Goal: Task Accomplishment & Management: Complete application form

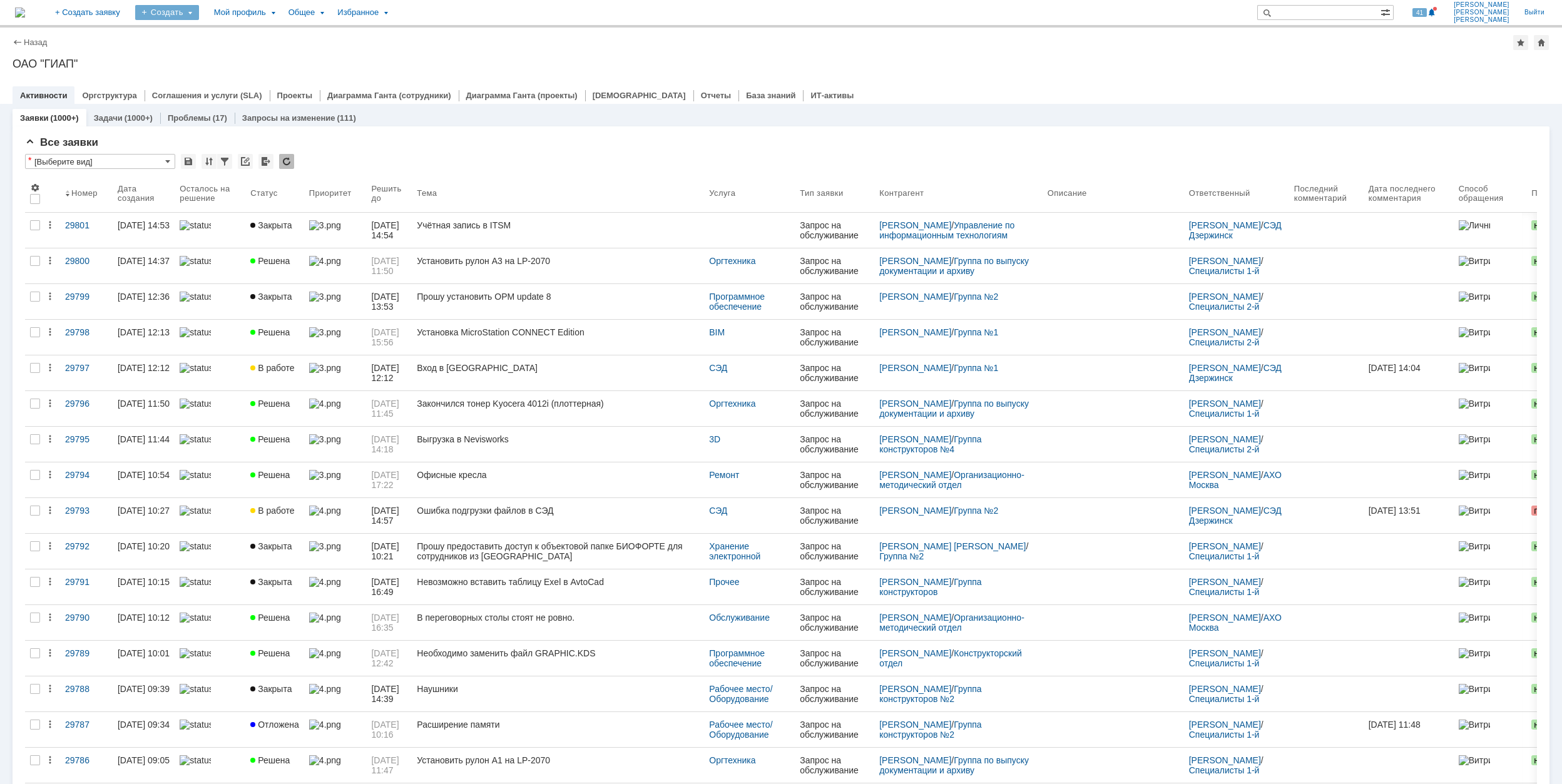
click at [199, 15] on div "Создать" at bounding box center [167, 13] width 64 height 15
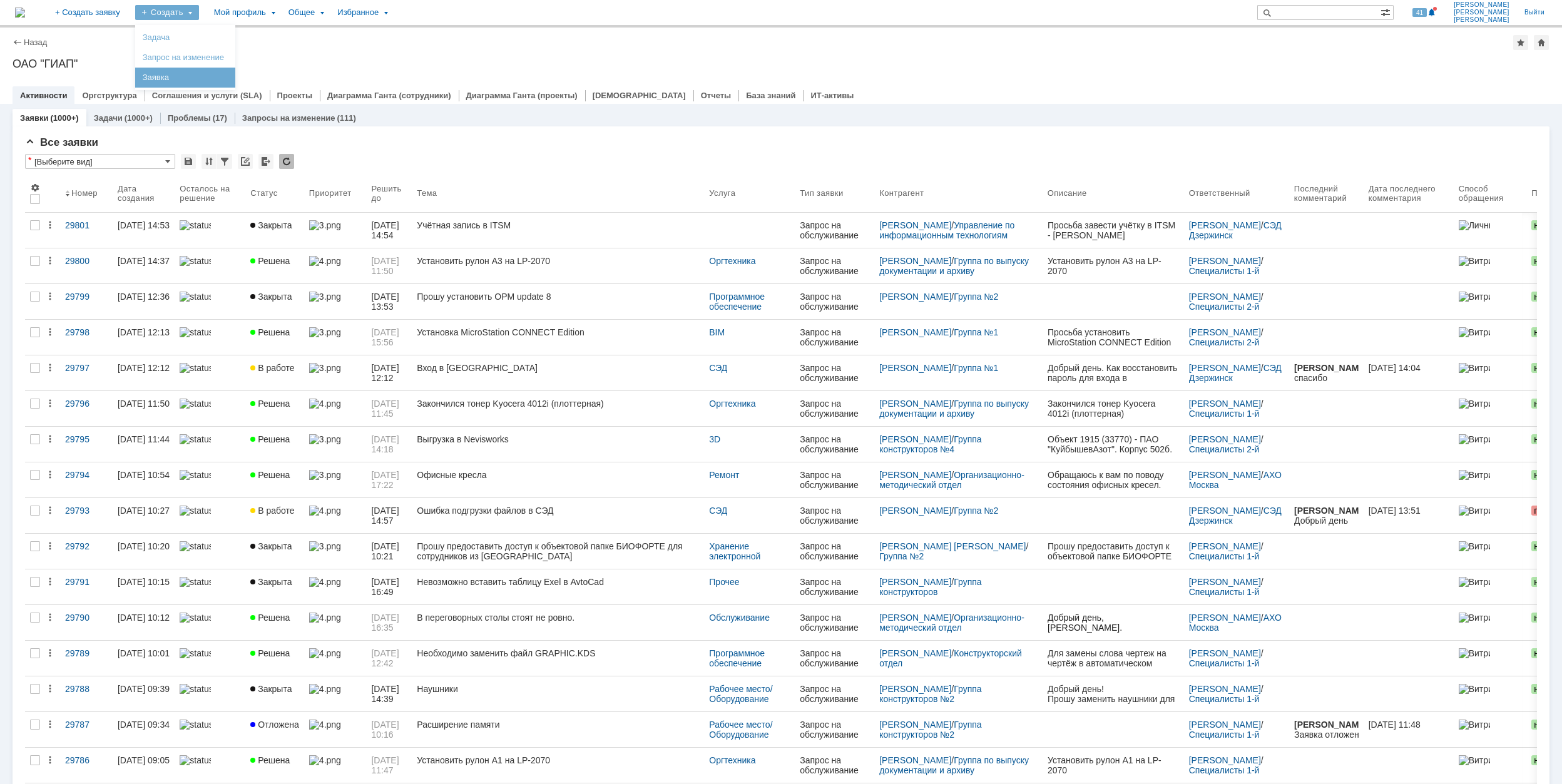
click at [233, 77] on link "Заявка" at bounding box center [186, 77] width 95 height 15
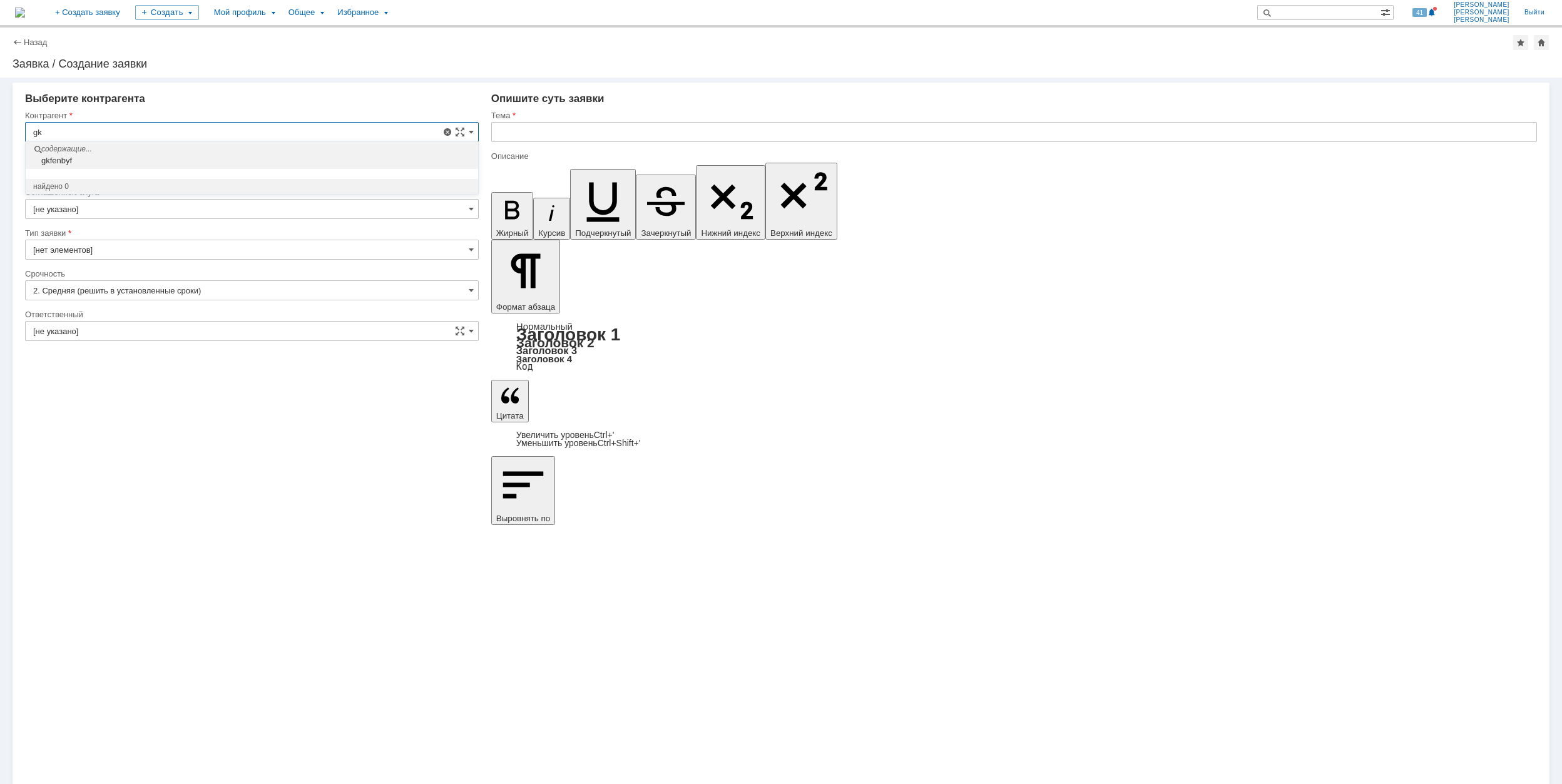
type input "g"
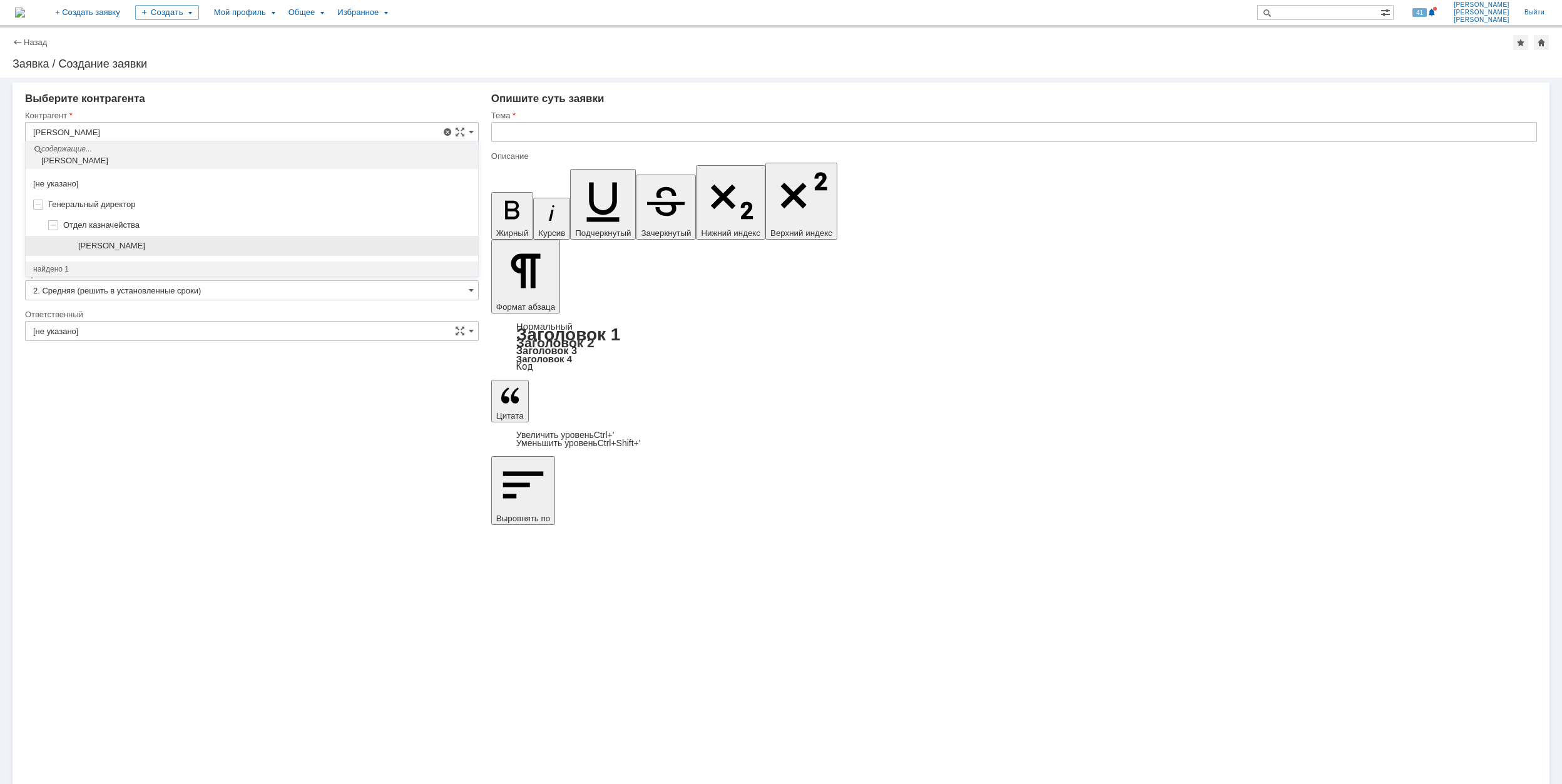
click at [269, 242] on div "[PERSON_NAME]" at bounding box center [274, 245] width 393 height 10
type input "[PERSON_NAME]"
type input "[GEOGRAPHIC_DATA]"
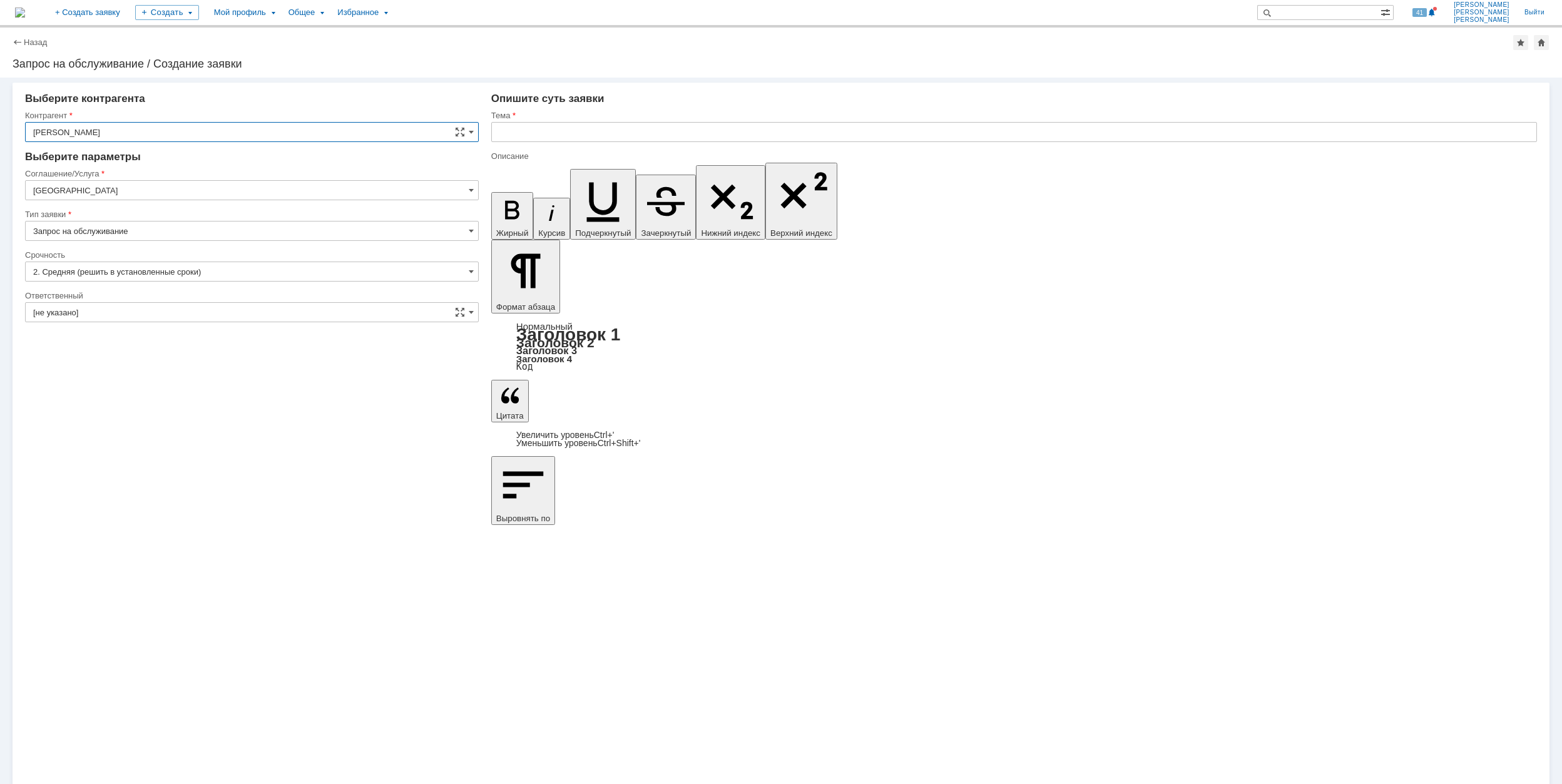
click at [201, 184] on input "[GEOGRAPHIC_DATA]" at bounding box center [252, 190] width 454 height 20
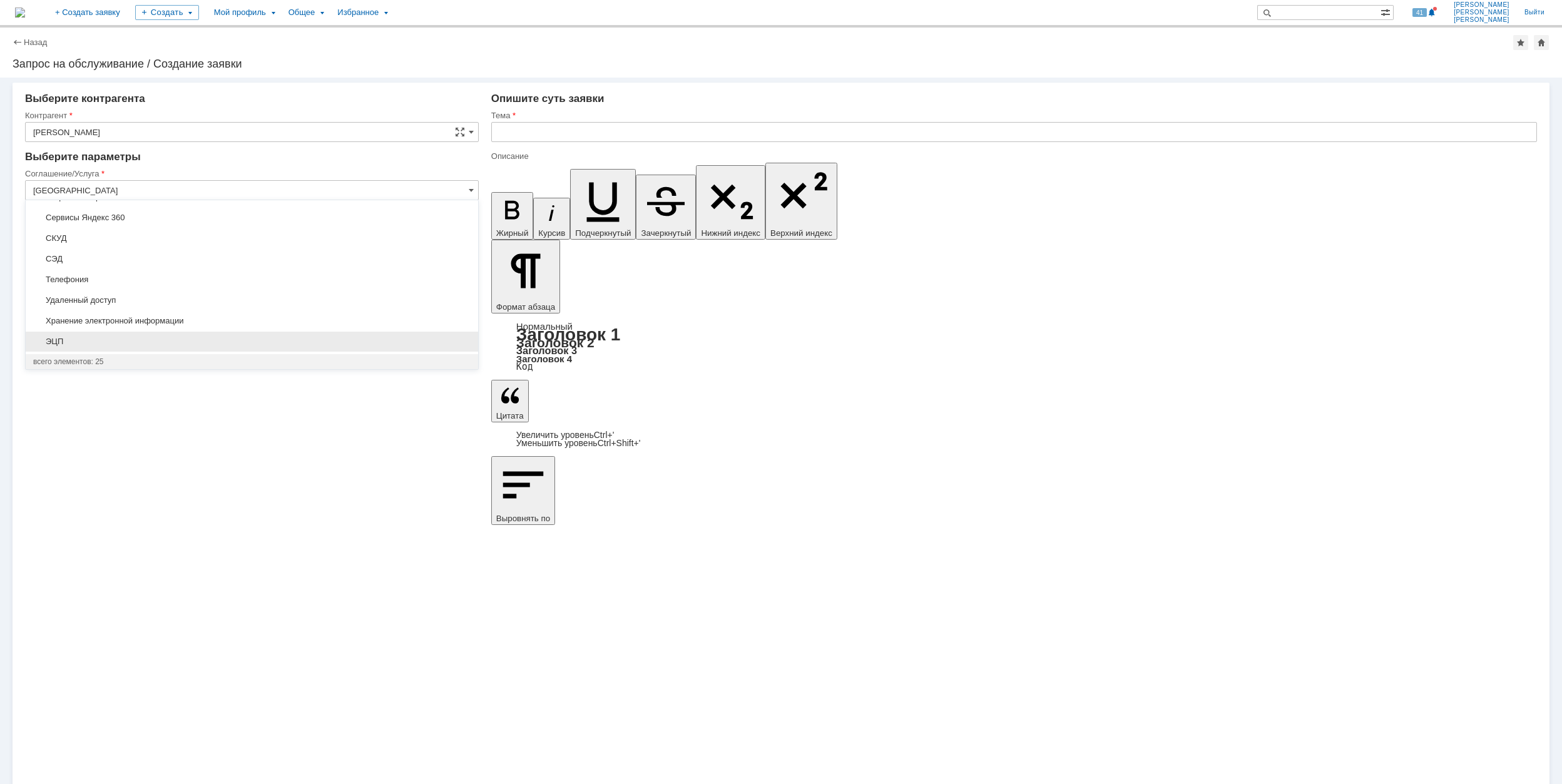
drag, startPoint x: 343, startPoint y: 333, endPoint x: 321, endPoint y: 309, distance: 32.6
click at [343, 333] on div "ЭЦП" at bounding box center [252, 342] width 452 height 20
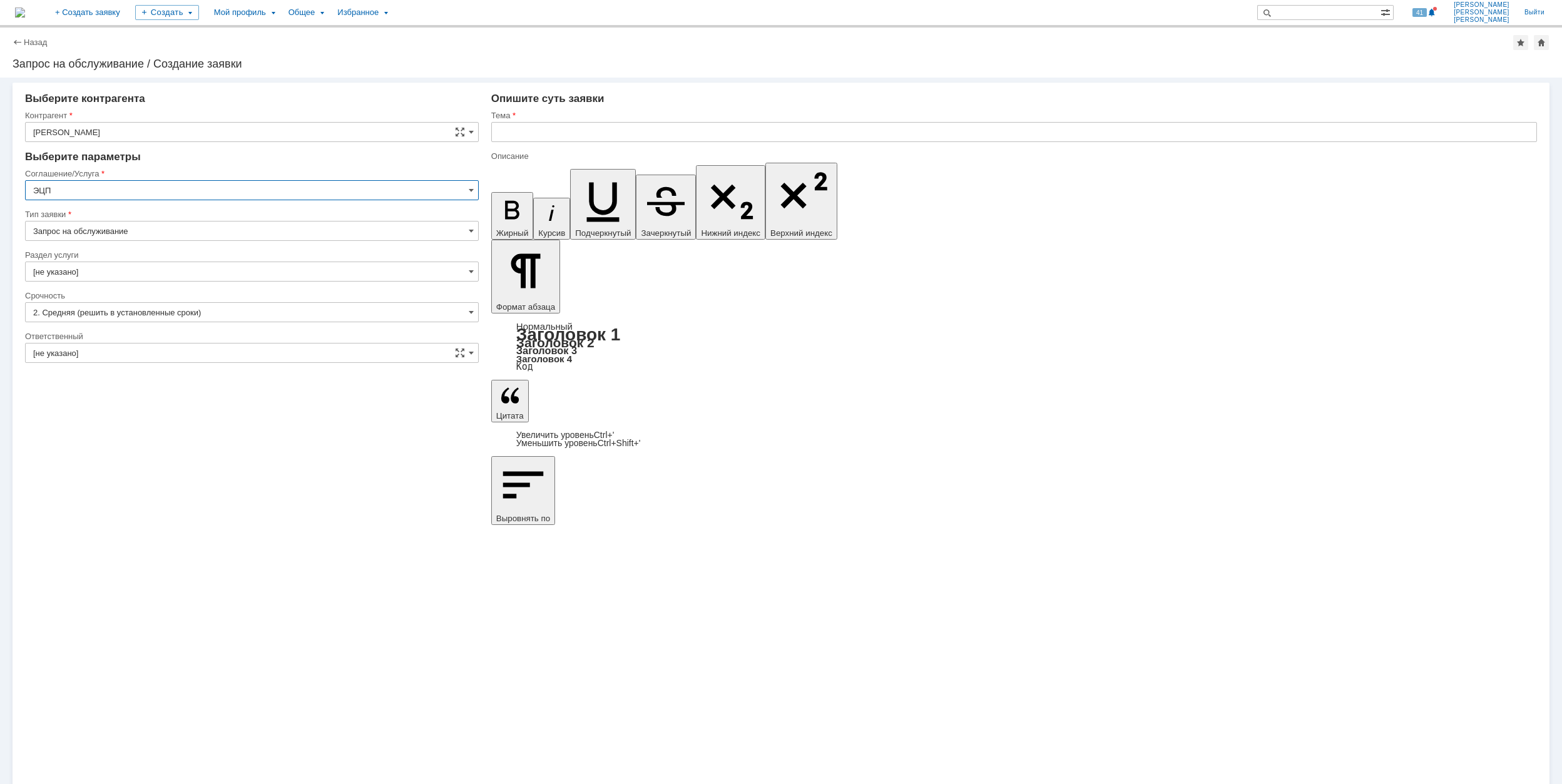
type input "ЭЦП"
click at [125, 268] on input "[не указано]" at bounding box center [252, 271] width 454 height 20
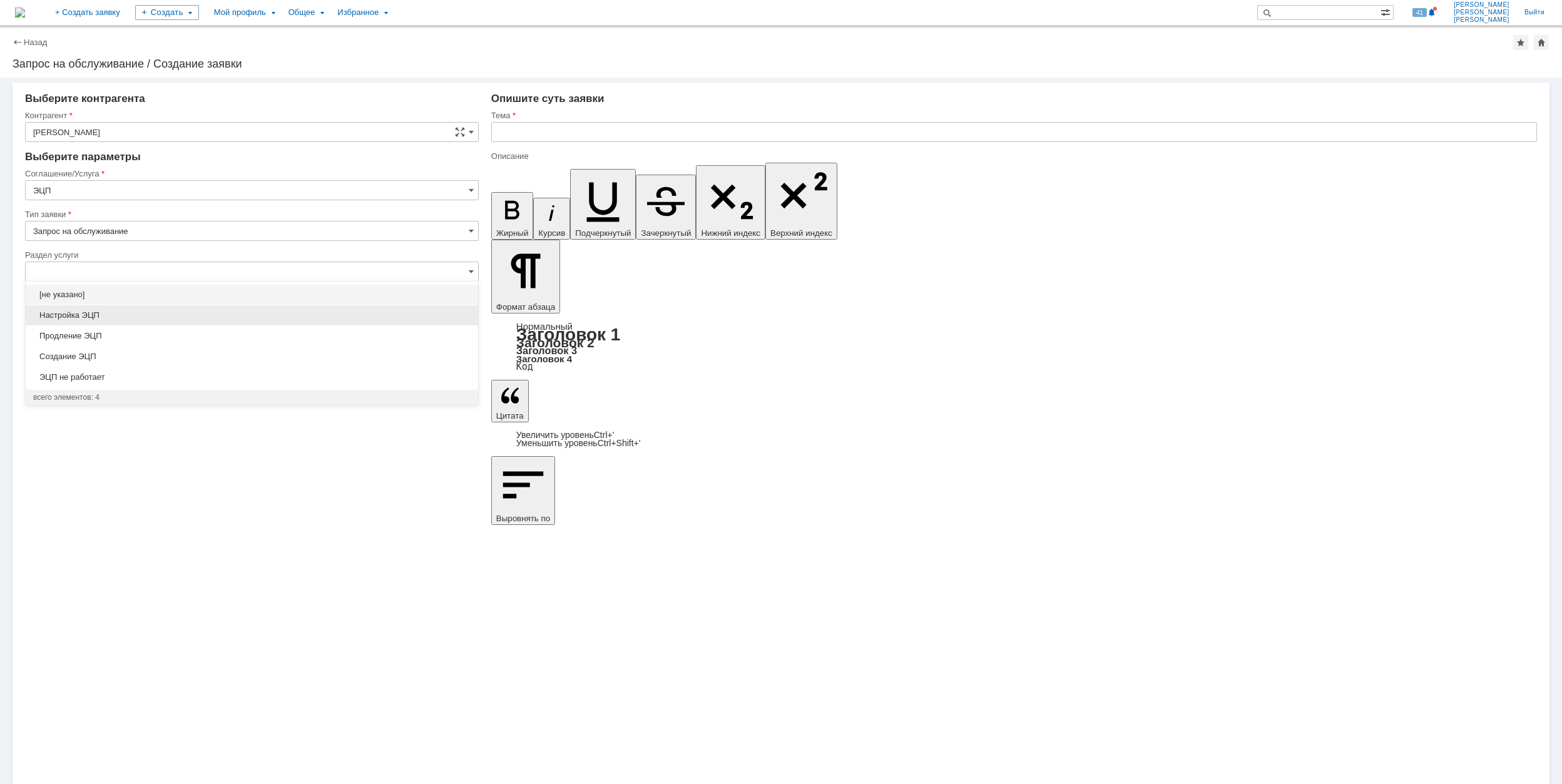
click at [196, 308] on div "Настройка ЭЦП" at bounding box center [252, 315] width 452 height 20
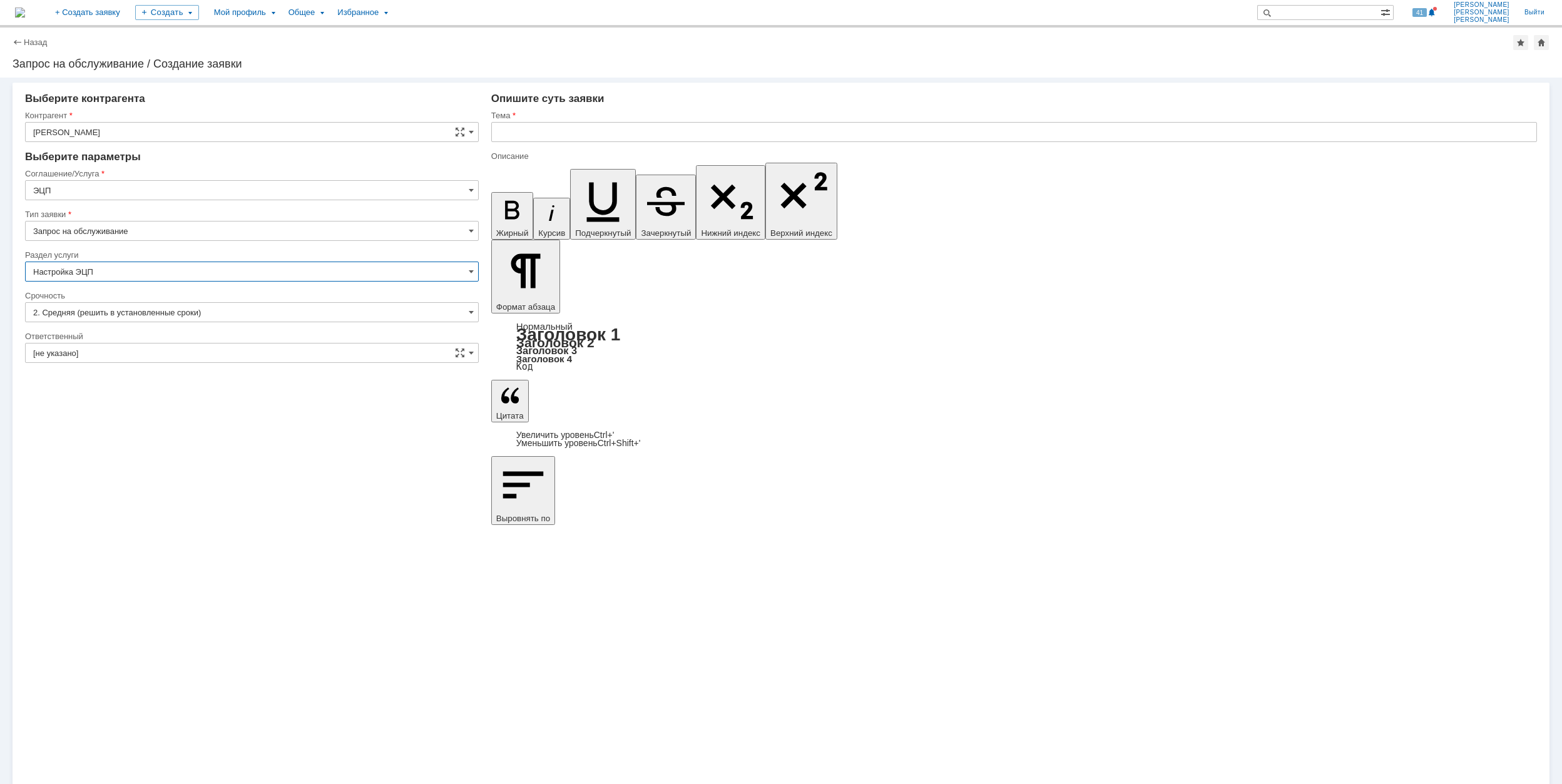
type input "Настройка ЭЦП"
click at [103, 354] on input "[не указано]" at bounding box center [252, 352] width 454 height 20
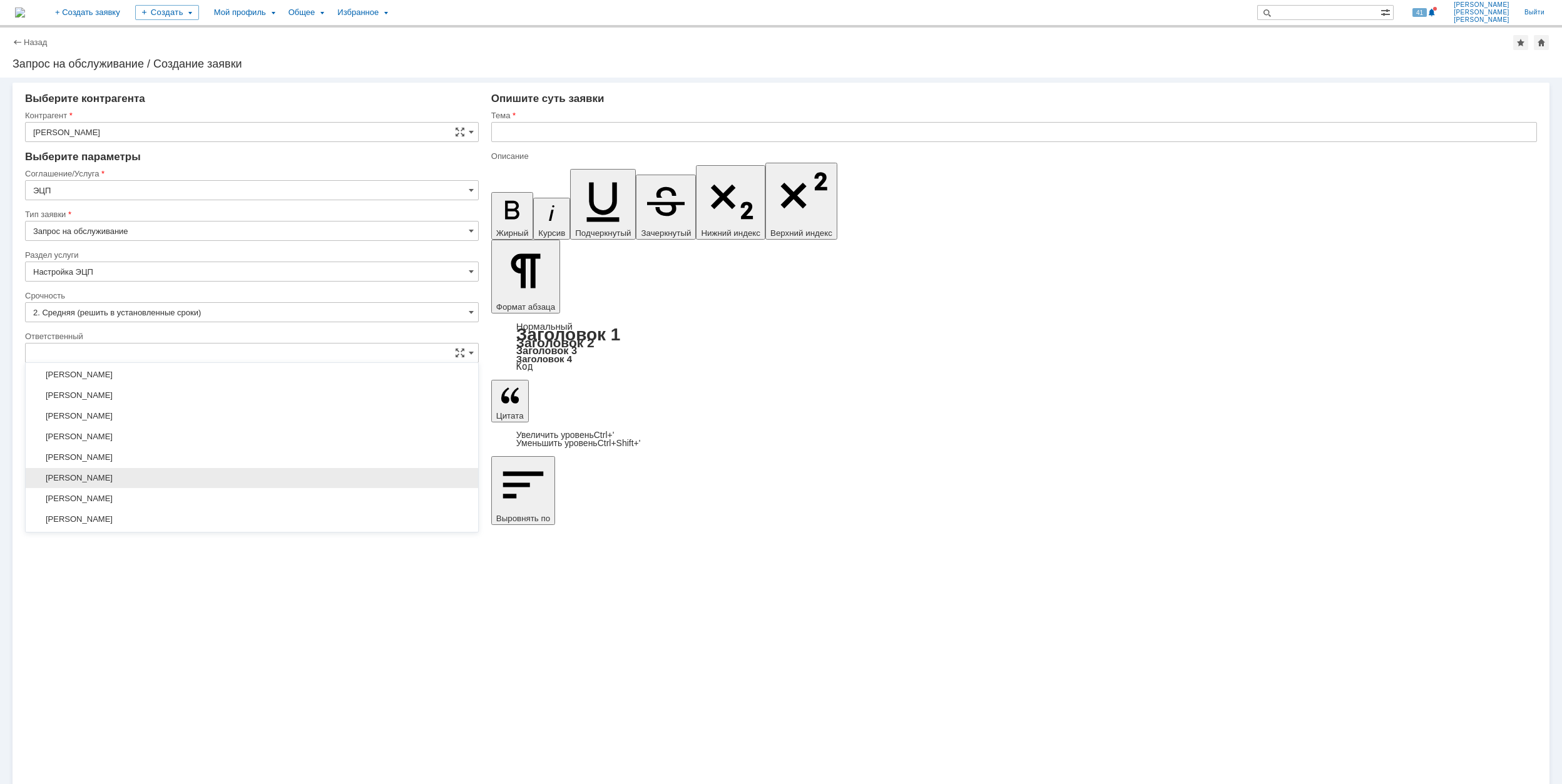
drag, startPoint x: 216, startPoint y: 472, endPoint x: 218, endPoint y: 479, distance: 7.3
click at [218, 479] on div "[не указано] АХО Москва [PERSON_NAME] [PERSON_NAME] [PERSON_NAME] СЭД Дзержинск…" at bounding box center [252, 426] width 452 height 1032
click at [219, 479] on span "[PERSON_NAME]" at bounding box center [252, 477] width 437 height 10
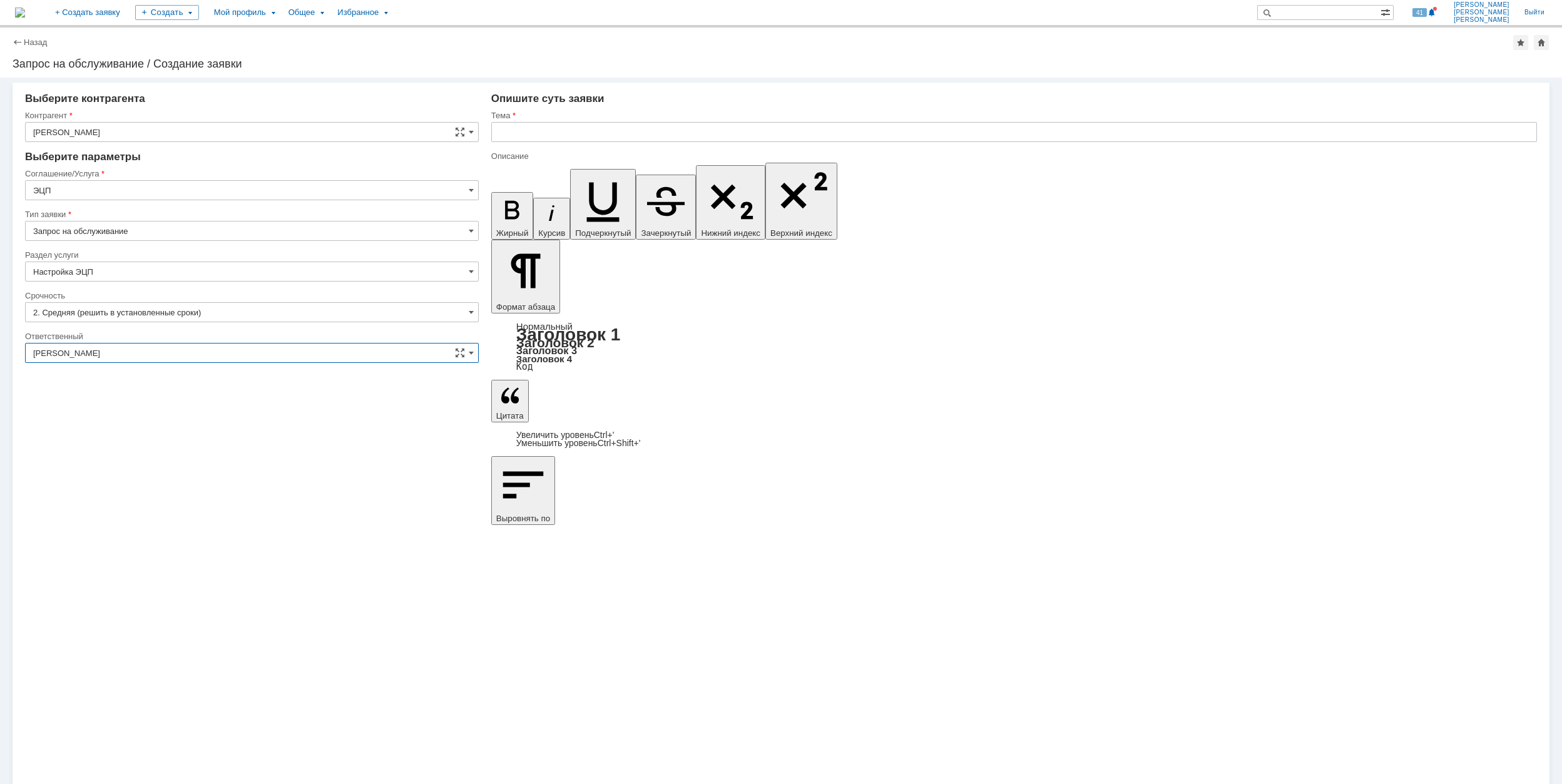
type input "[PERSON_NAME]"
click at [559, 126] on input "text" at bounding box center [1014, 132] width 1046 height 20
drag, startPoint x: 667, startPoint y: 133, endPoint x: 497, endPoint y: 140, distance: 170.1
click at [497, 140] on input "Не удаётся зайти в втб банк" at bounding box center [1014, 132] width 1046 height 20
type input "Не удаётся зайти в втб банк"
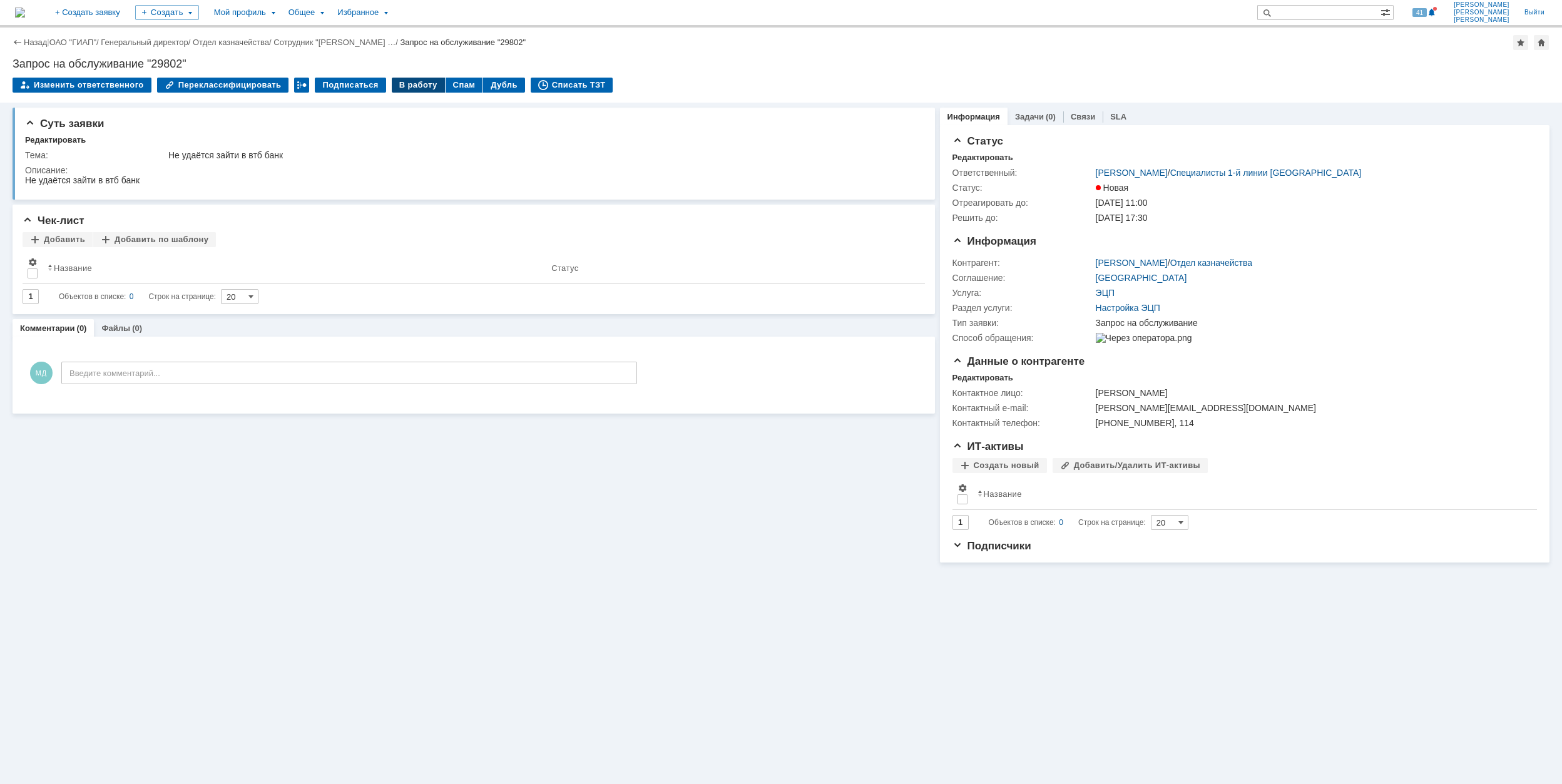
click at [393, 83] on div "В работу" at bounding box center [418, 85] width 53 height 15
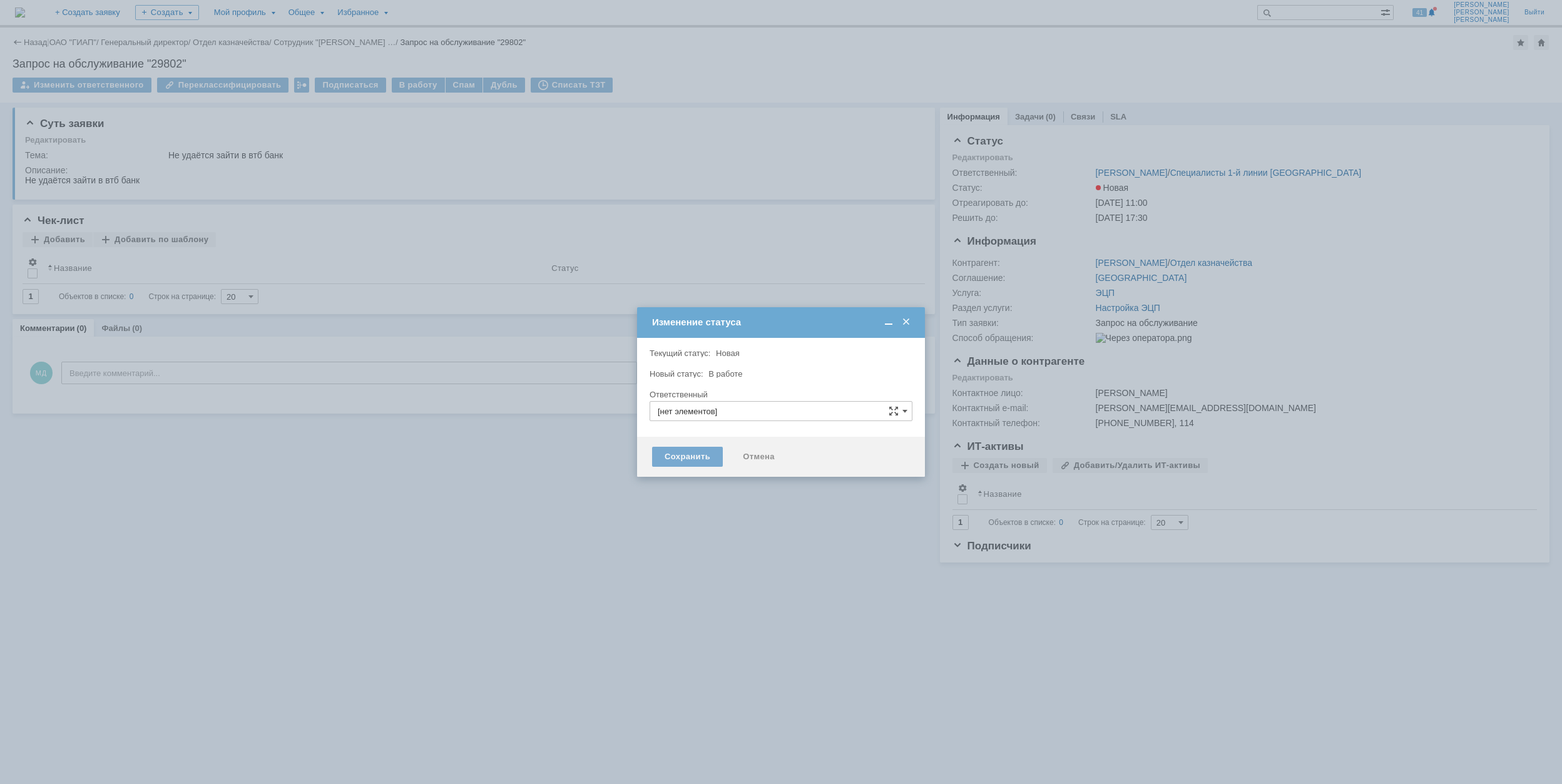
type input "[PERSON_NAME]"
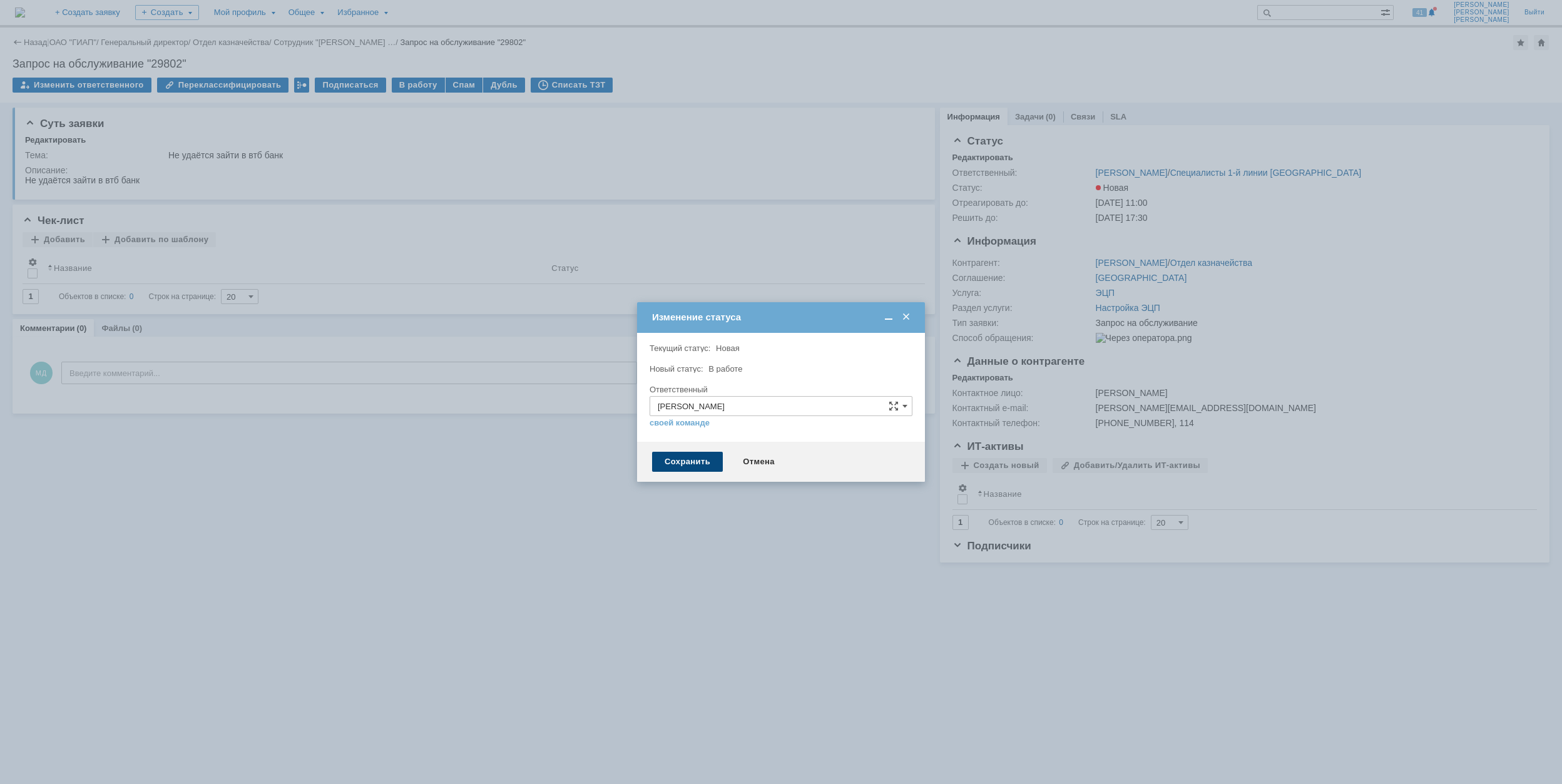
click at [694, 459] on div "Сохранить" at bounding box center [687, 461] width 70 height 20
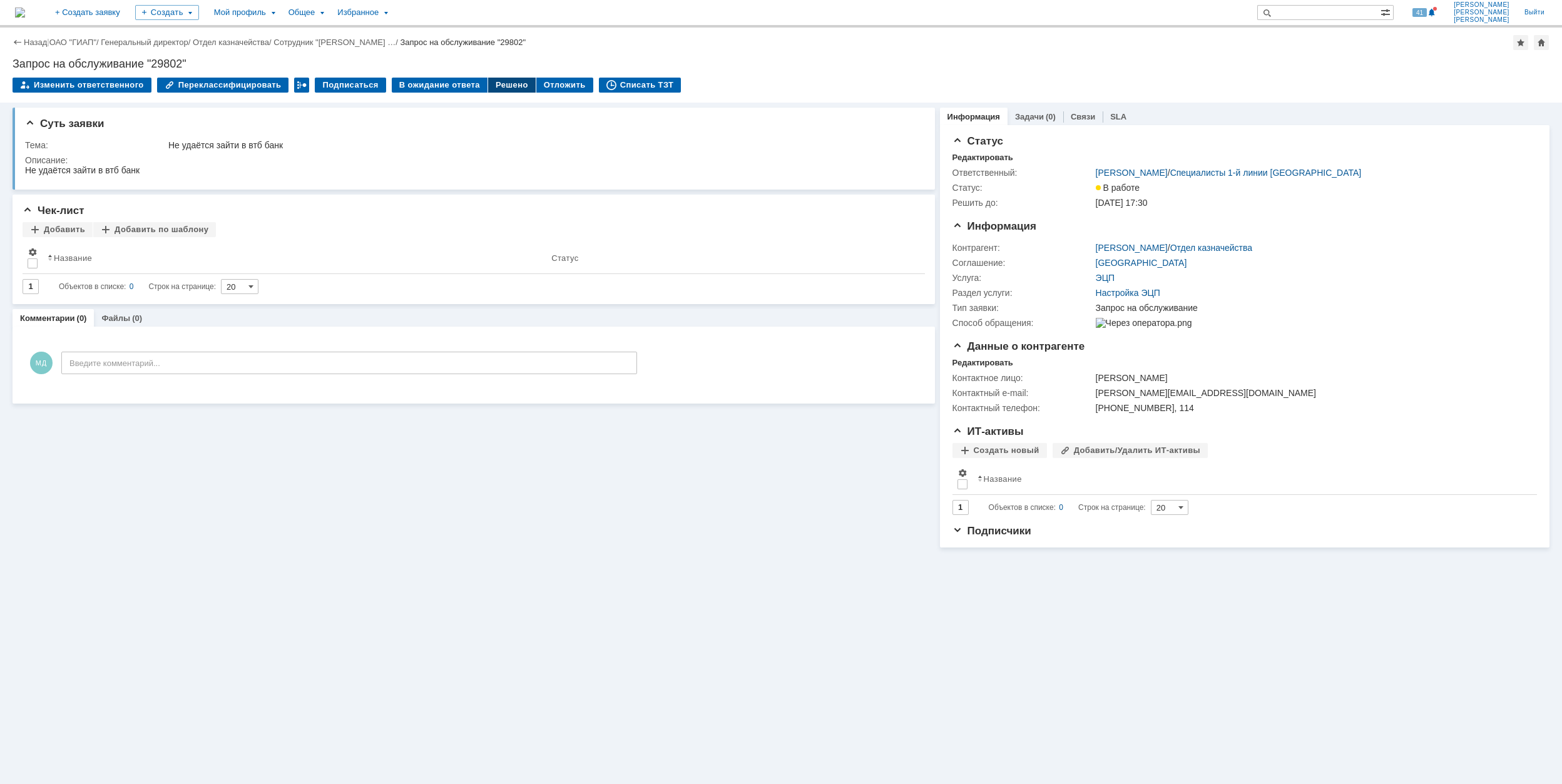
click at [488, 88] on div "Решено" at bounding box center [512, 85] width 48 height 15
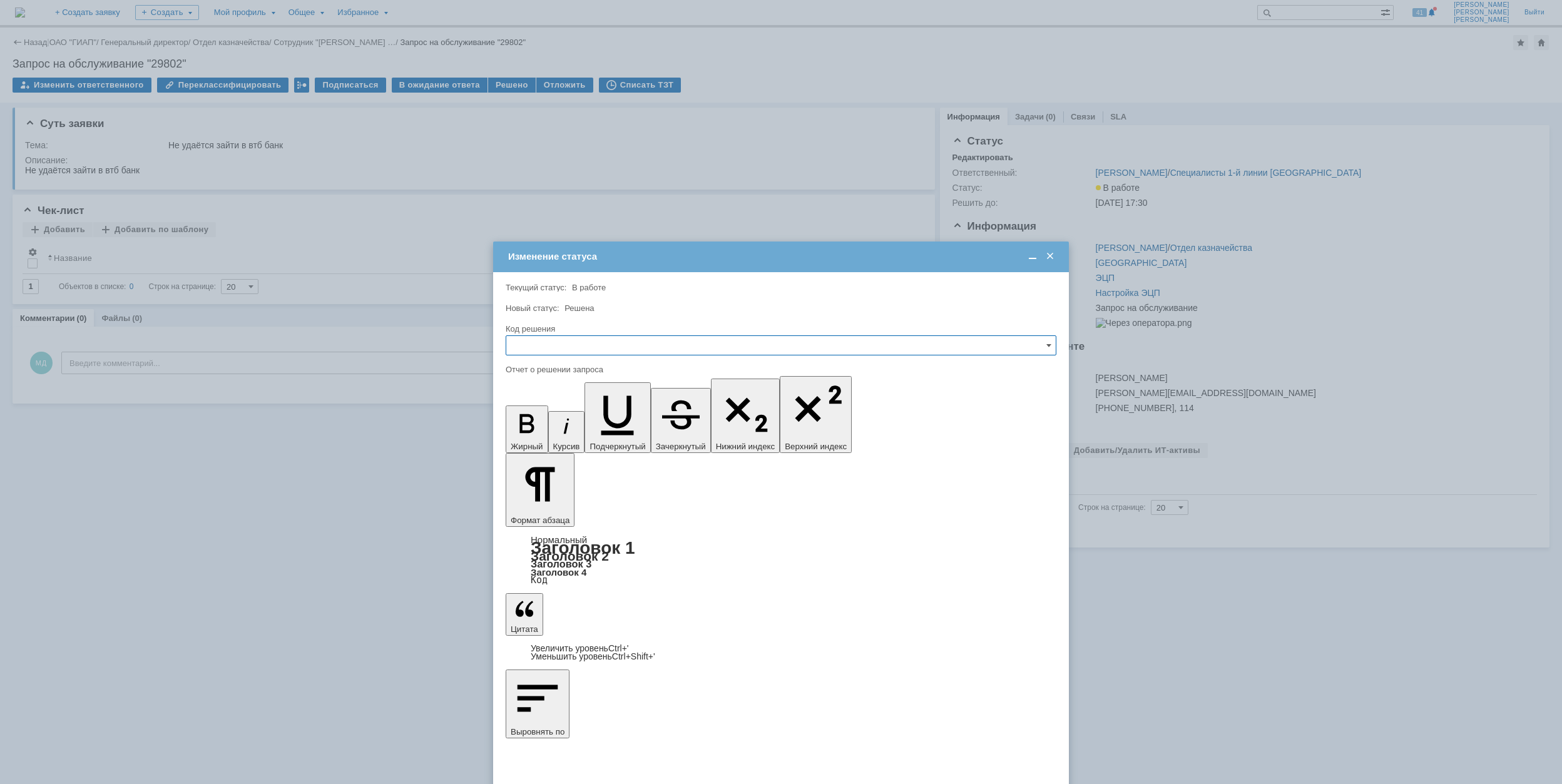
click at [618, 344] on input "text" at bounding box center [781, 345] width 551 height 20
click at [565, 426] on span "Решено" at bounding box center [781, 429] width 534 height 10
type input "Решено"
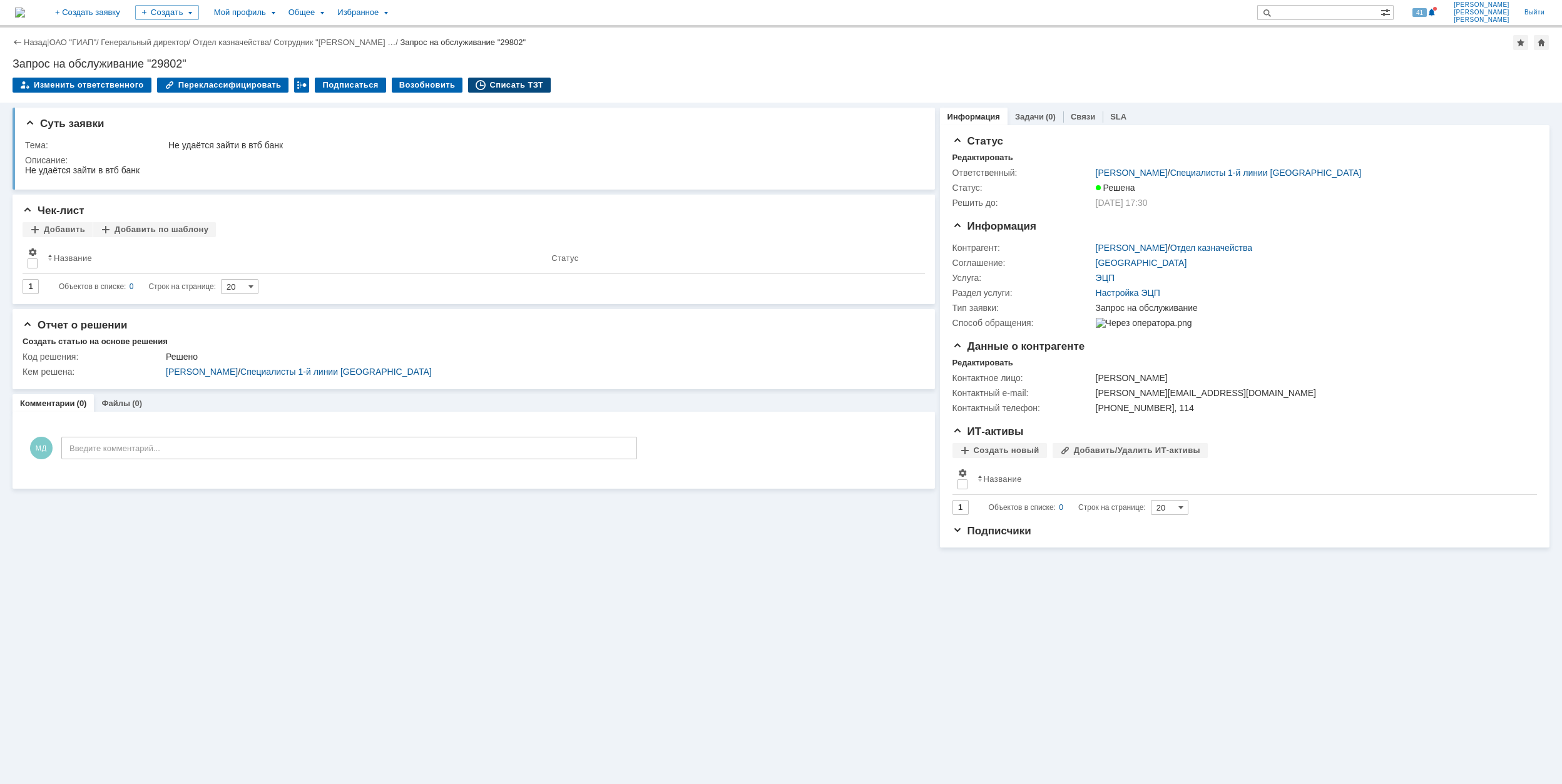
click at [501, 86] on div "Списать ТЗТ" at bounding box center [509, 85] width 83 height 15
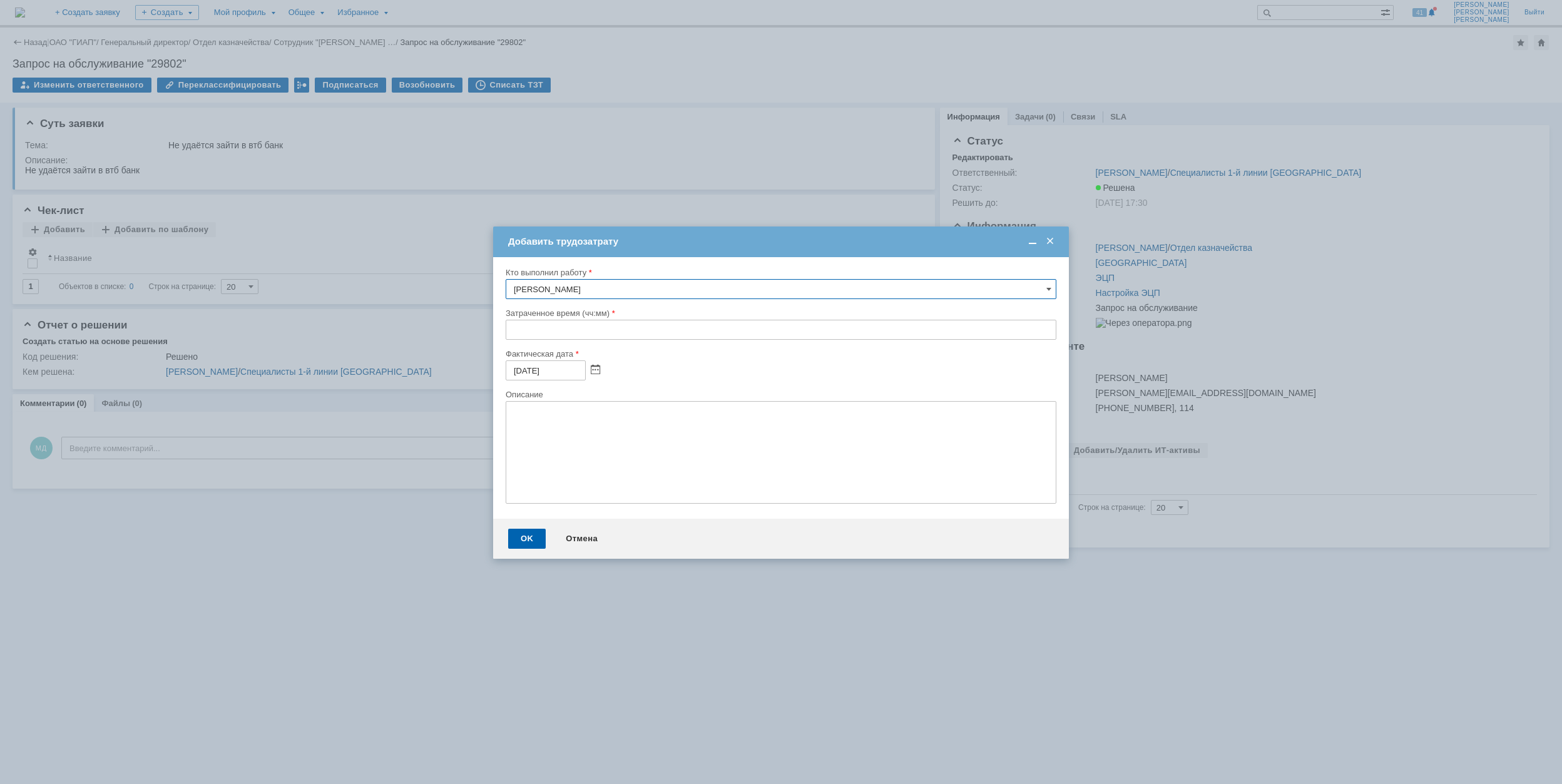
click at [509, 333] on input "text" at bounding box center [781, 330] width 551 height 20
type input "00:30"
click at [526, 540] on div "OK" at bounding box center [527, 539] width 38 height 20
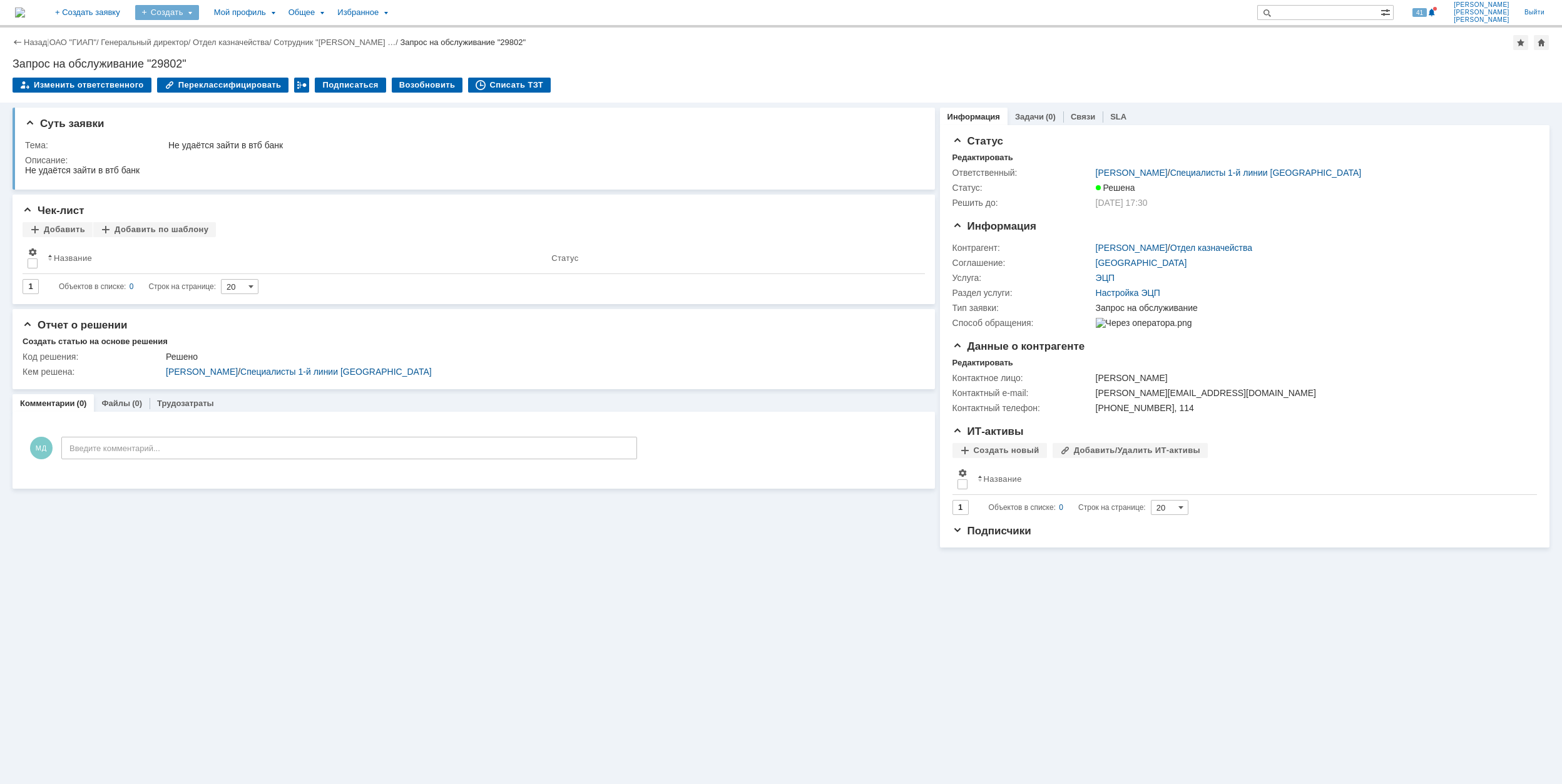
drag, startPoint x: 199, startPoint y: 10, endPoint x: 203, endPoint y: 15, distance: 6.4
click at [199, 13] on div "Создать" at bounding box center [167, 13] width 64 height 15
click at [214, 75] on link "Заявка" at bounding box center [186, 77] width 95 height 15
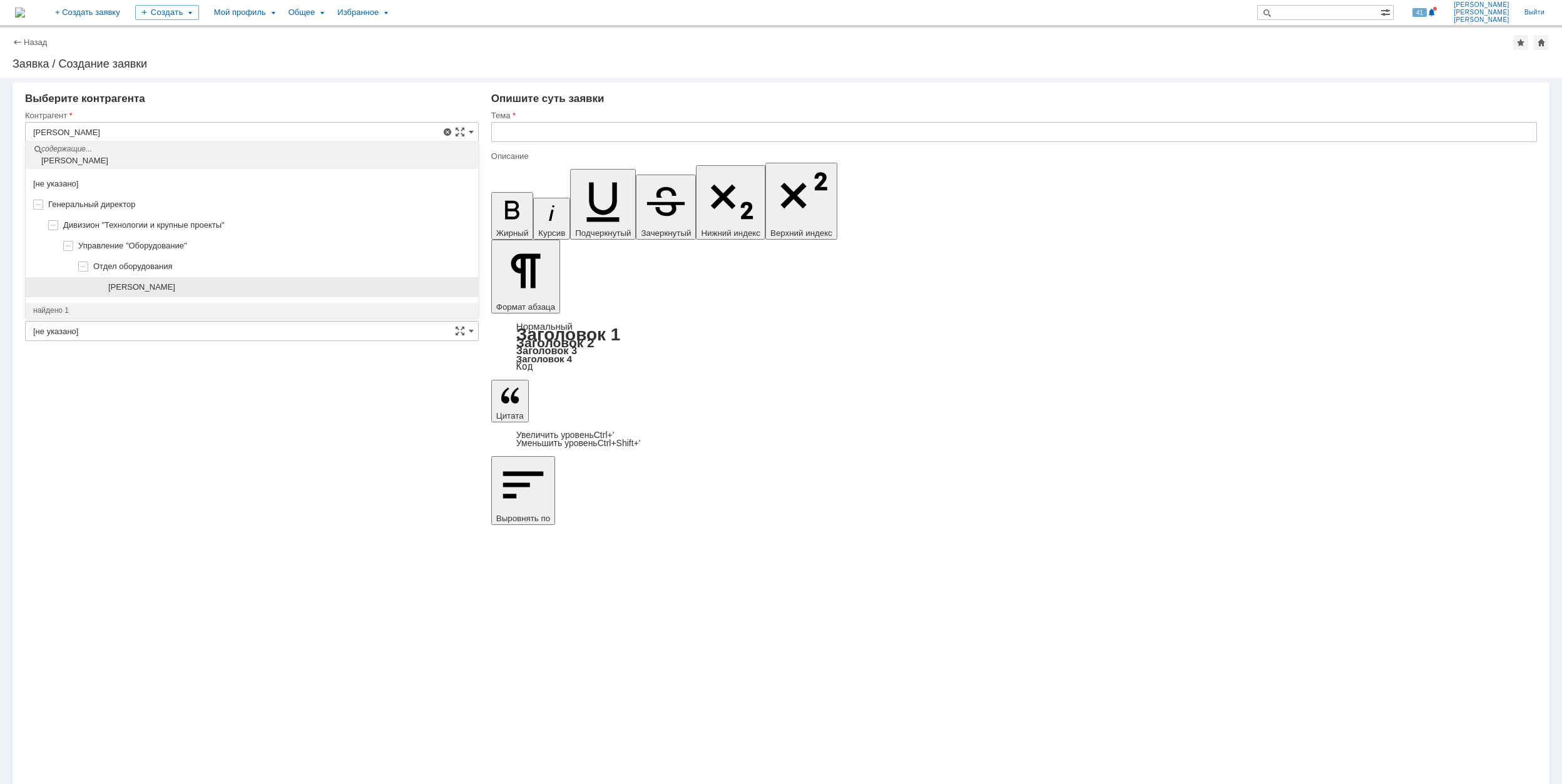
click at [175, 284] on span "[PERSON_NAME]" at bounding box center [142, 286] width 67 height 9
type input "[PERSON_NAME]"
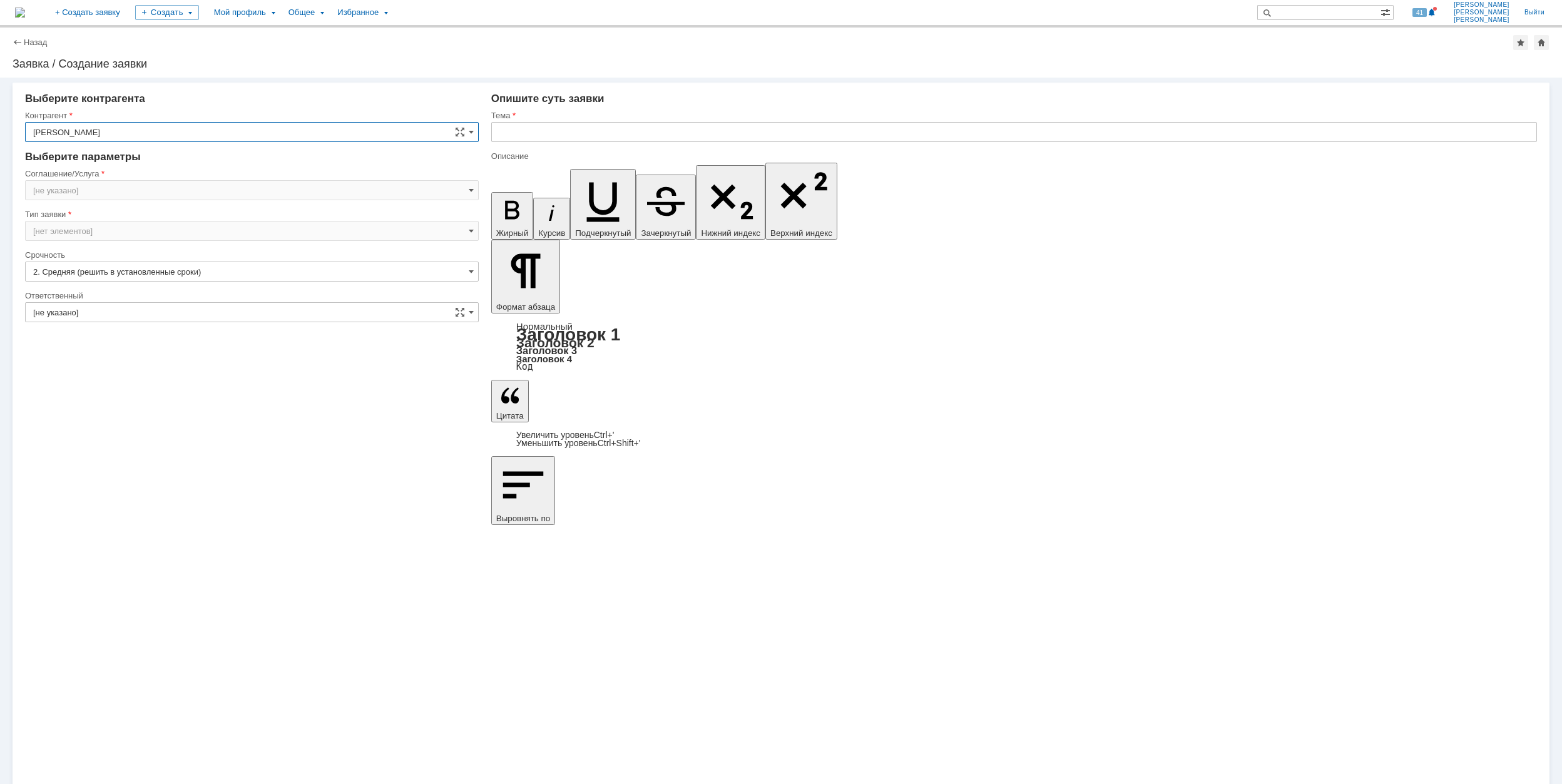
type input "[GEOGRAPHIC_DATA]"
click at [123, 188] on input "[GEOGRAPHIC_DATA]" at bounding box center [252, 190] width 454 height 20
click at [199, 255] on span "Переговорные/Видеоконференции" at bounding box center [252, 251] width 437 height 10
type input "Переговорные/Видеоконференции"
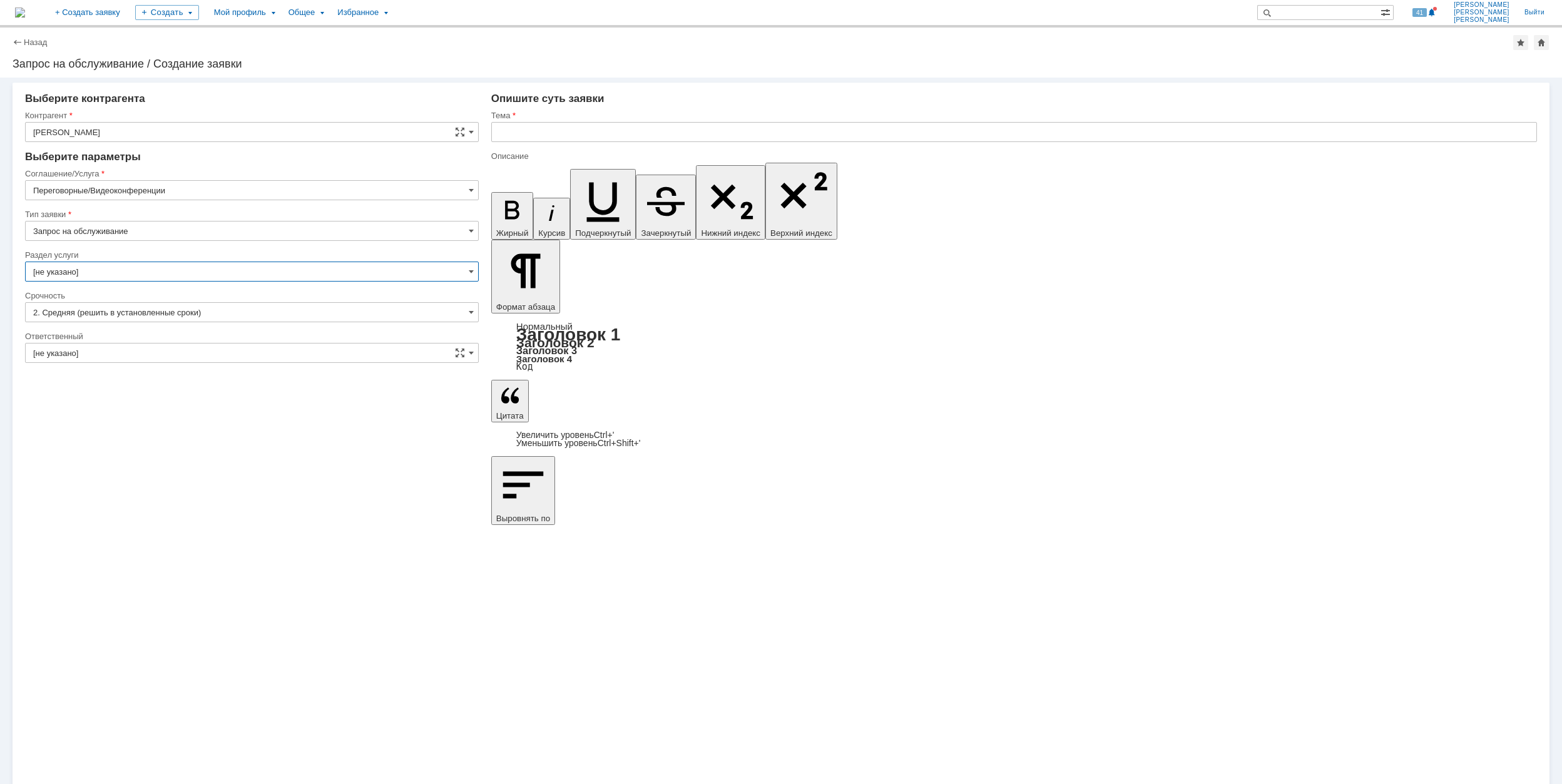
click at [117, 280] on input "[не указано]" at bounding box center [252, 271] width 454 height 20
click at [196, 328] on div "Настройка видеоконференции" at bounding box center [252, 336] width 452 height 20
type input "Настройка видеоконференции"
click at [193, 356] on input "[не указано]" at bounding box center [252, 352] width 454 height 20
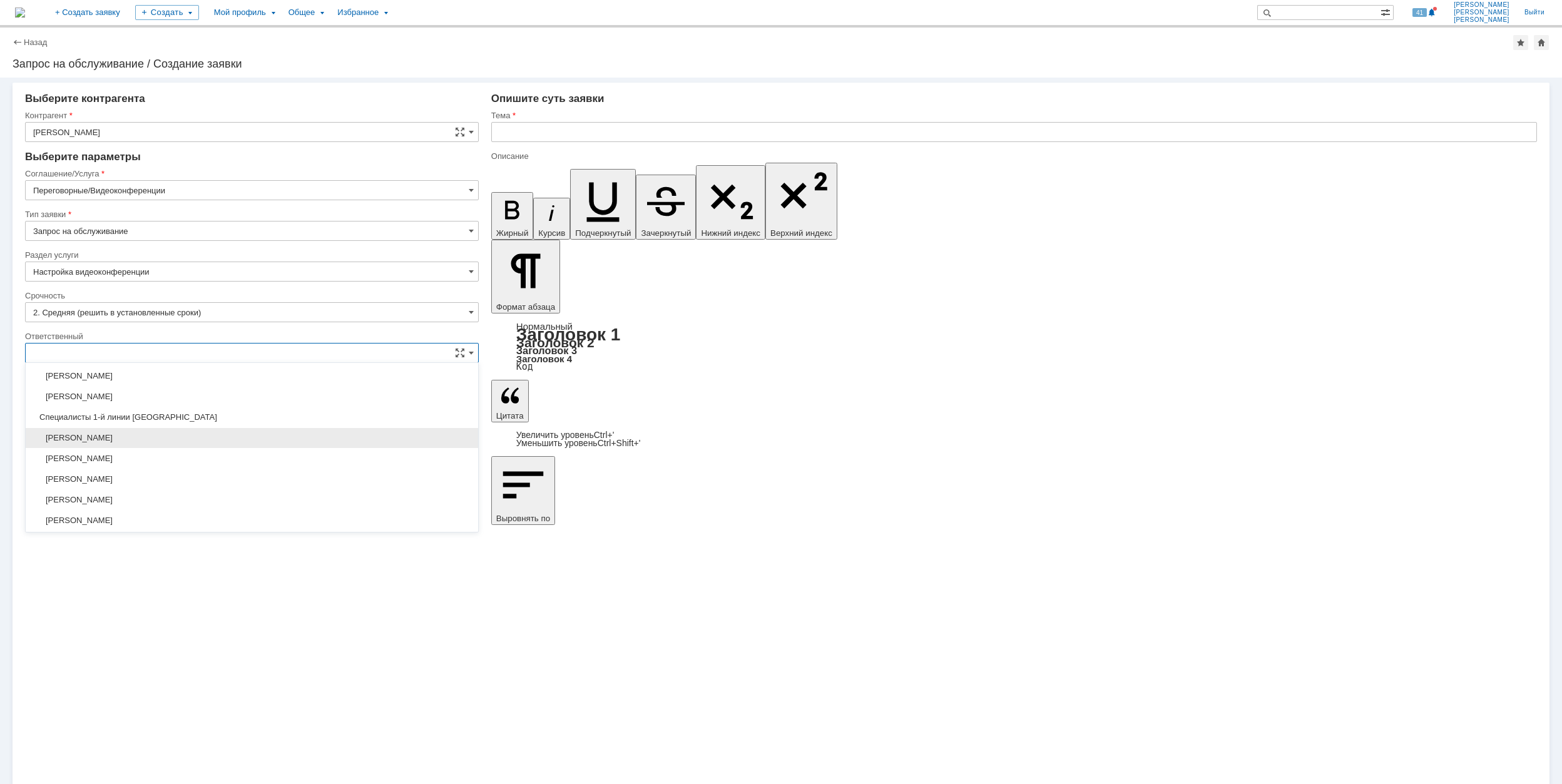
scroll to position [455, 0]
drag, startPoint x: 249, startPoint y: 479, endPoint x: 293, endPoint y: 454, distance: 50.6
click at [249, 480] on span "[PERSON_NAME]" at bounding box center [252, 477] width 437 height 10
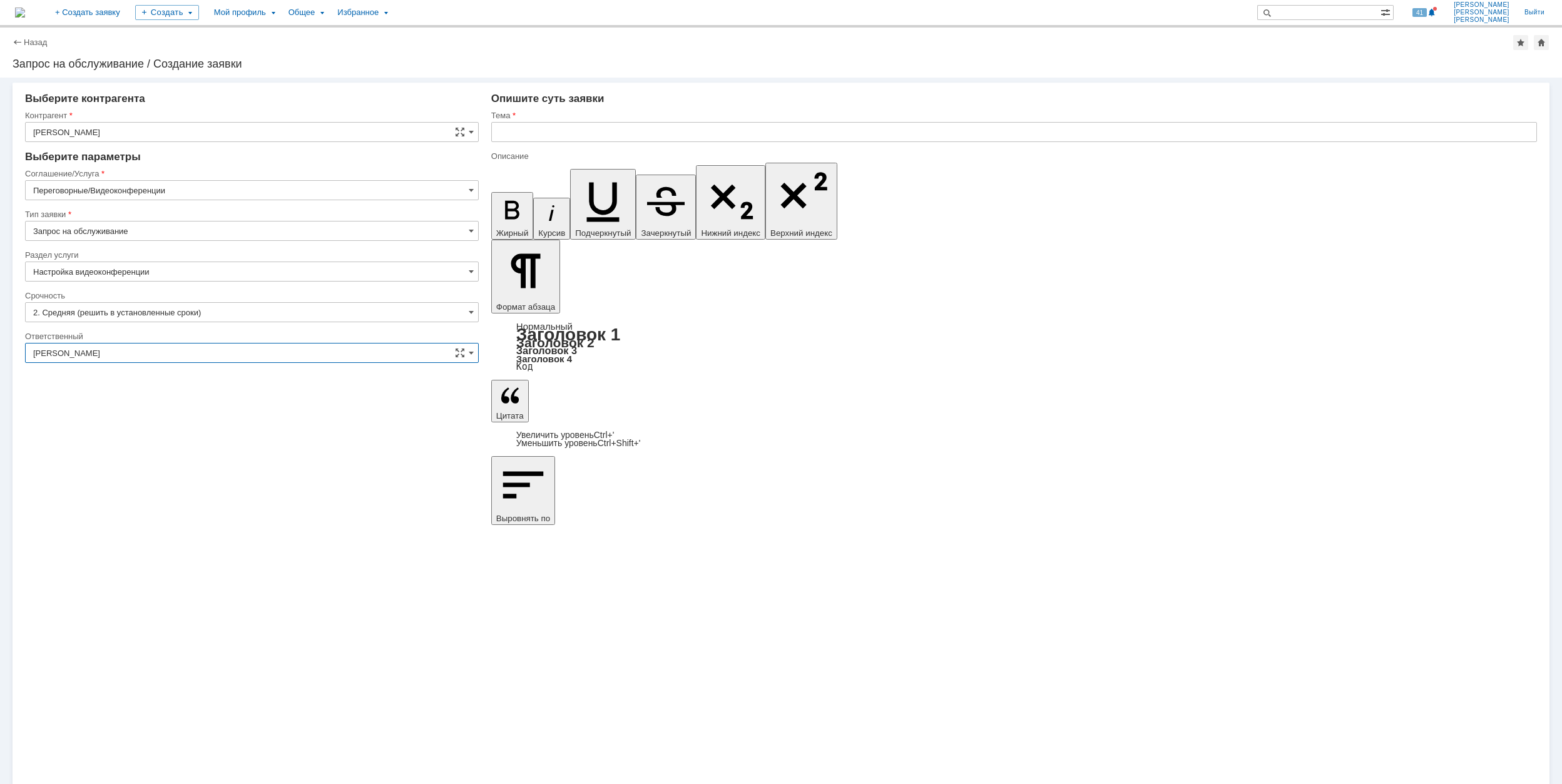
type input "[PERSON_NAME]"
click at [556, 136] on input "text" at bounding box center [1014, 132] width 1046 height 20
drag, startPoint x: 567, startPoint y: 134, endPoint x: 473, endPoint y: 134, distance: 94.0
type input "Настройка ВКС"
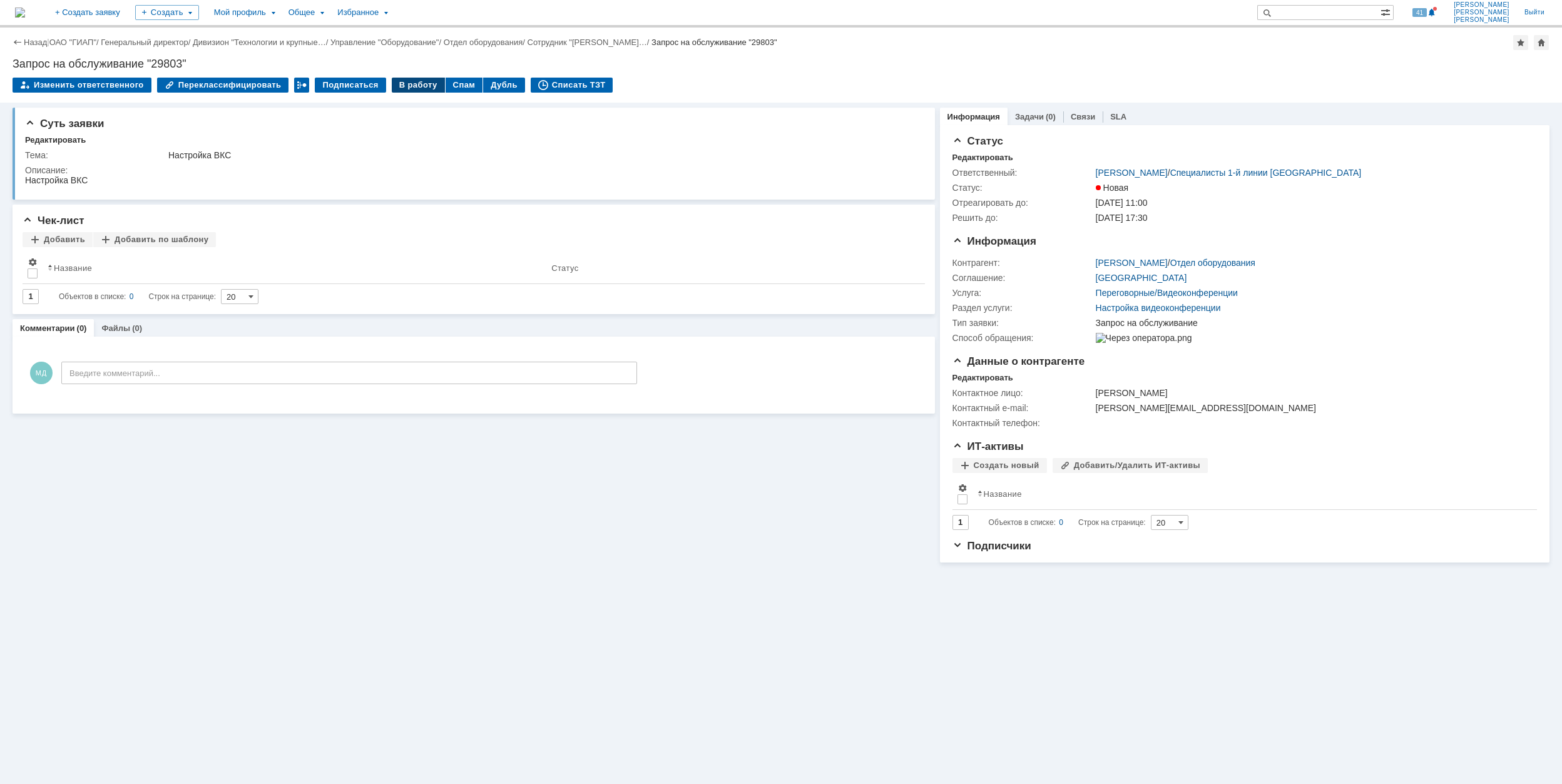
click at [413, 86] on div "В работу" at bounding box center [418, 85] width 53 height 15
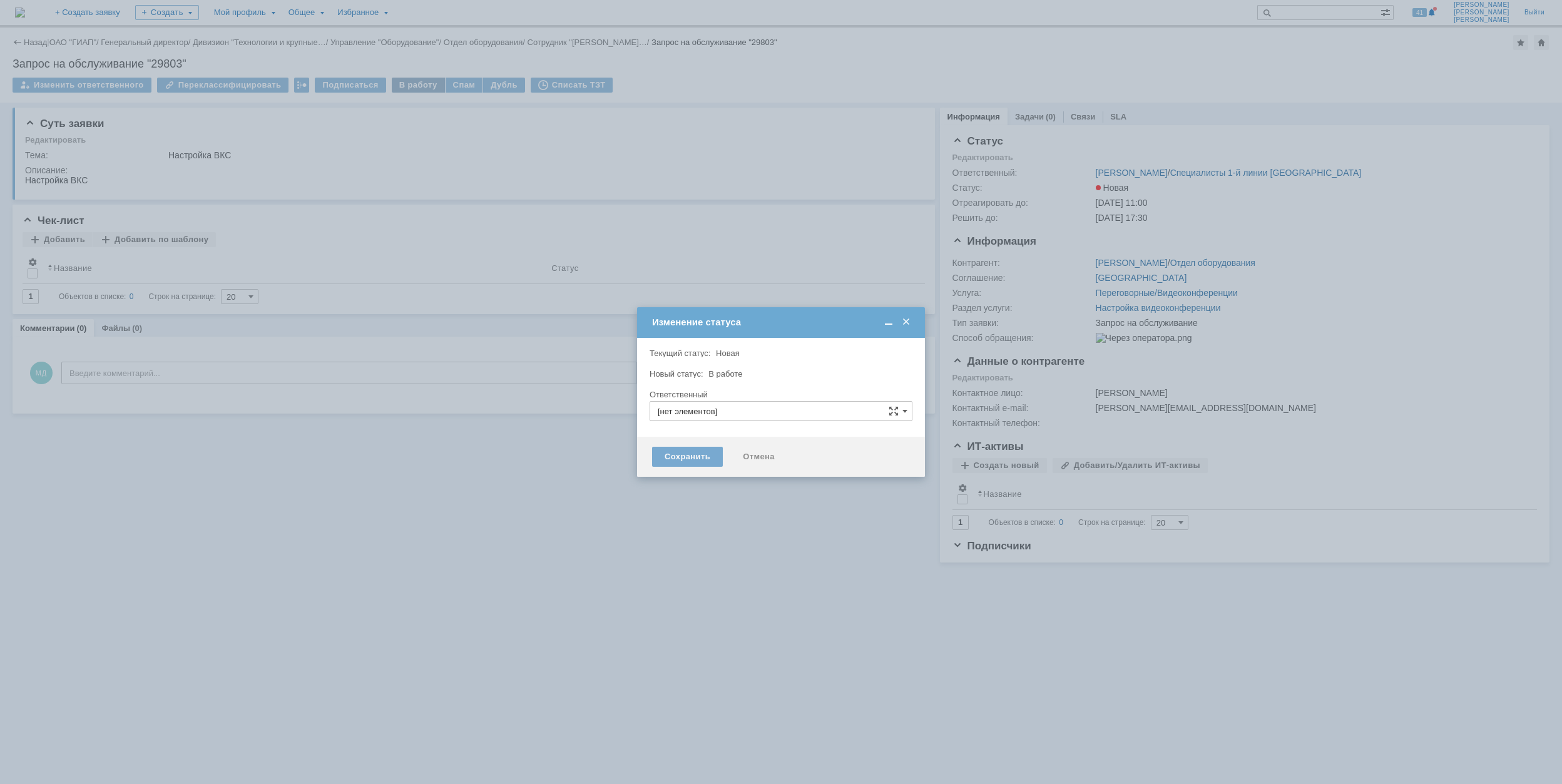
type input "[PERSON_NAME]"
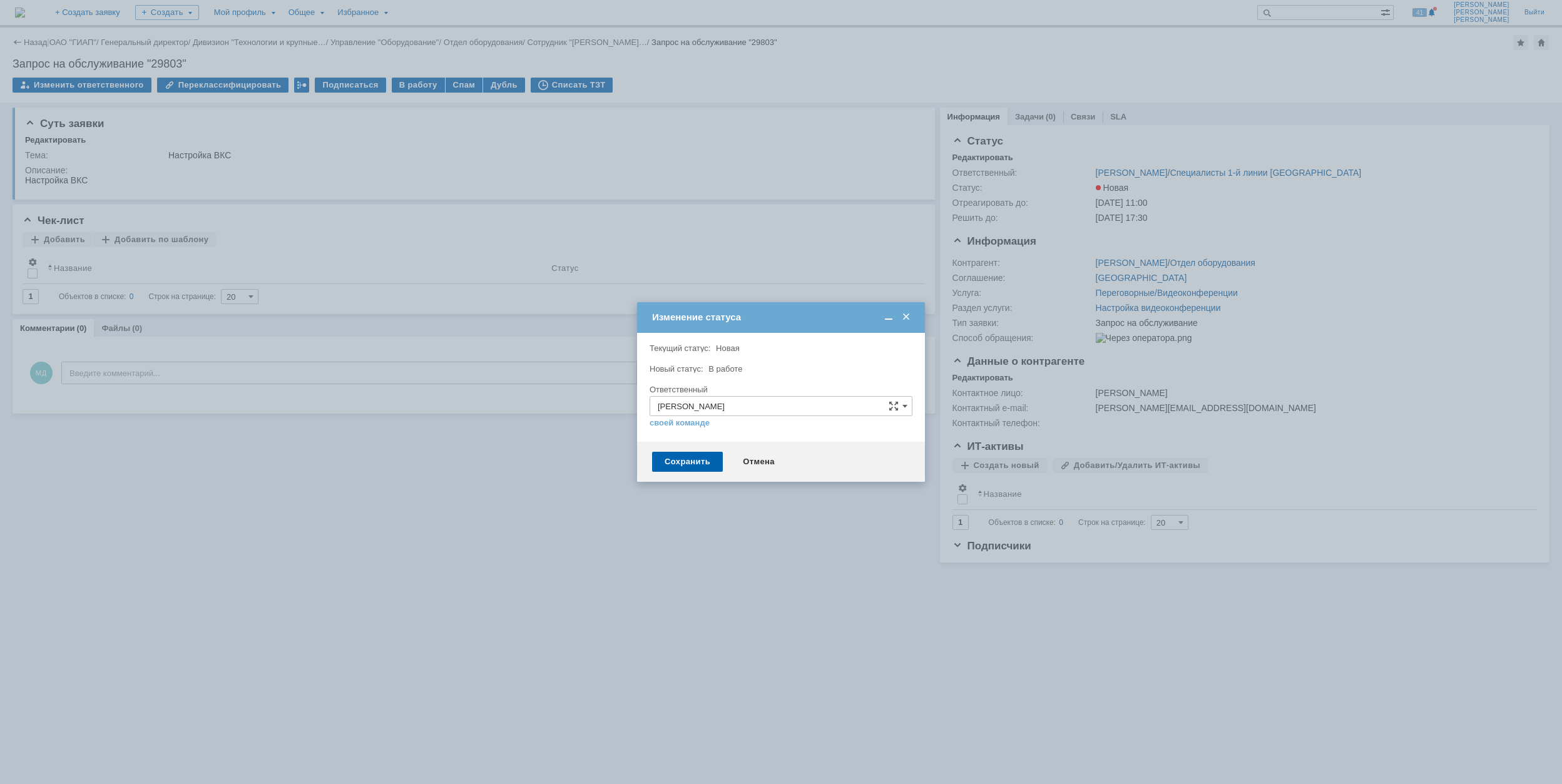
drag, startPoint x: 662, startPoint y: 467, endPoint x: 606, endPoint y: 361, distance: 119.9
click at [663, 466] on div "Сохранить" at bounding box center [687, 461] width 70 height 20
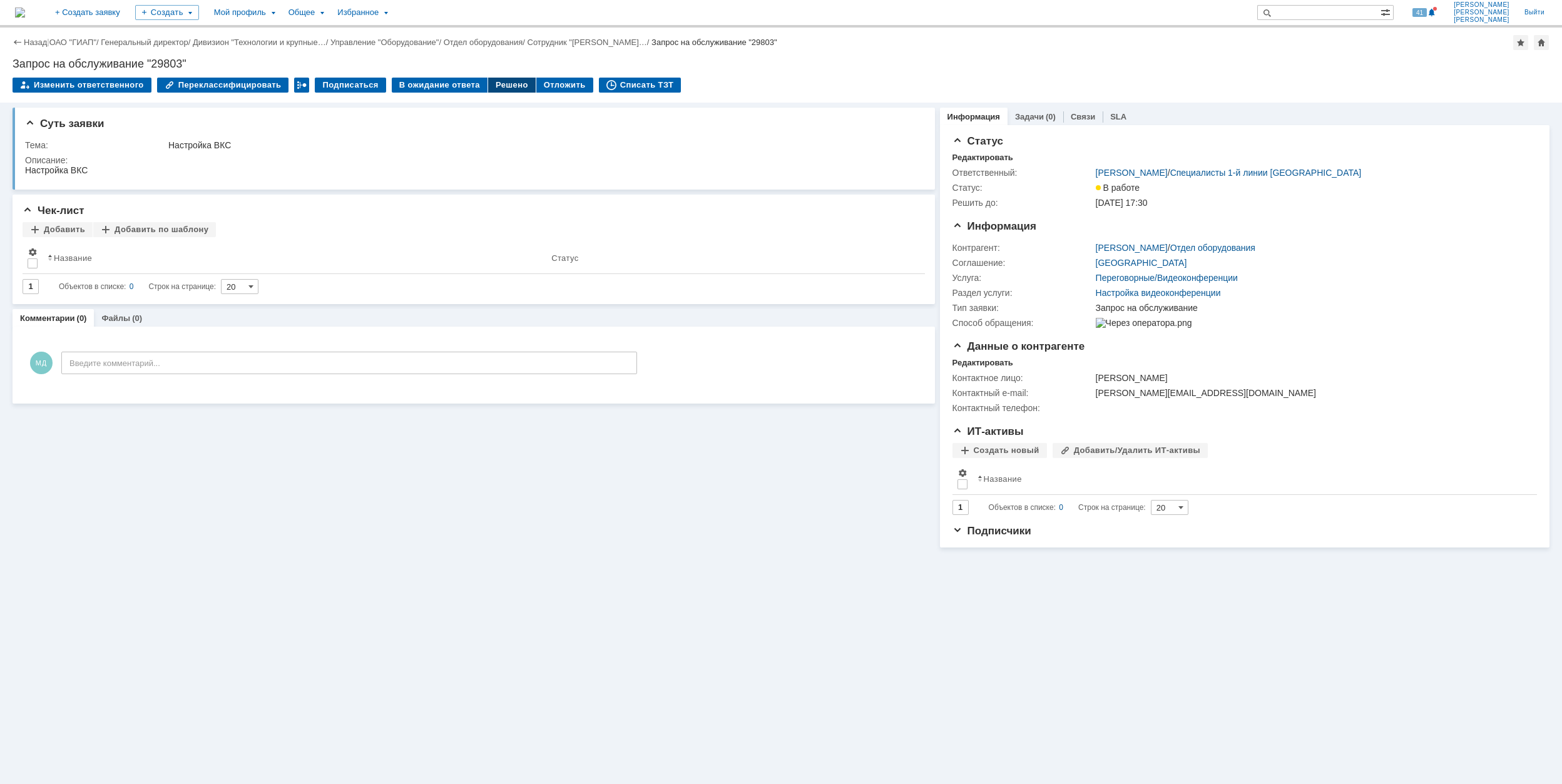
click at [488, 91] on div "Решено" at bounding box center [512, 85] width 48 height 15
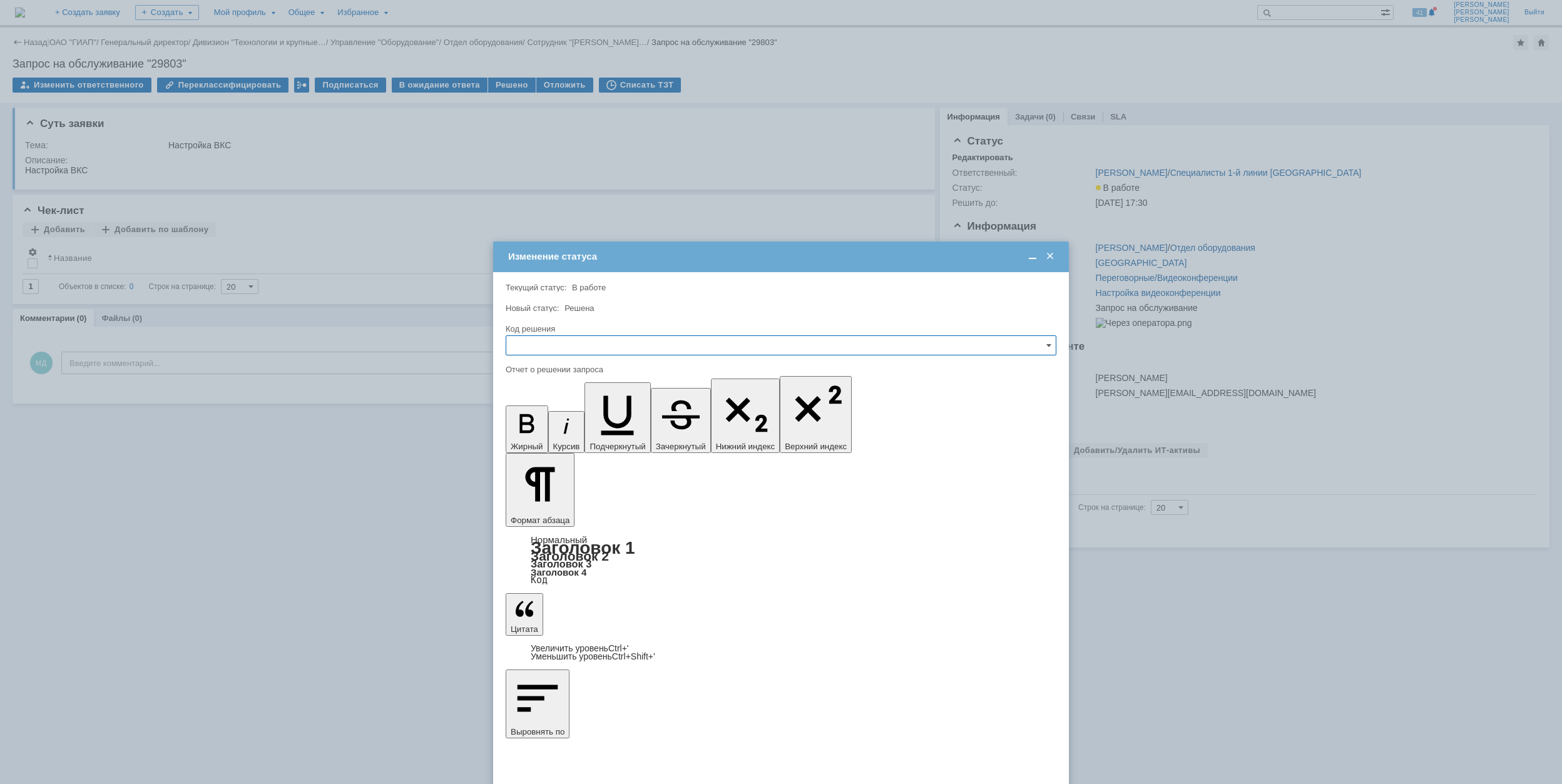
click at [686, 351] on input "text" at bounding box center [781, 345] width 551 height 20
click at [615, 438] on div "Решено" at bounding box center [781, 430] width 549 height 20
type input "Решено"
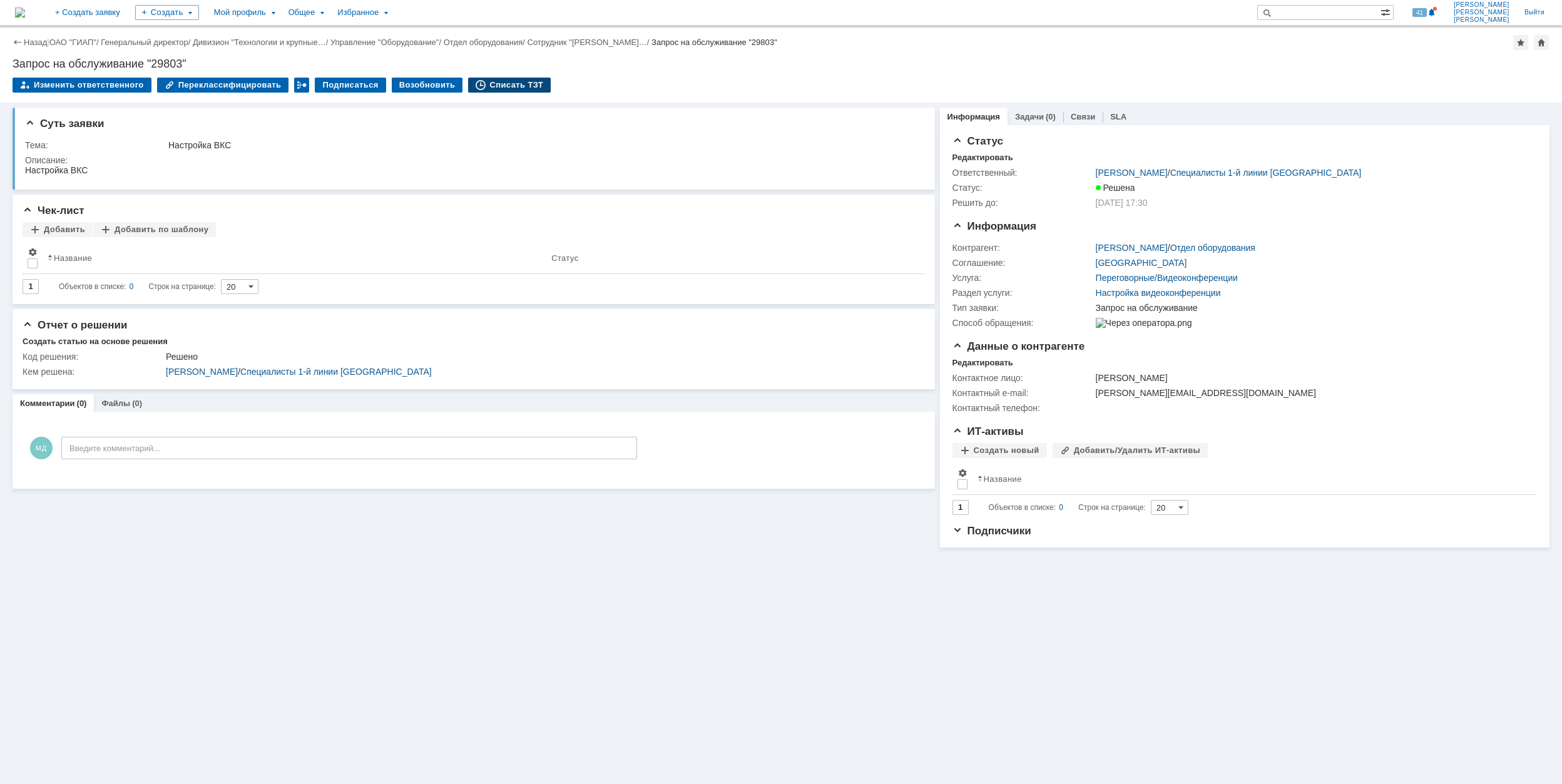
click at [524, 90] on div "Списать ТЗТ" at bounding box center [509, 85] width 83 height 15
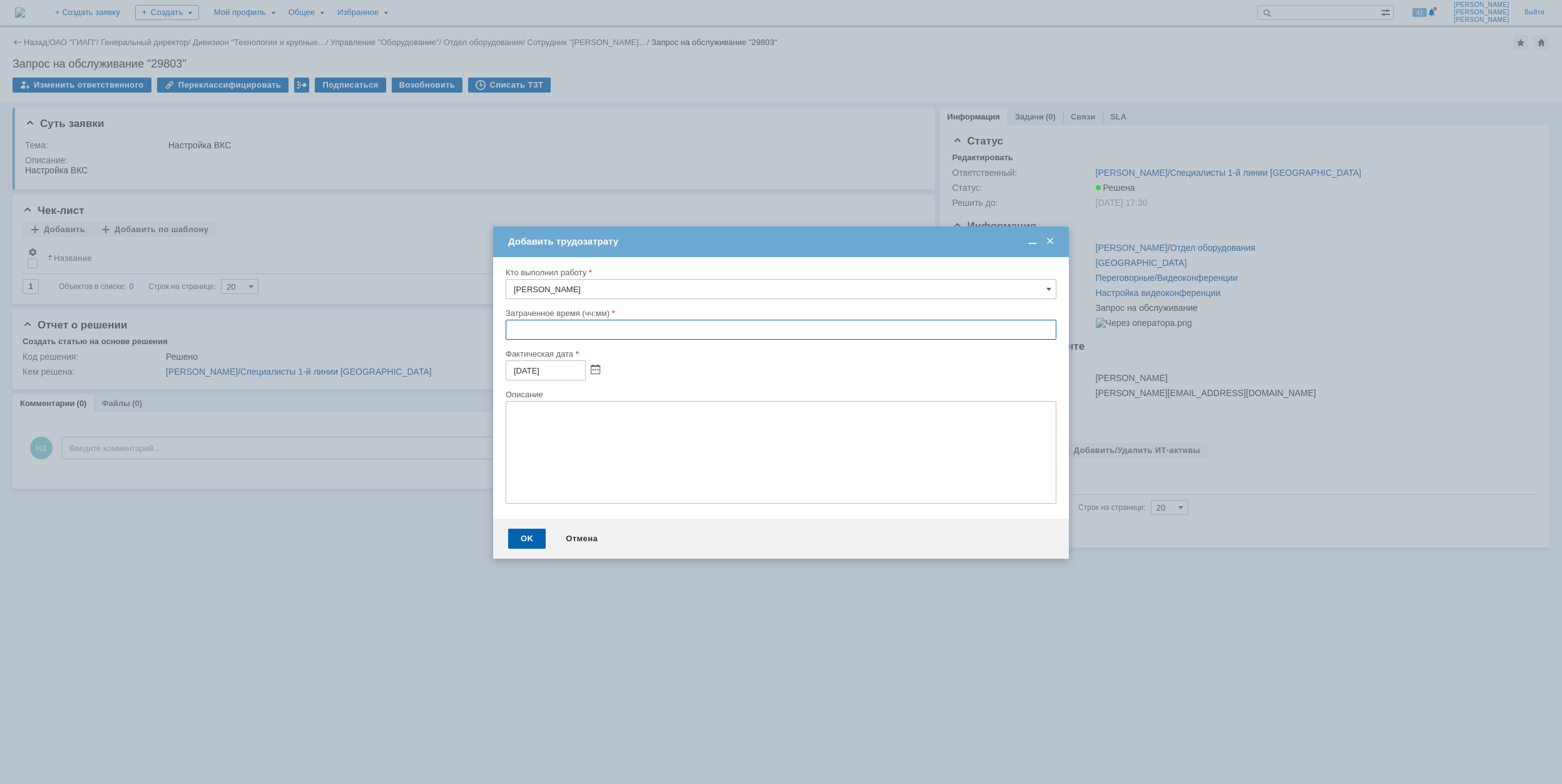
click at [516, 330] on input "text" at bounding box center [781, 330] width 551 height 20
type input "00:30"
click at [531, 539] on div "OK" at bounding box center [527, 539] width 38 height 20
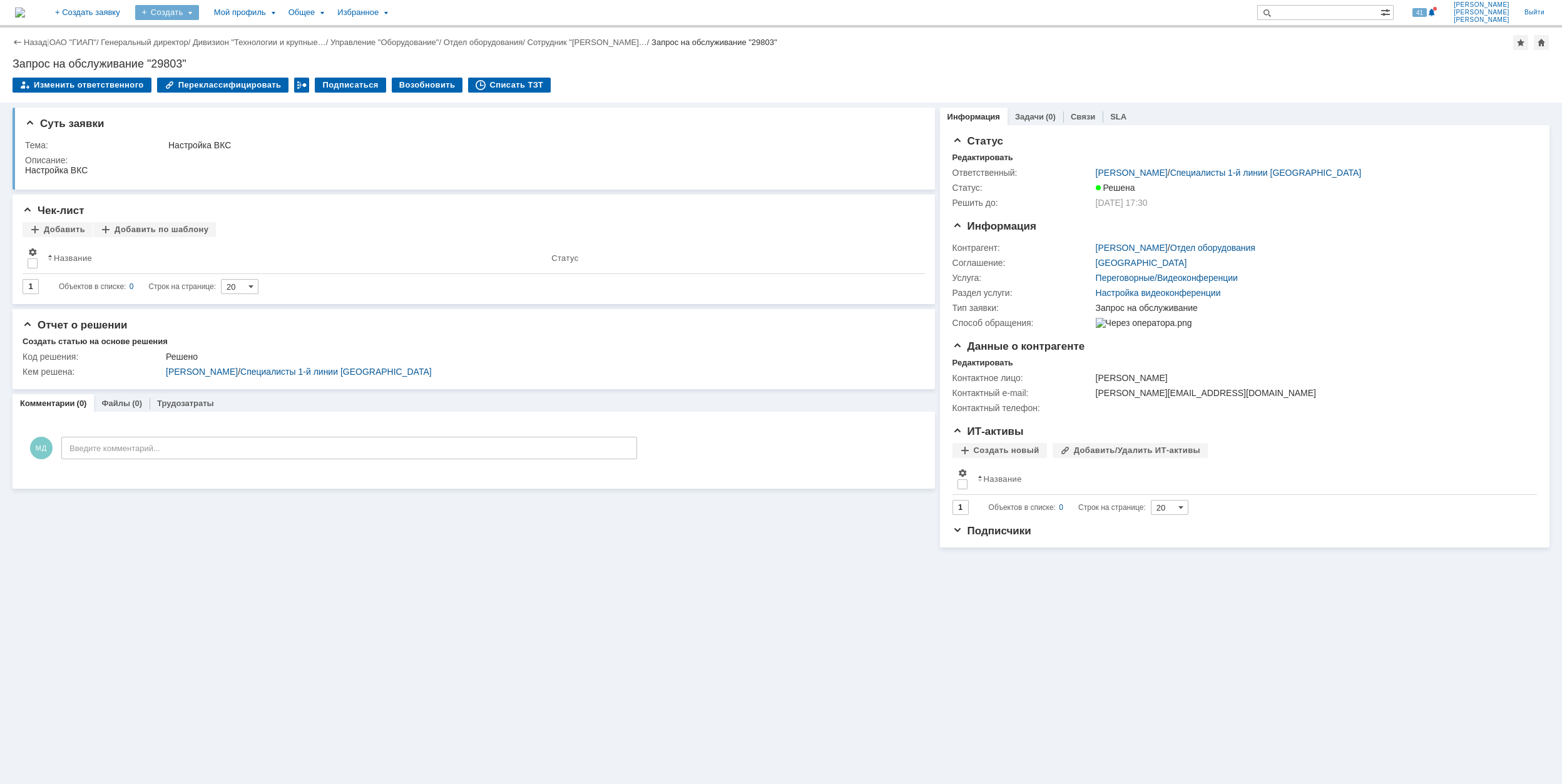
click at [199, 13] on div "Создать" at bounding box center [167, 13] width 64 height 15
click at [226, 77] on link "Заявка" at bounding box center [186, 77] width 95 height 15
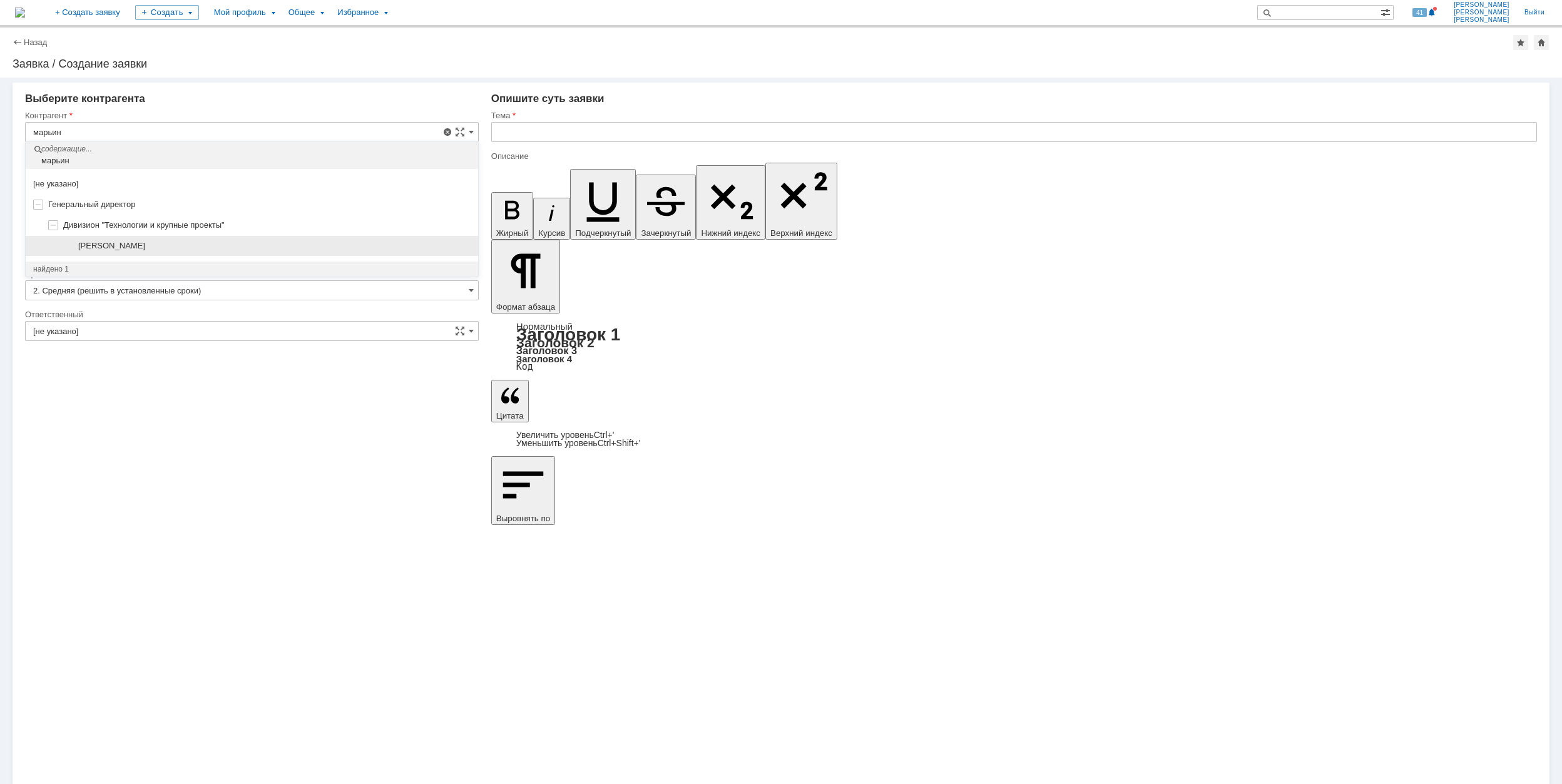
click at [246, 249] on div "[PERSON_NAME]" at bounding box center [274, 245] width 393 height 10
type input "[PERSON_NAME]"
type input "[GEOGRAPHIC_DATA]"
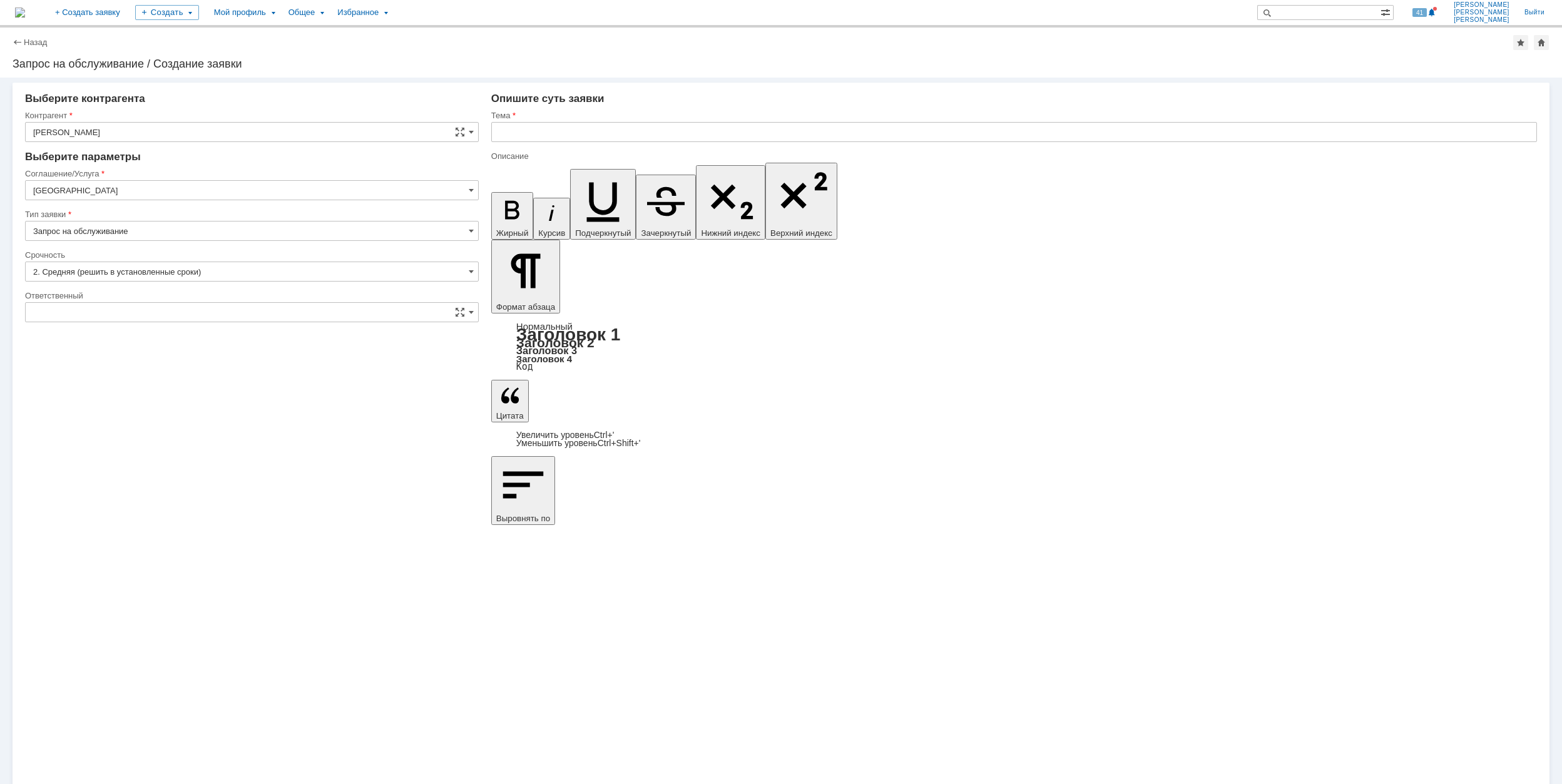
type input "[не указано]"
click at [174, 195] on input "[GEOGRAPHIC_DATA]" at bounding box center [252, 190] width 454 height 20
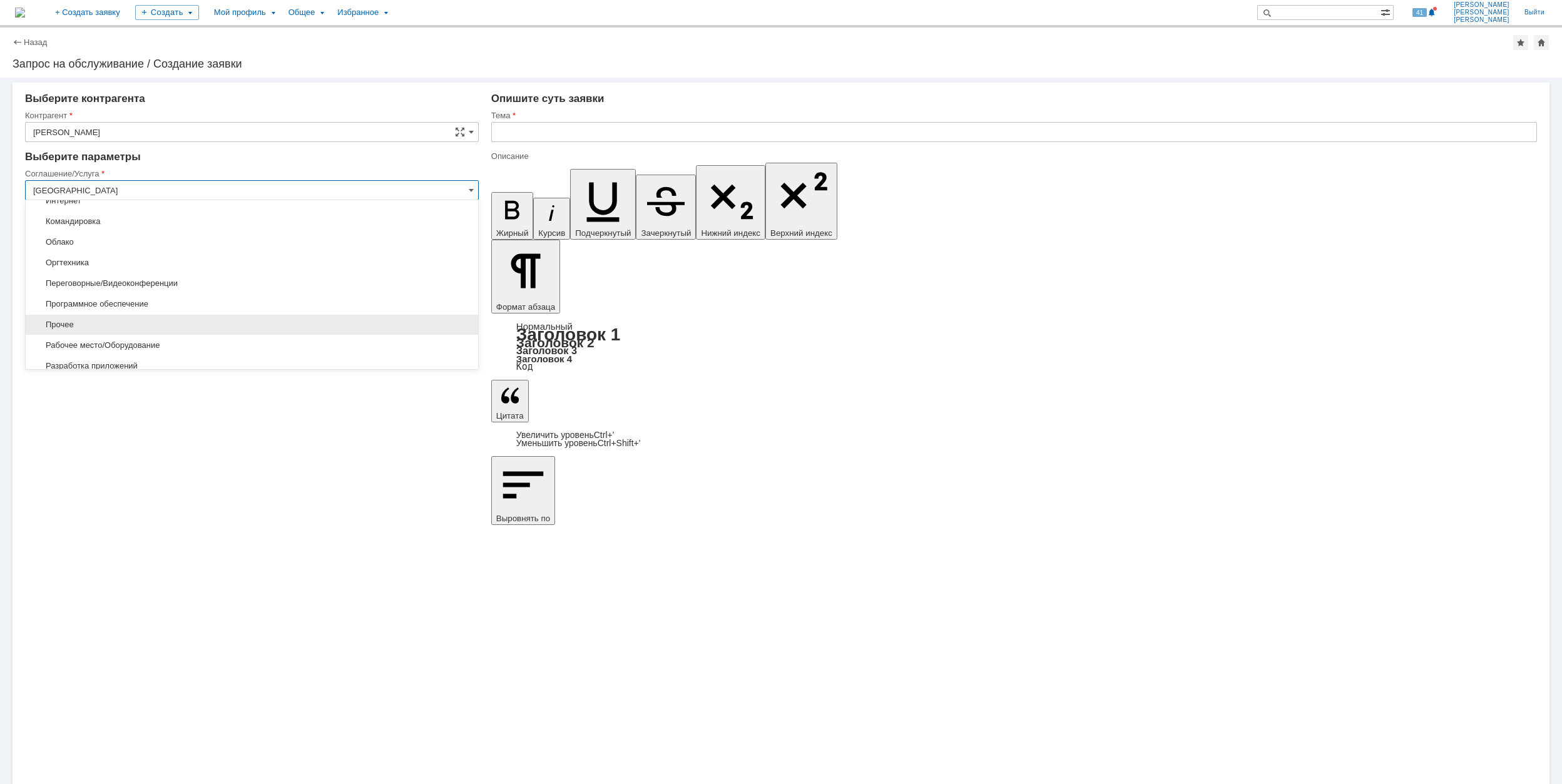
click at [74, 323] on span "Прочее" at bounding box center [252, 324] width 437 height 10
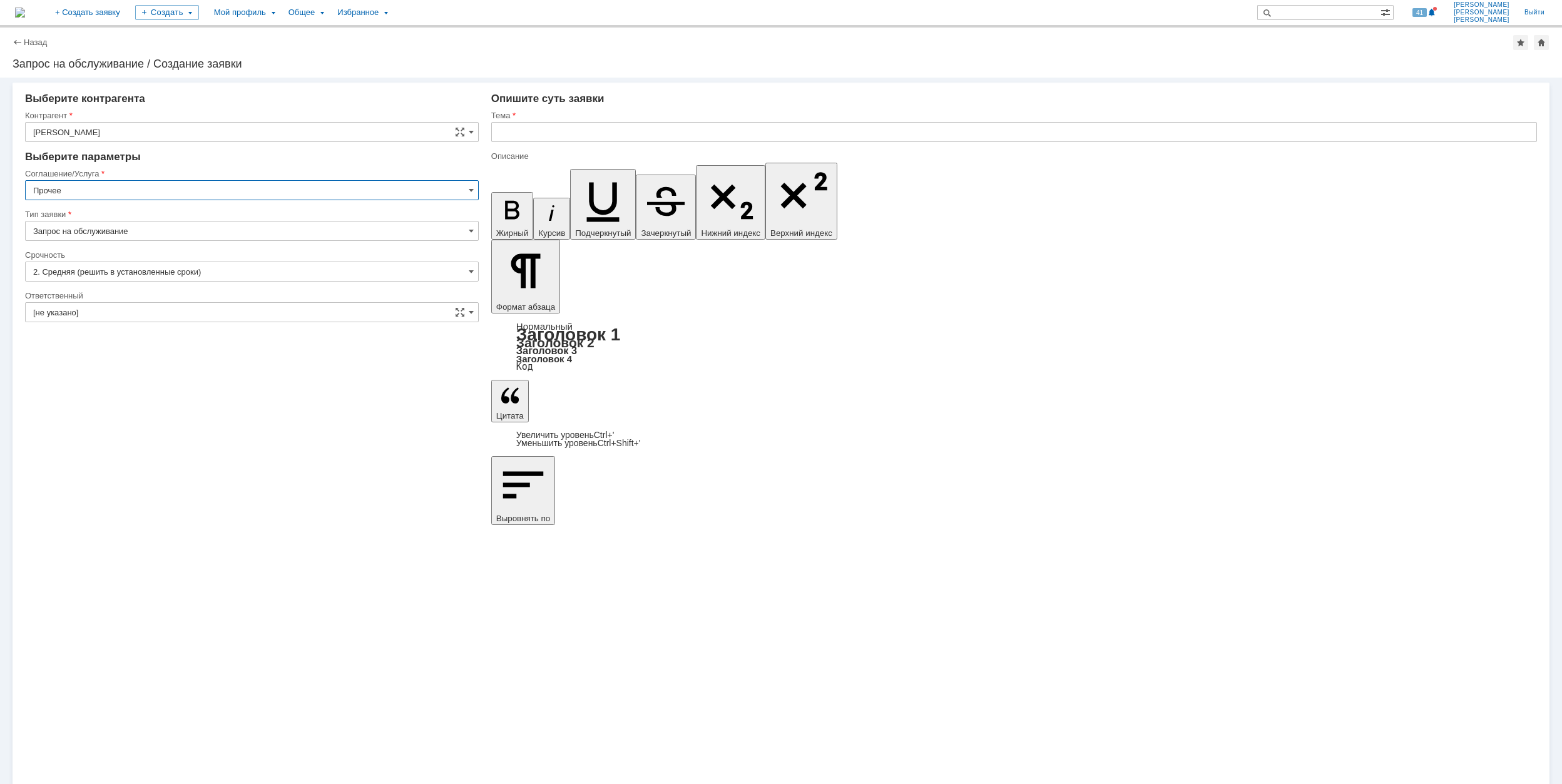
type input "Прочее"
click at [1112, 620] on div "Внимание! Выберите контрагента Контрагент [PERSON_NAME] не найден Контрагент не…" at bounding box center [781, 430] width 1562 height 706
click at [246, 305] on input "[не указано]" at bounding box center [252, 312] width 454 height 20
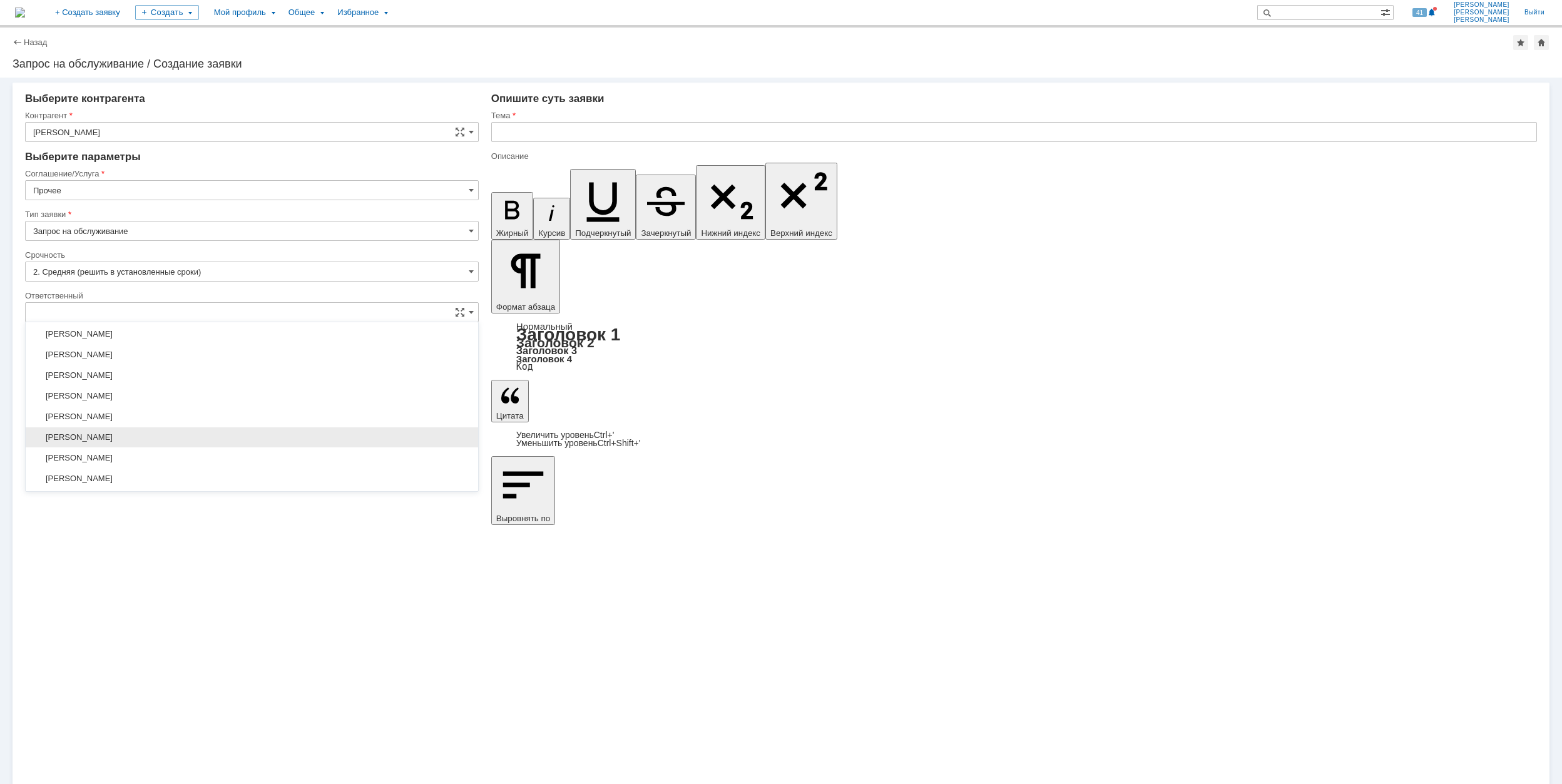
click at [228, 447] on div "[PERSON_NAME]" at bounding box center [252, 437] width 452 height 20
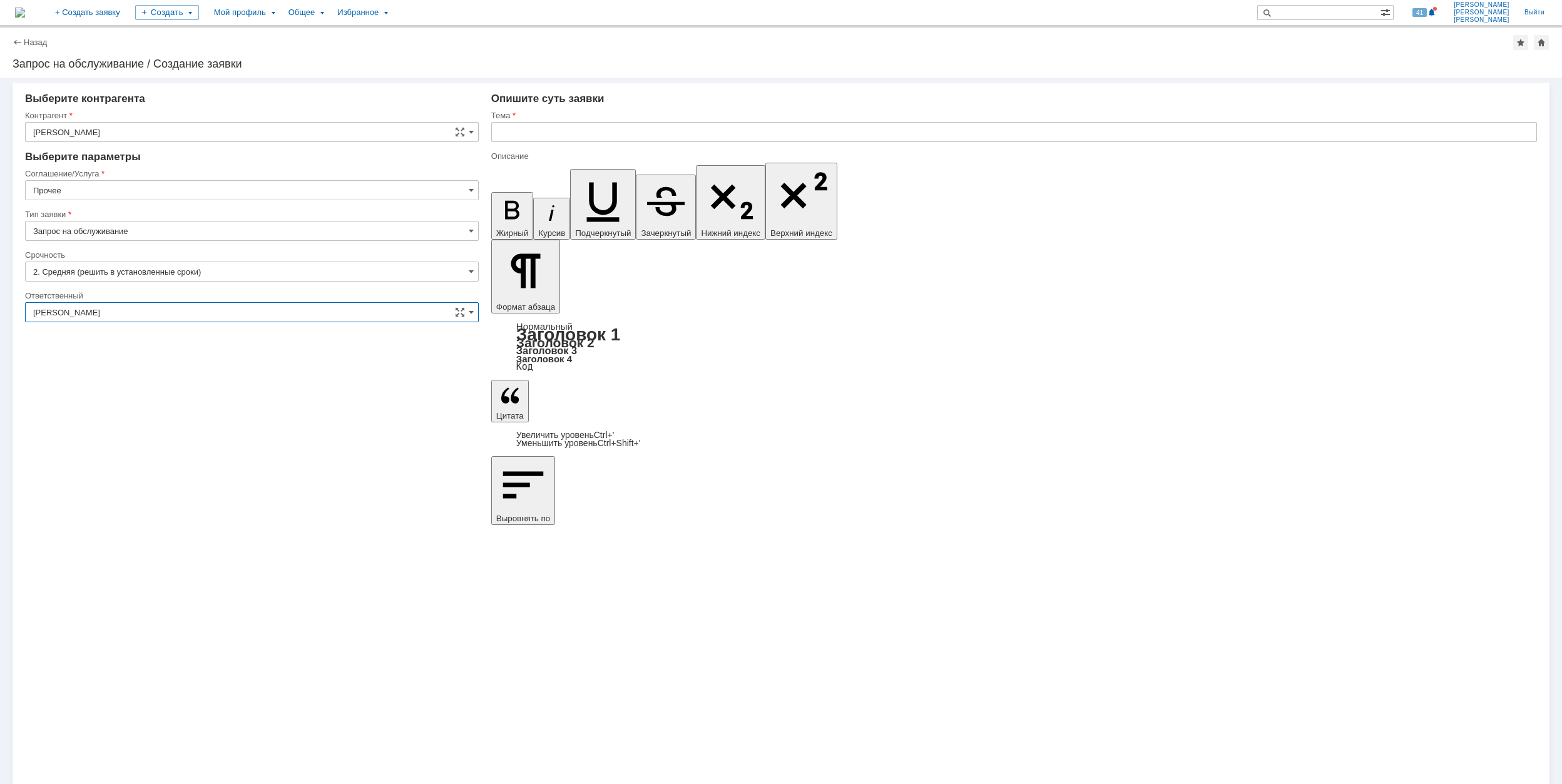
type input "[PERSON_NAME]"
click at [580, 135] on input "text" at bounding box center [1014, 132] width 1046 height 20
drag, startPoint x: 578, startPoint y: 135, endPoint x: 497, endPoint y: 136, distance: 81.0
click at [497, 136] on input "AcrobatPro" at bounding box center [1014, 132] width 1046 height 20
type input "AcrobatPro"
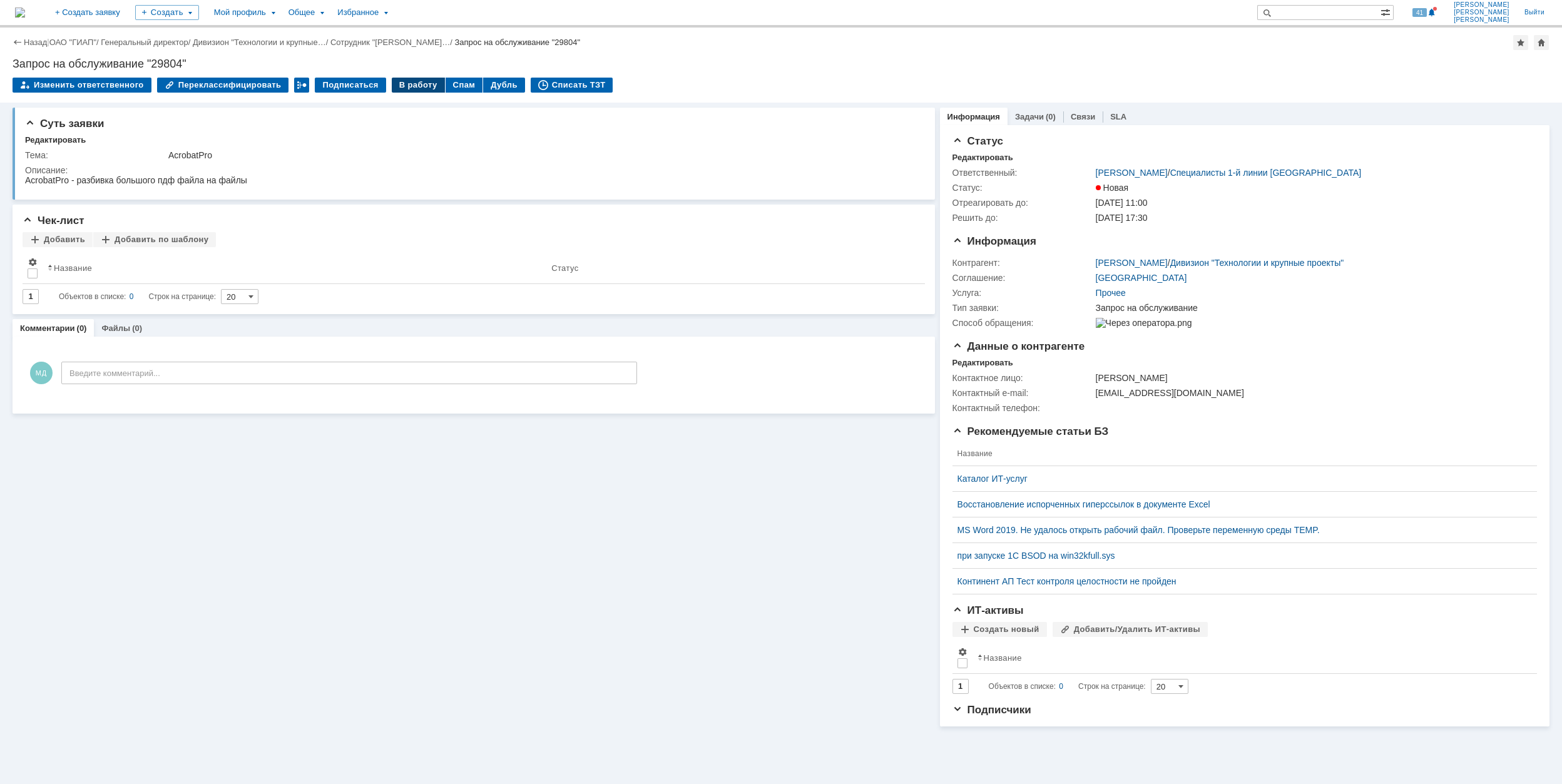
click at [404, 81] on div "В работу" at bounding box center [418, 85] width 53 height 15
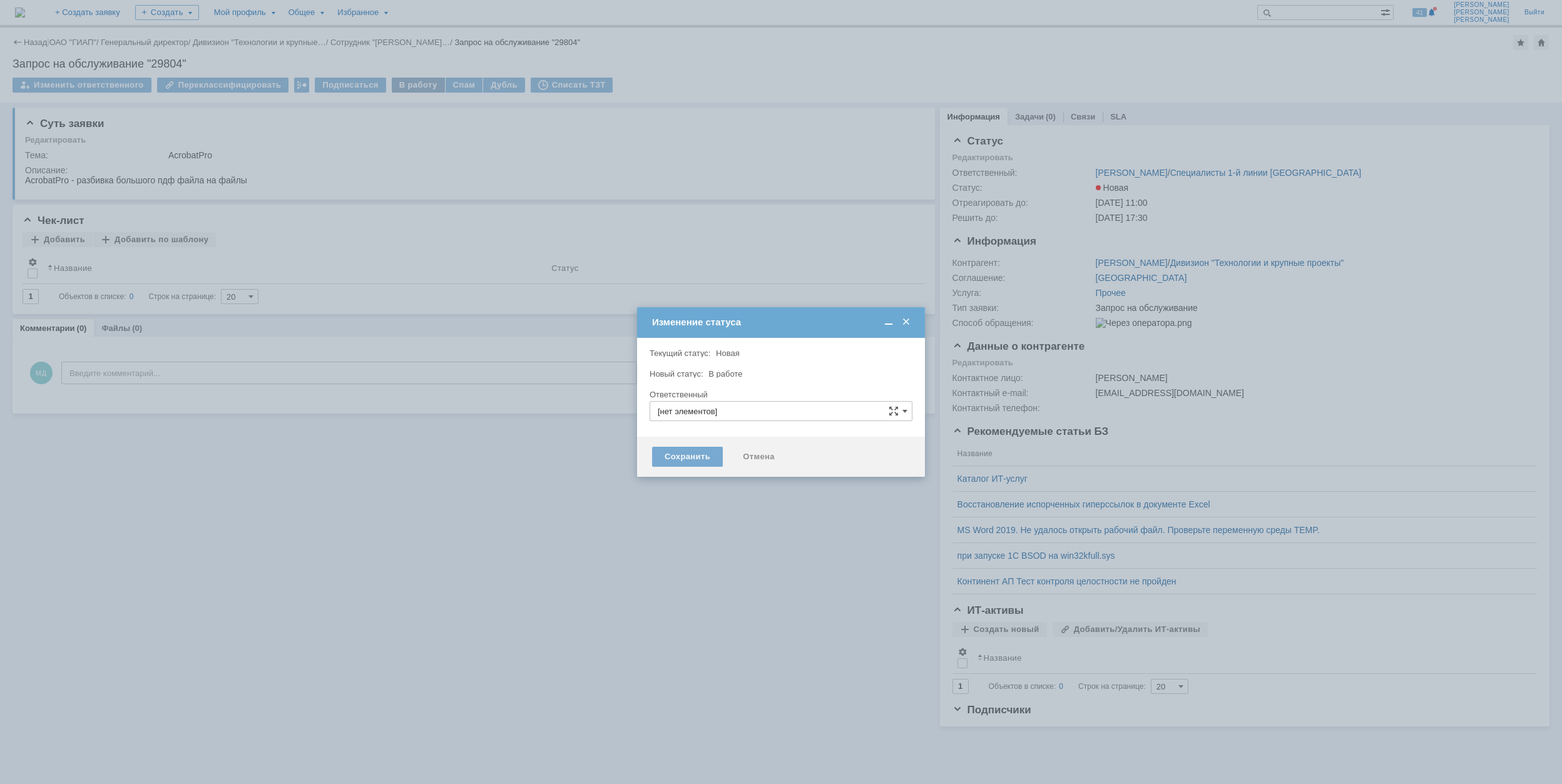
type input "[PERSON_NAME]"
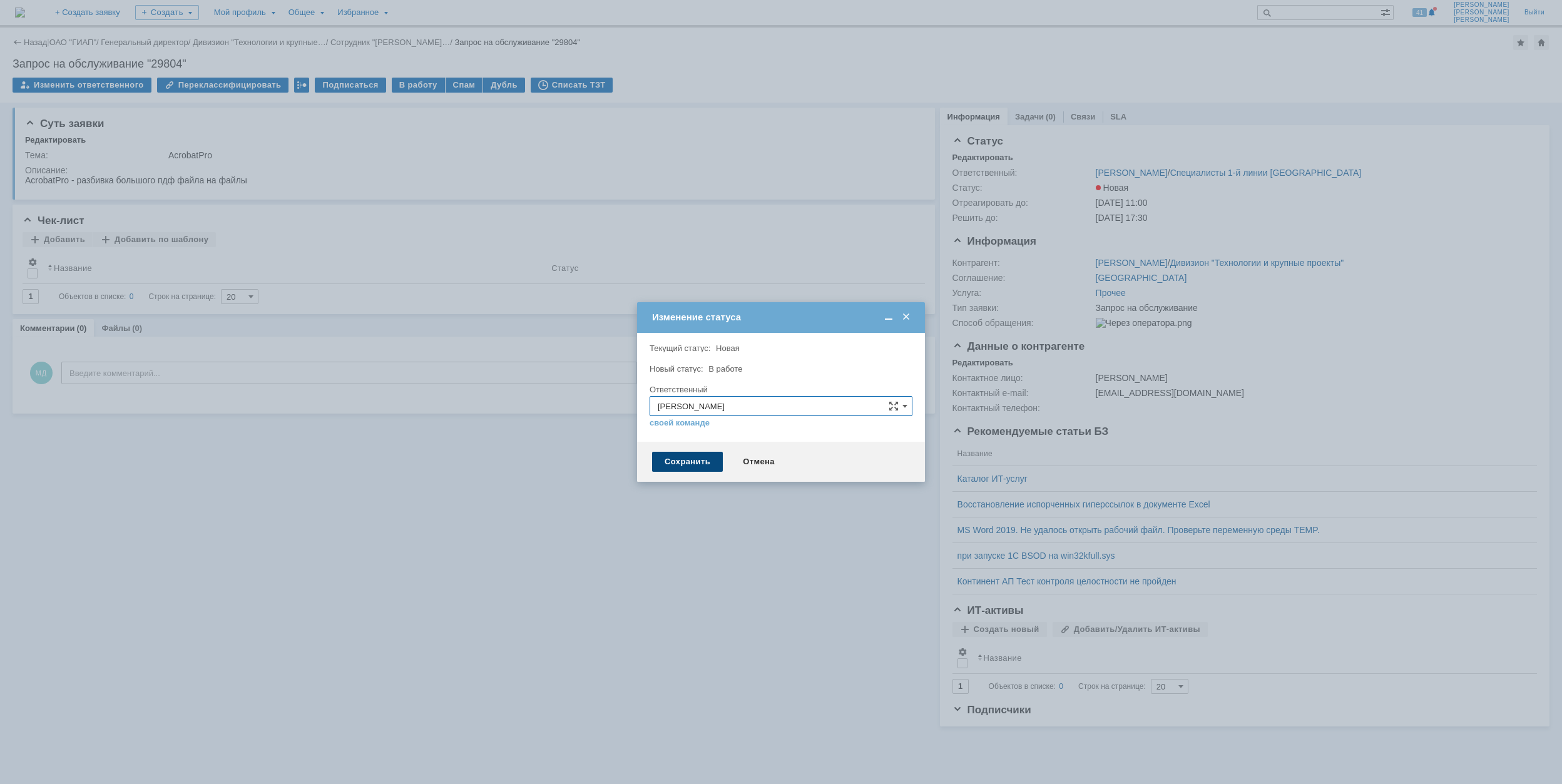
click at [690, 466] on div "Сохранить" at bounding box center [687, 461] width 70 height 20
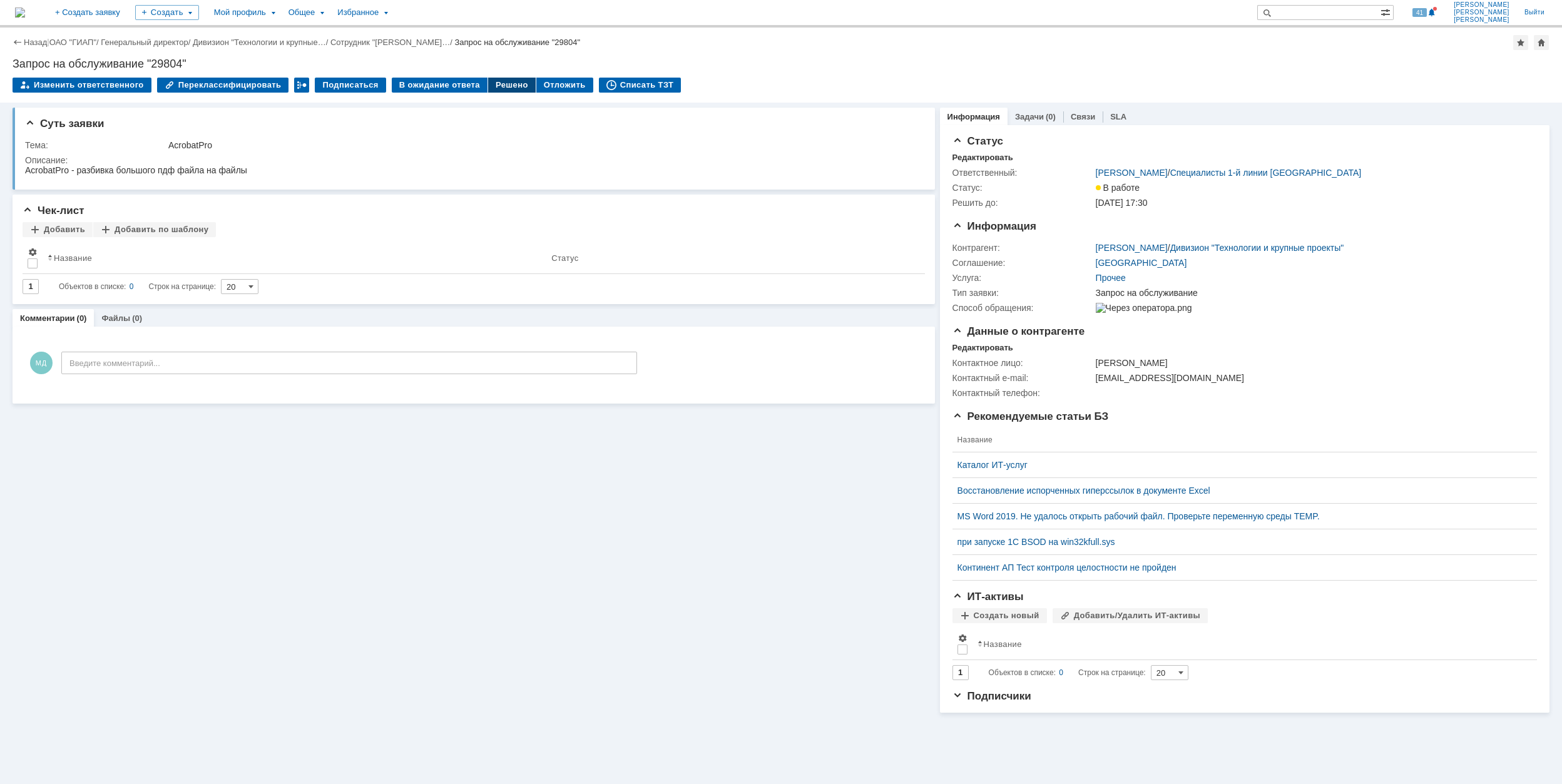
click at [493, 88] on div "Решено" at bounding box center [512, 85] width 48 height 15
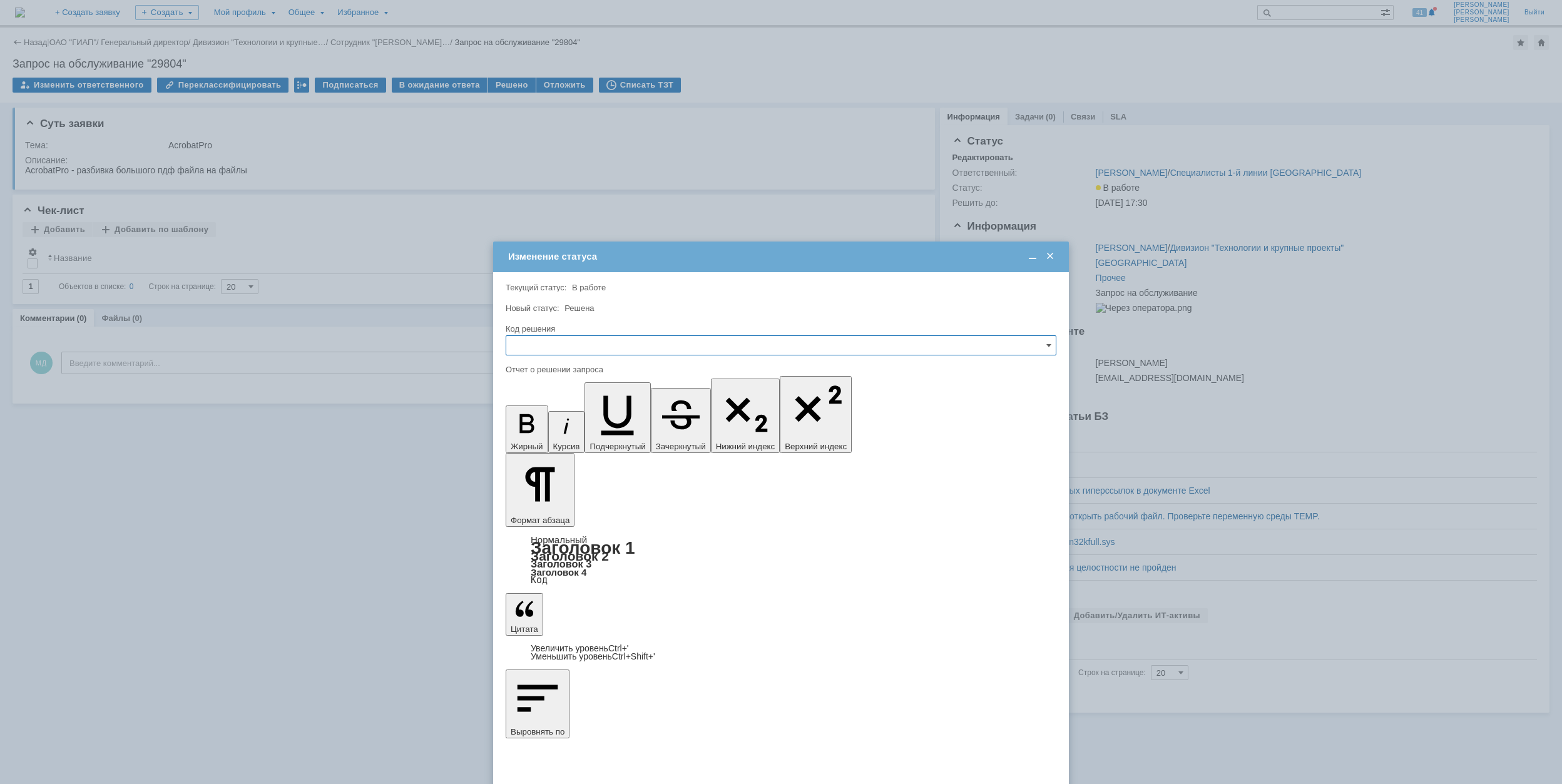
click at [615, 342] on input "text" at bounding box center [781, 345] width 551 height 20
click at [589, 431] on span "Решено" at bounding box center [781, 429] width 534 height 10
type input "Решено"
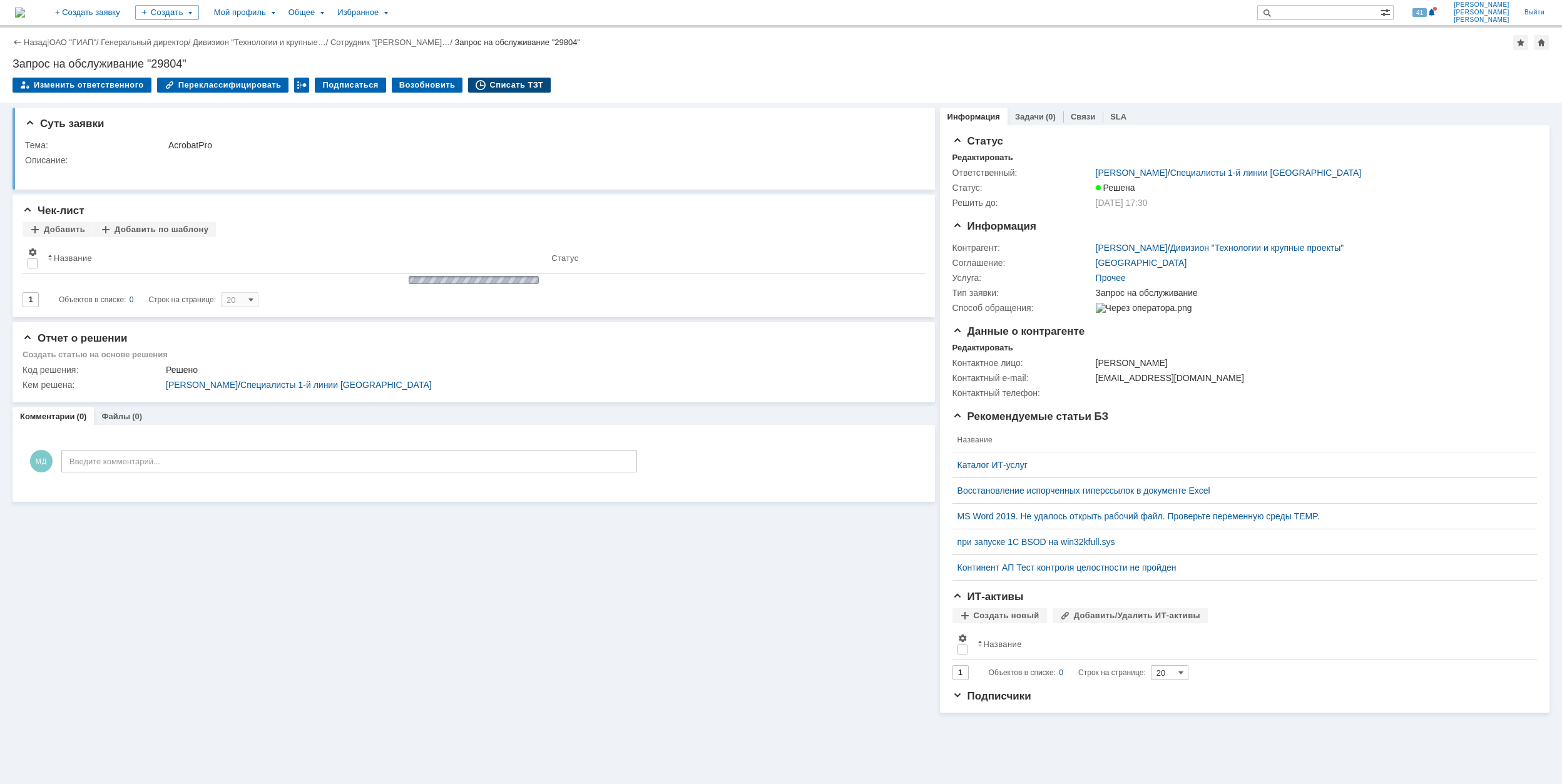
click at [514, 77] on div "Списать ТЗТ" at bounding box center [509, 85] width 83 height 15
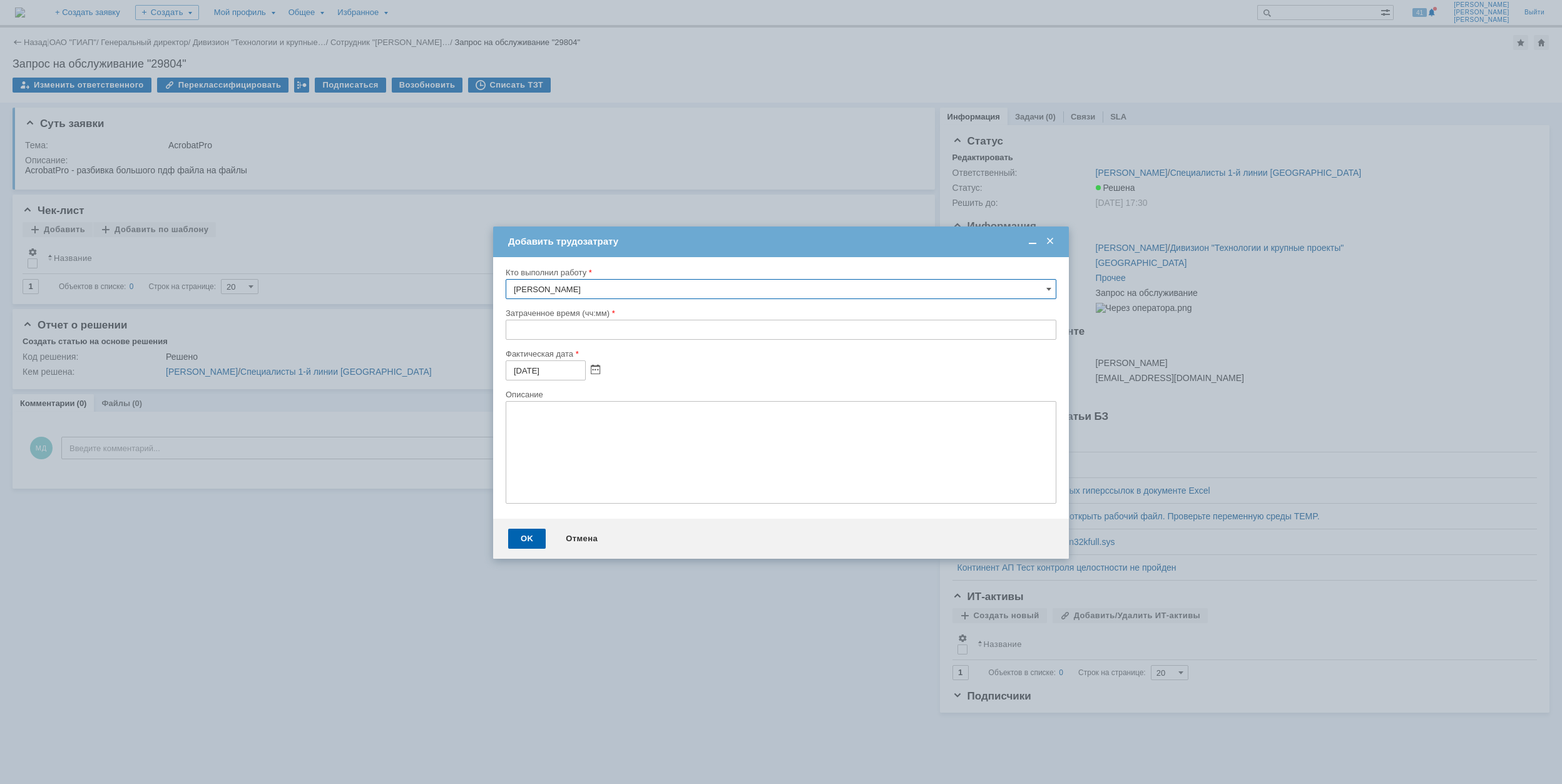
drag, startPoint x: 508, startPoint y: 329, endPoint x: 513, endPoint y: 323, distance: 7.8
click at [511, 326] on input "text" at bounding box center [781, 330] width 551 height 20
type input "00:30"
click at [521, 536] on div "OK" at bounding box center [527, 539] width 38 height 20
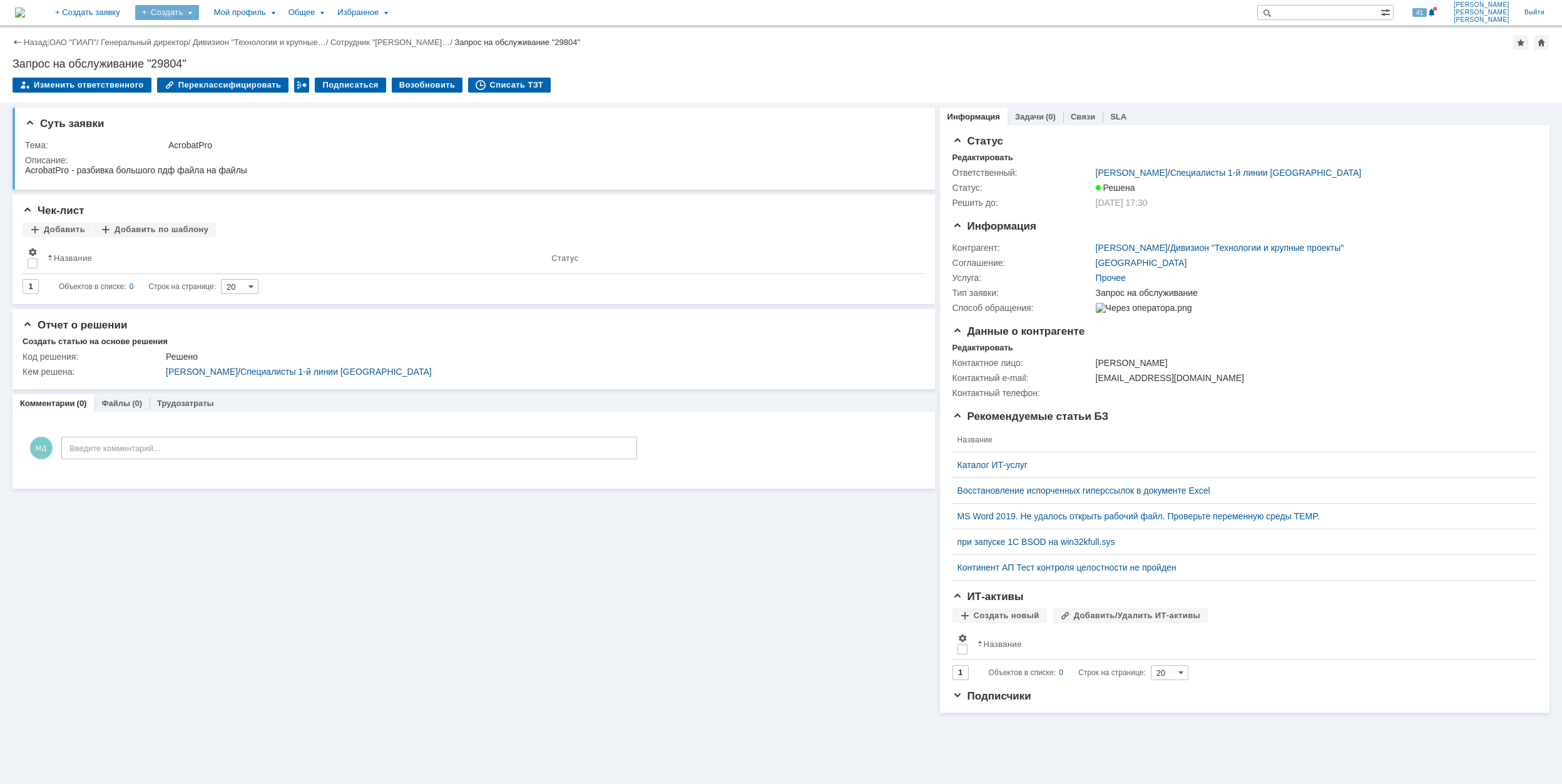
drag, startPoint x: 233, startPoint y: 13, endPoint x: 235, endPoint y: 21, distance: 8.2
click at [199, 11] on div "Создать" at bounding box center [167, 13] width 64 height 15
click at [233, 75] on link "Заявка" at bounding box center [186, 77] width 95 height 15
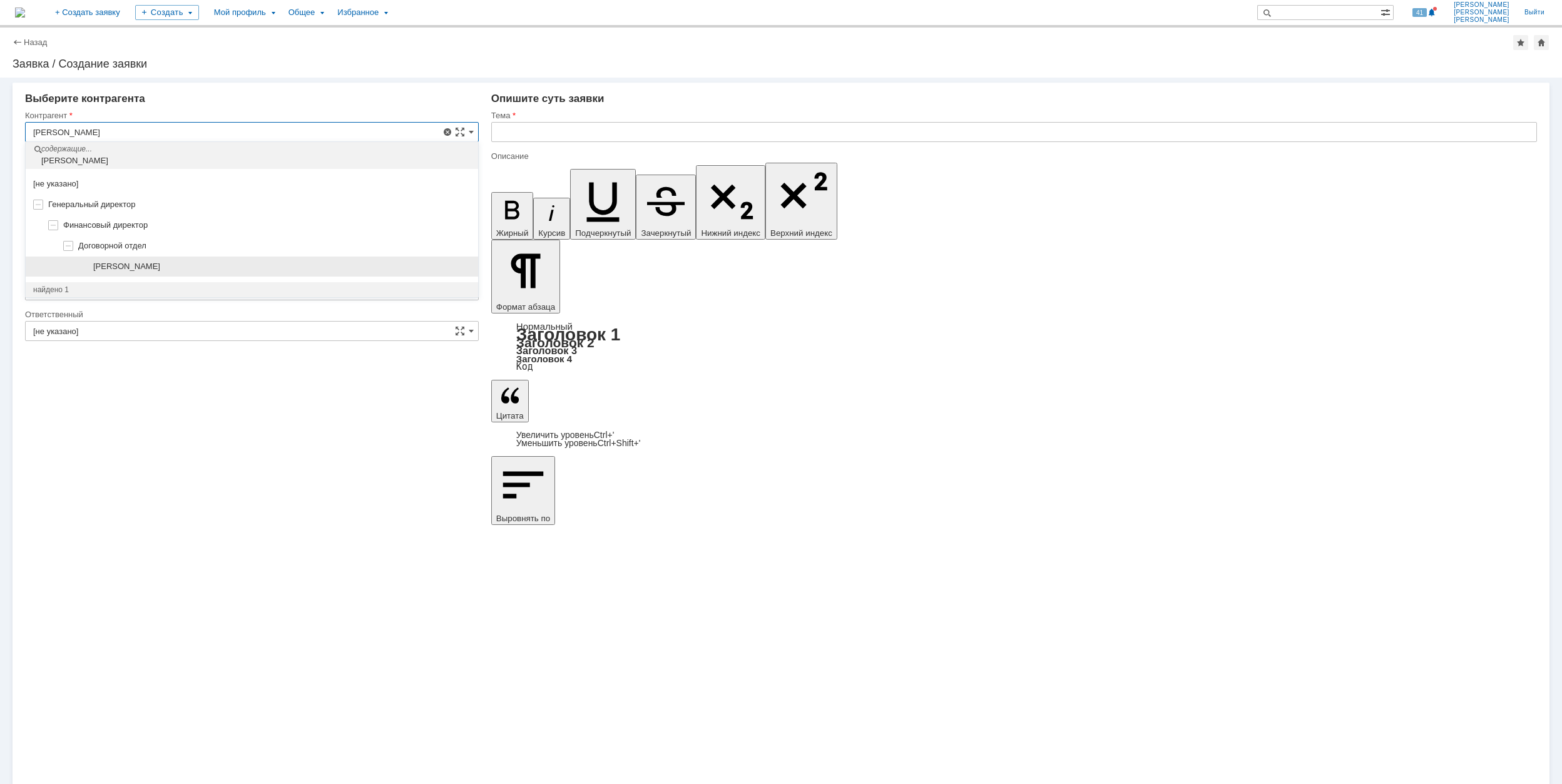
click at [274, 275] on div "[PERSON_NAME]" at bounding box center [252, 267] width 452 height 20
type input "[PERSON_NAME]"
type input "[GEOGRAPHIC_DATA]"
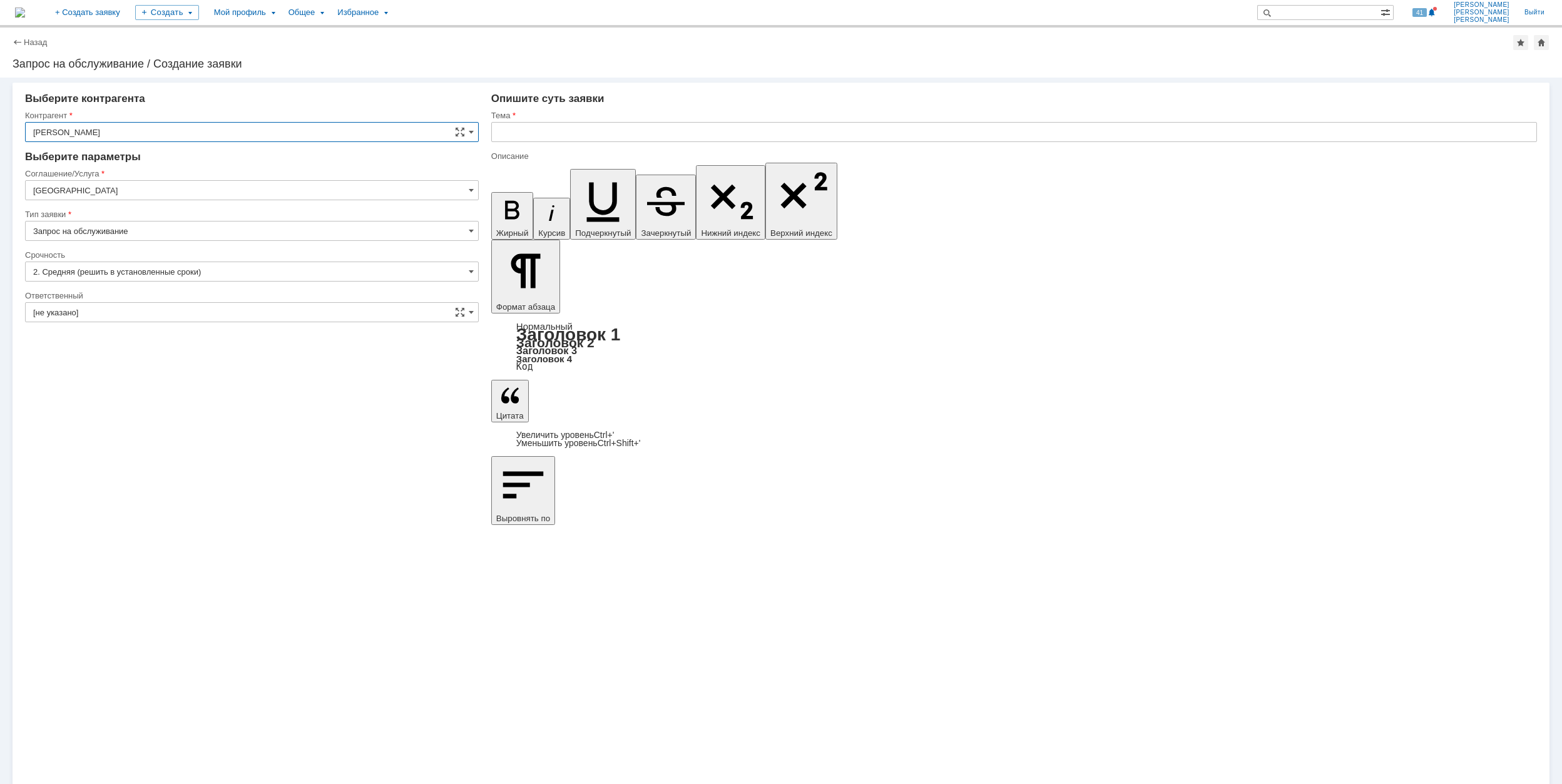
click at [98, 198] on input "[GEOGRAPHIC_DATA]" at bounding box center [252, 190] width 454 height 20
click at [204, 334] on span "Оргтехника" at bounding box center [252, 336] width 437 height 10
type input "Оргтехника"
click at [174, 279] on input "[не указано]" at bounding box center [252, 271] width 454 height 20
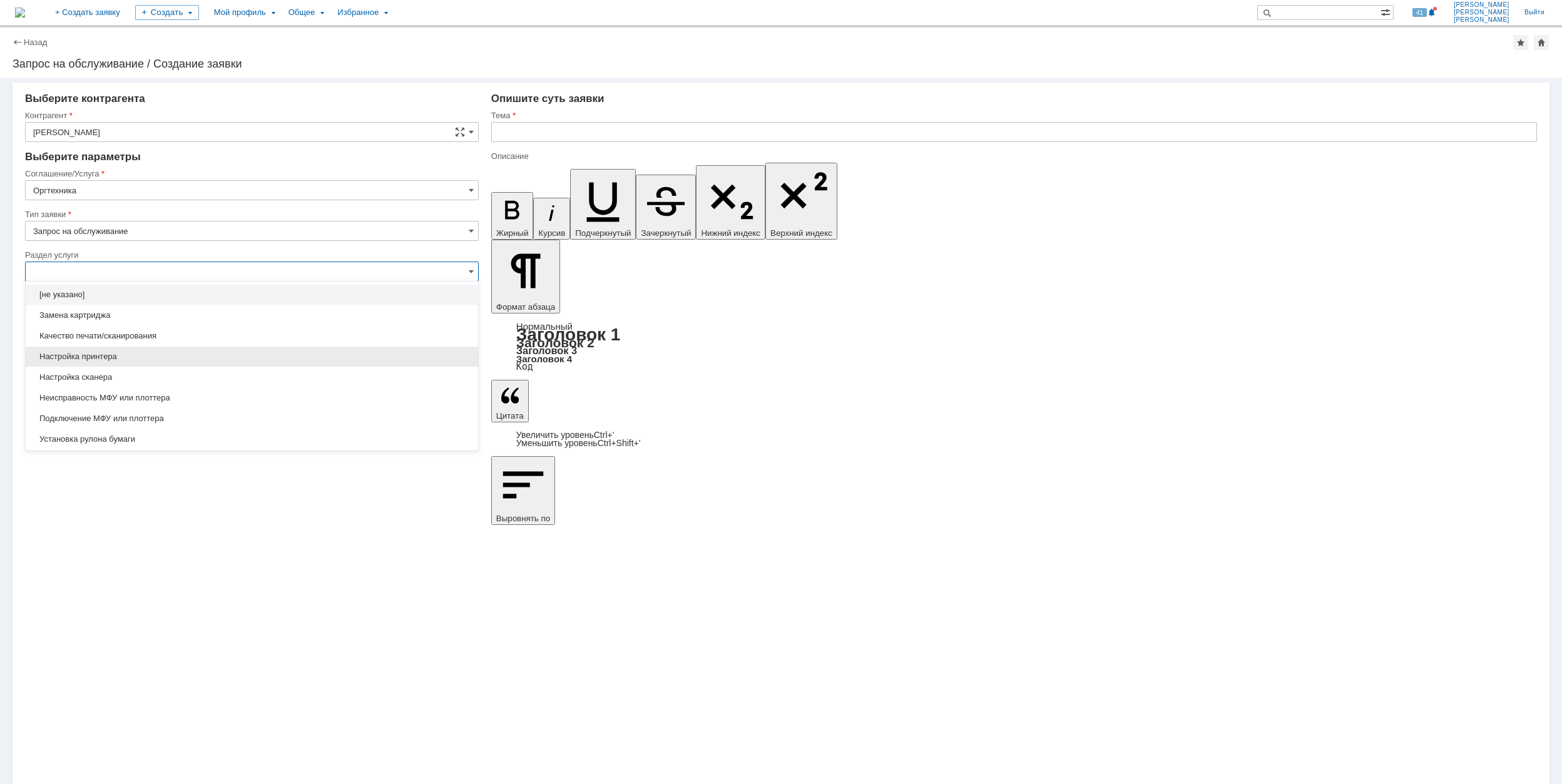
click at [265, 365] on div "Настройка принтера" at bounding box center [252, 356] width 452 height 20
type input "Настройка принтера"
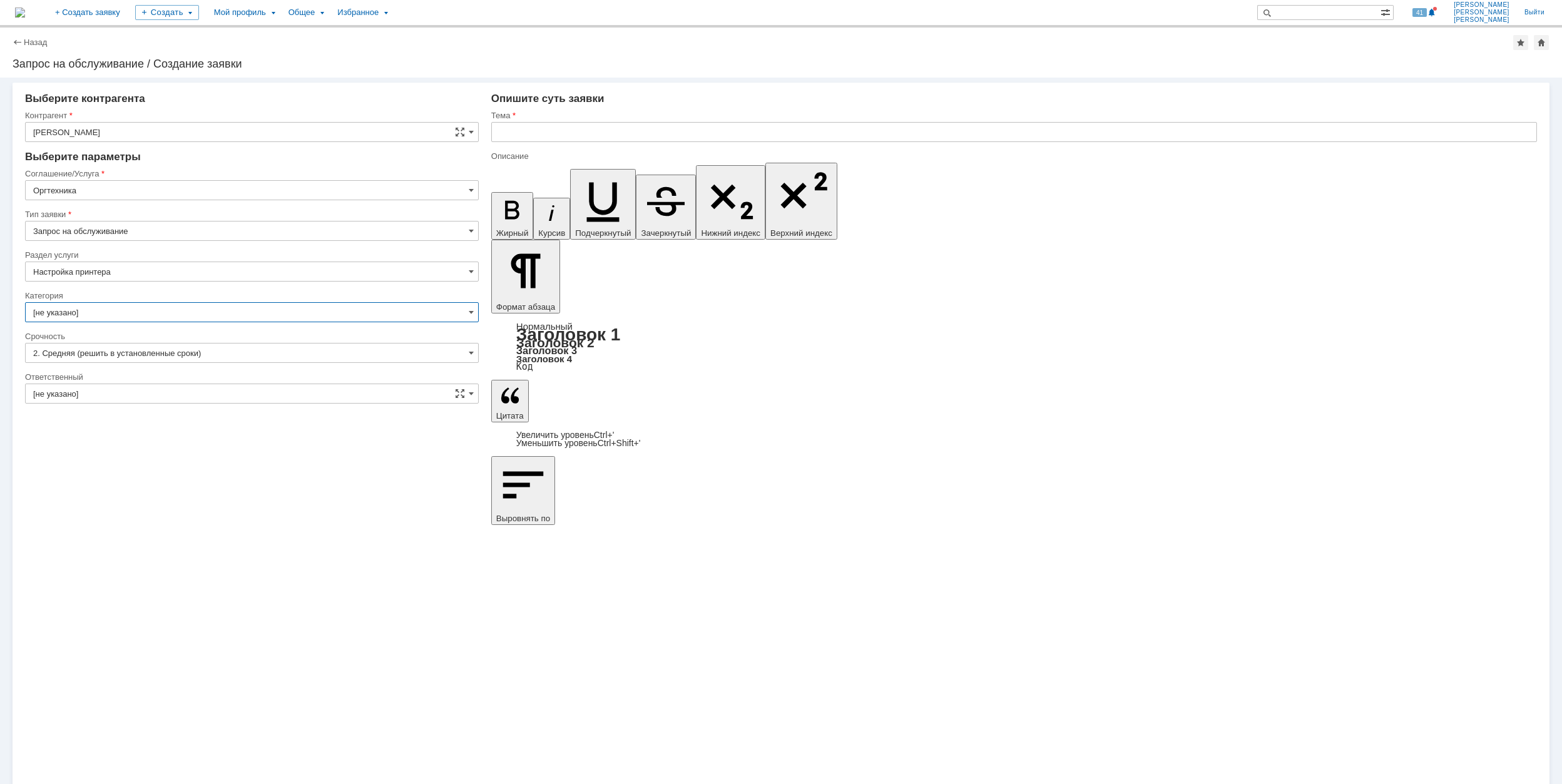
click at [210, 317] on input "[не указано]" at bounding box center [252, 312] width 454 height 20
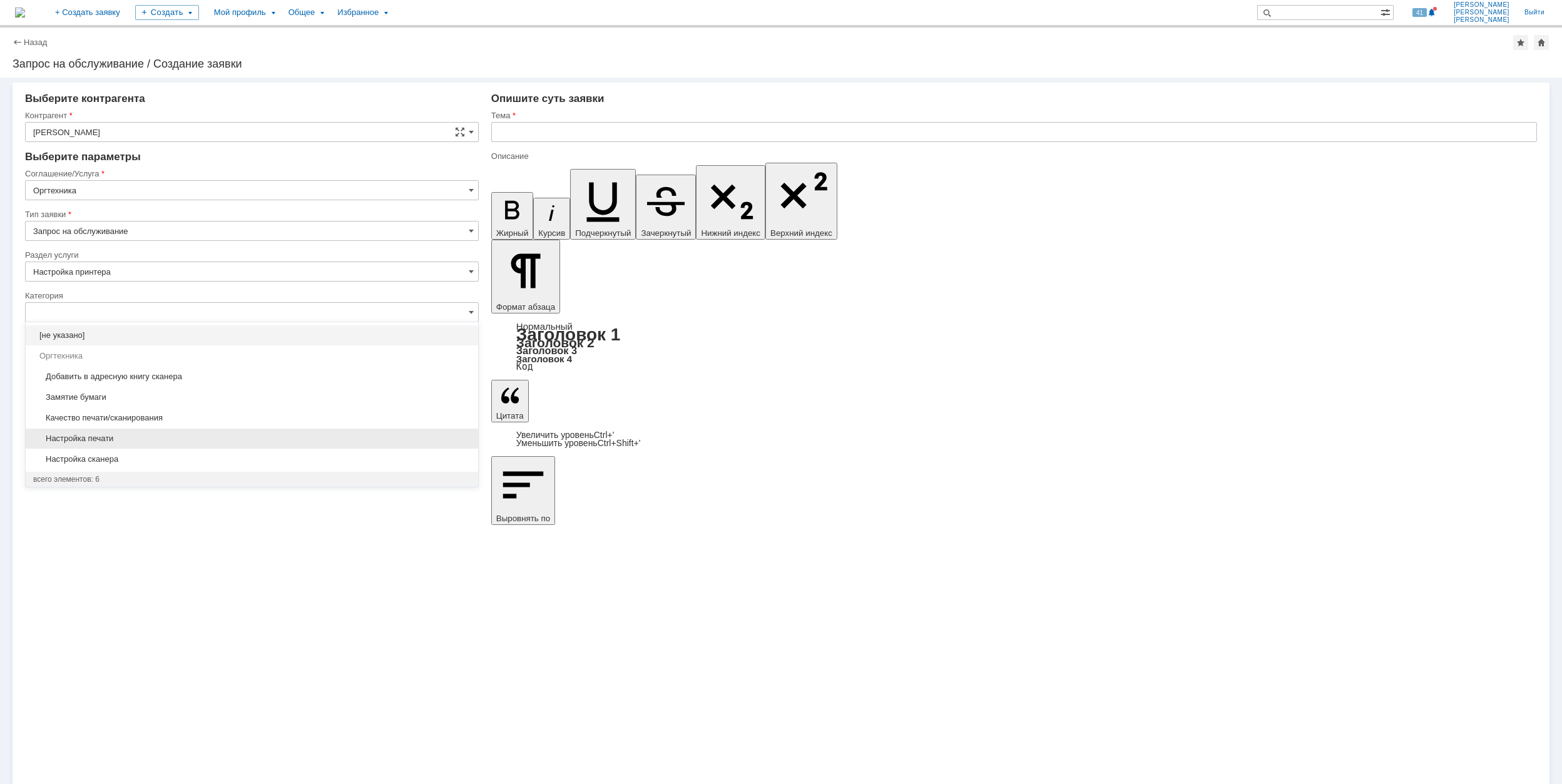
click at [236, 441] on span "Настройка печати" at bounding box center [252, 438] width 437 height 10
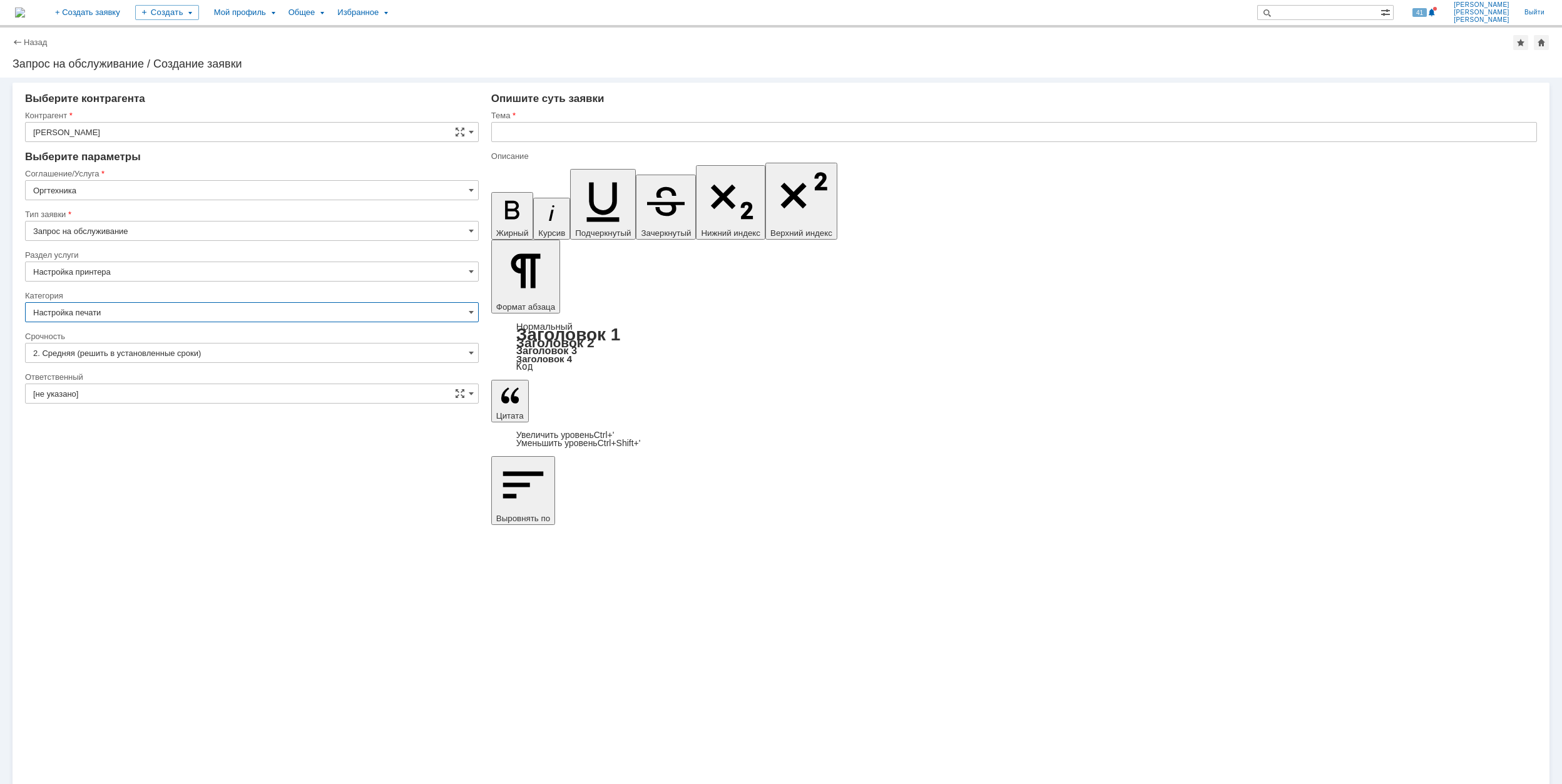
type input "Настройка печати"
click at [196, 396] on input "[не указано]" at bounding box center [252, 393] width 454 height 20
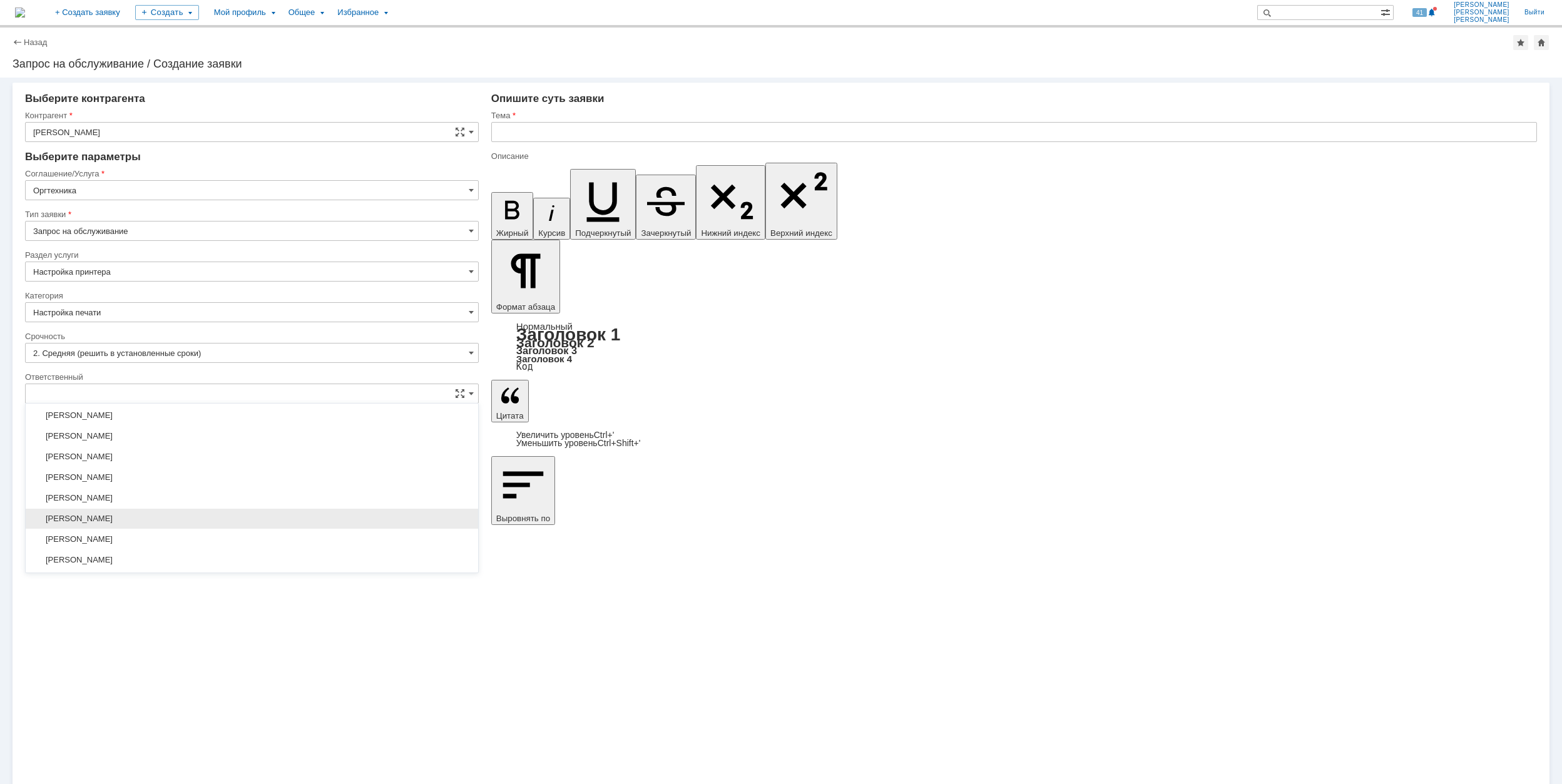
click at [209, 516] on div "[PERSON_NAME]" at bounding box center [252, 518] width 452 height 20
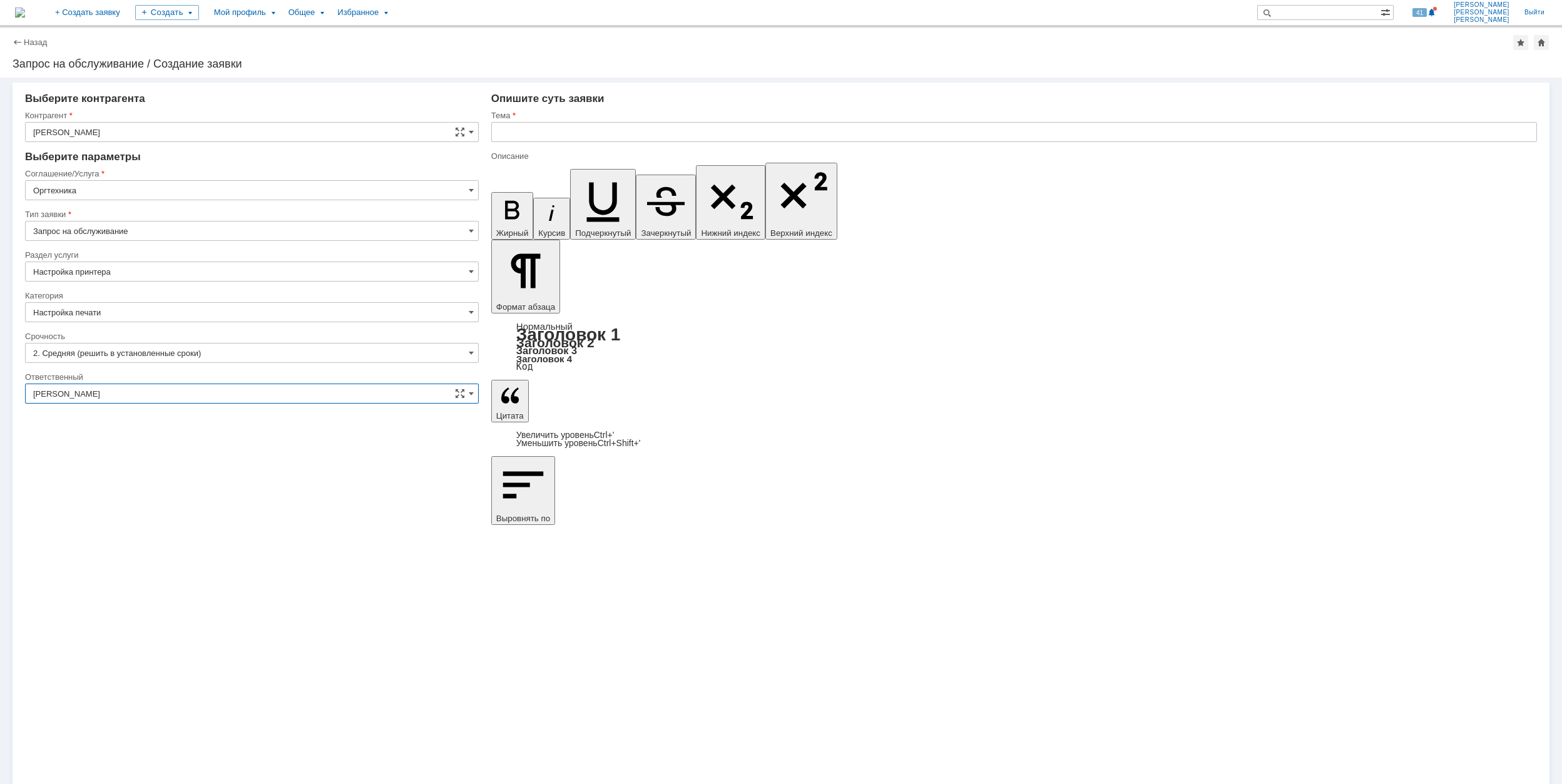
type input "[PERSON_NAME]"
click at [589, 127] on input "text" at bounding box center [1014, 132] width 1046 height 20
drag, startPoint x: 580, startPoint y: 126, endPoint x: 497, endPoint y: 143, distance: 84.7
click at [497, 143] on div "Тема Настройка МФУ" at bounding box center [1014, 130] width 1046 height 41
type input "Настройка МФУ"
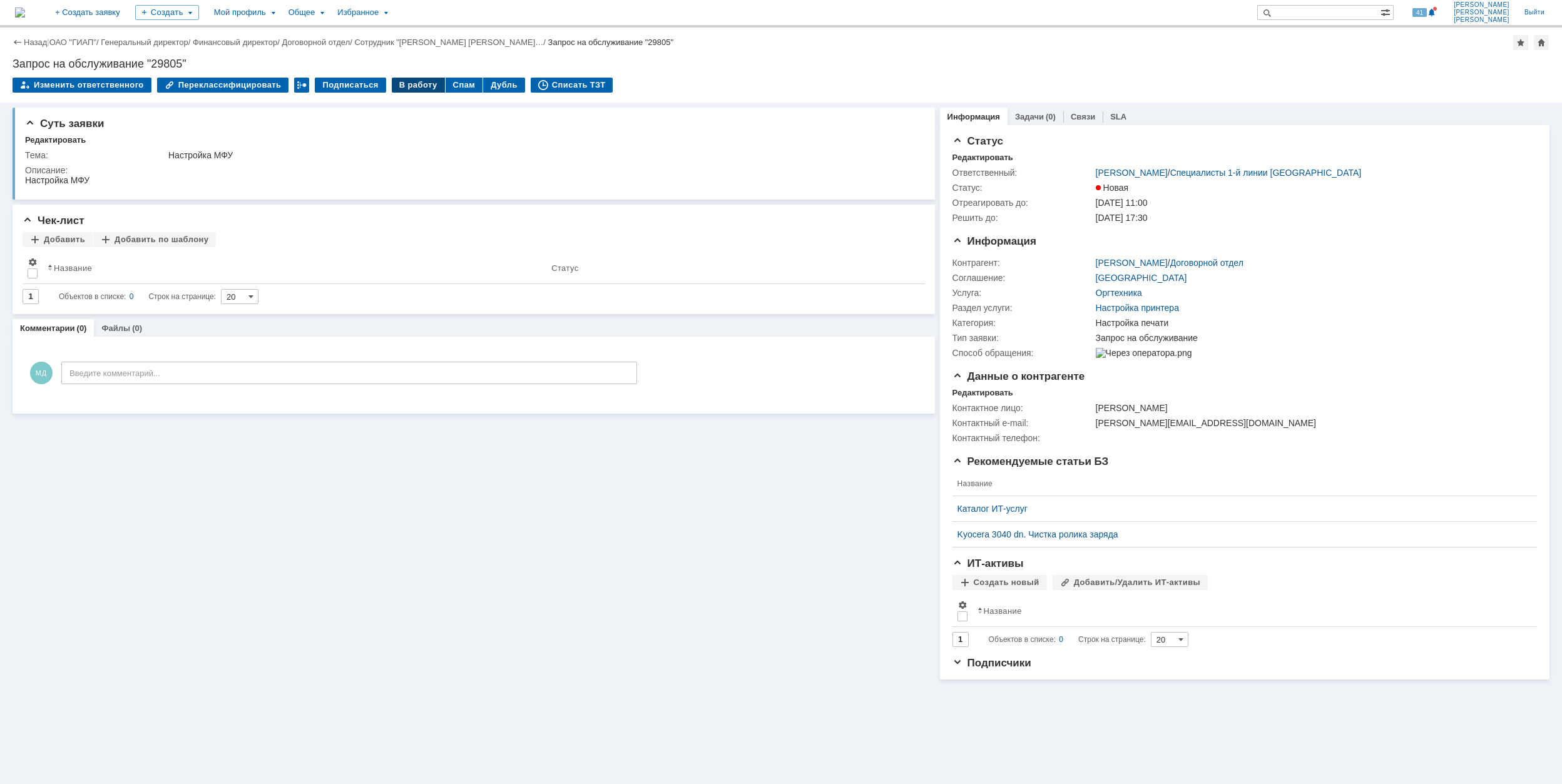
click at [409, 84] on div "В работу" at bounding box center [418, 85] width 53 height 15
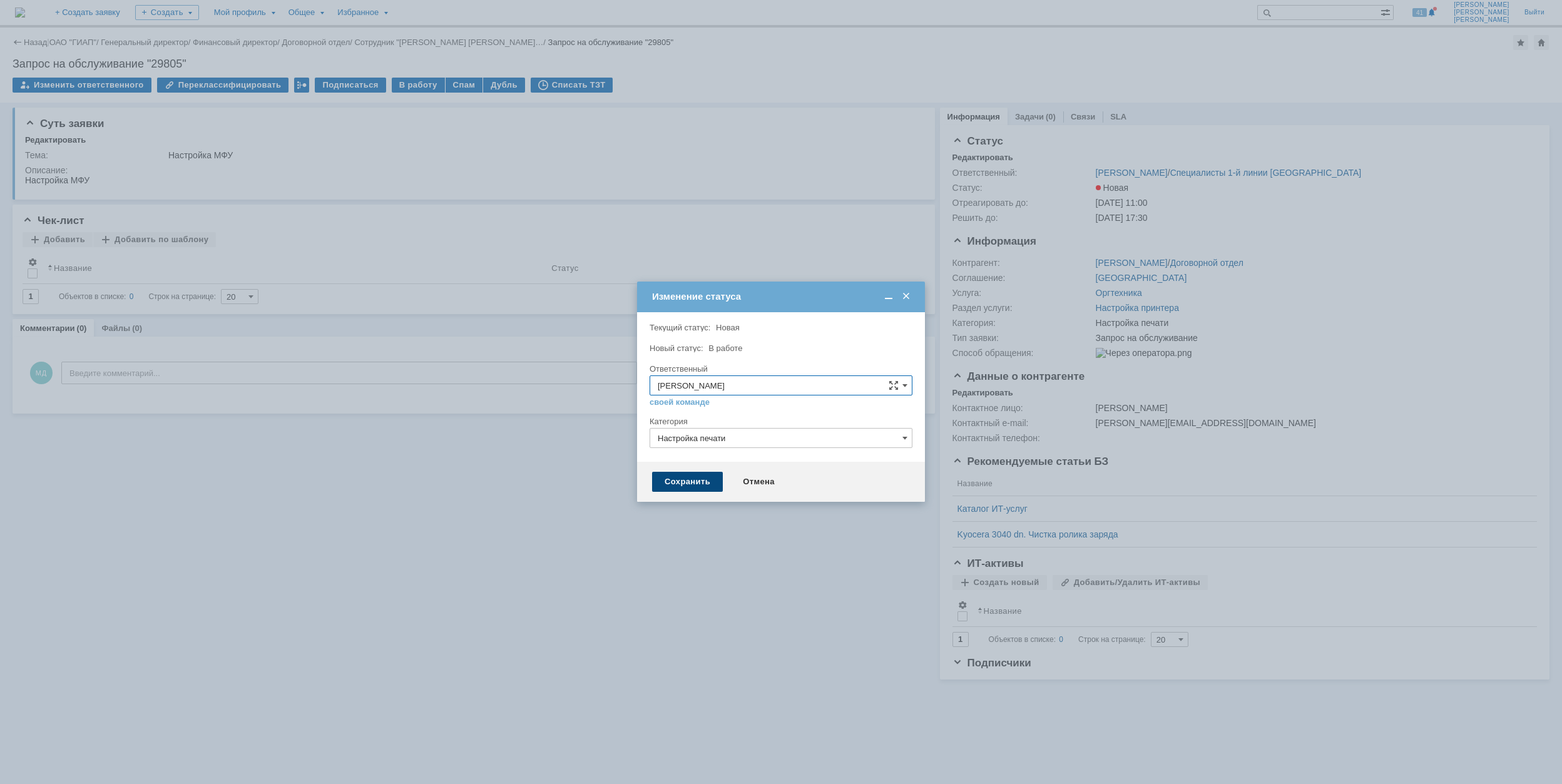
click at [696, 486] on div "Сохранить" at bounding box center [687, 482] width 70 height 20
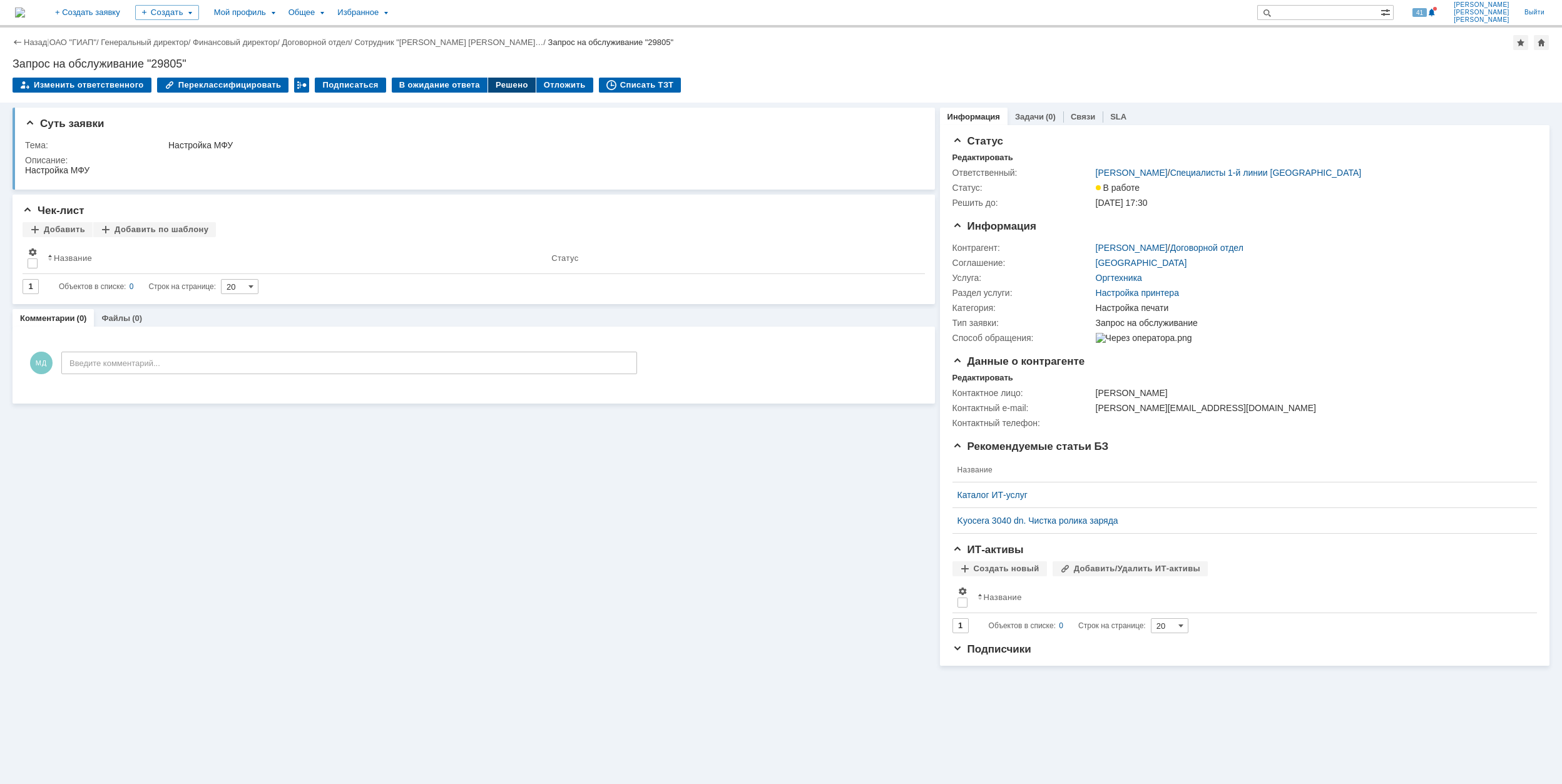
click at [490, 83] on div "Решено" at bounding box center [512, 85] width 48 height 15
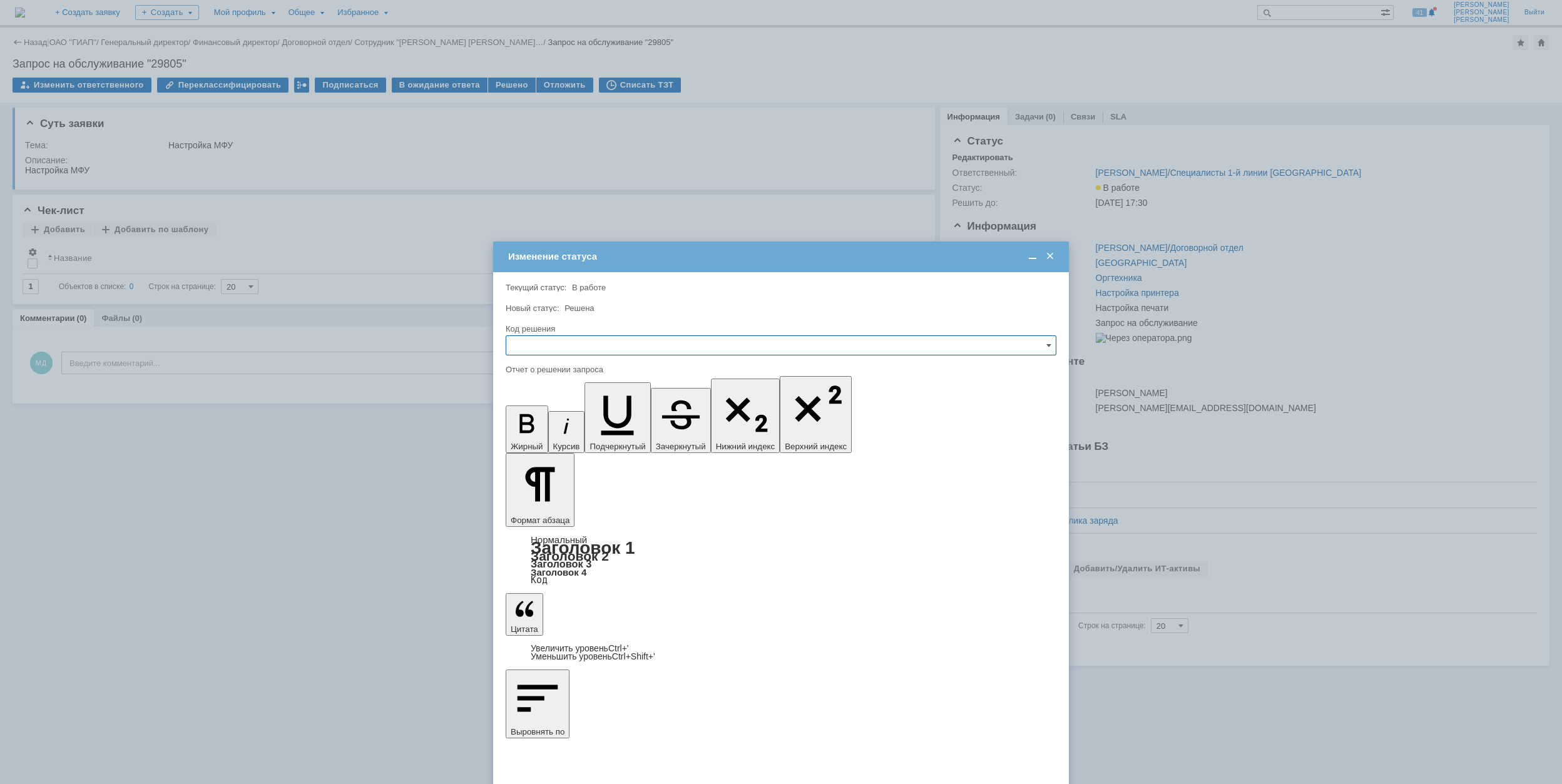
click at [684, 336] on input "text" at bounding box center [781, 345] width 551 height 20
click at [642, 429] on span "Решено" at bounding box center [781, 429] width 534 height 10
type input "Решено"
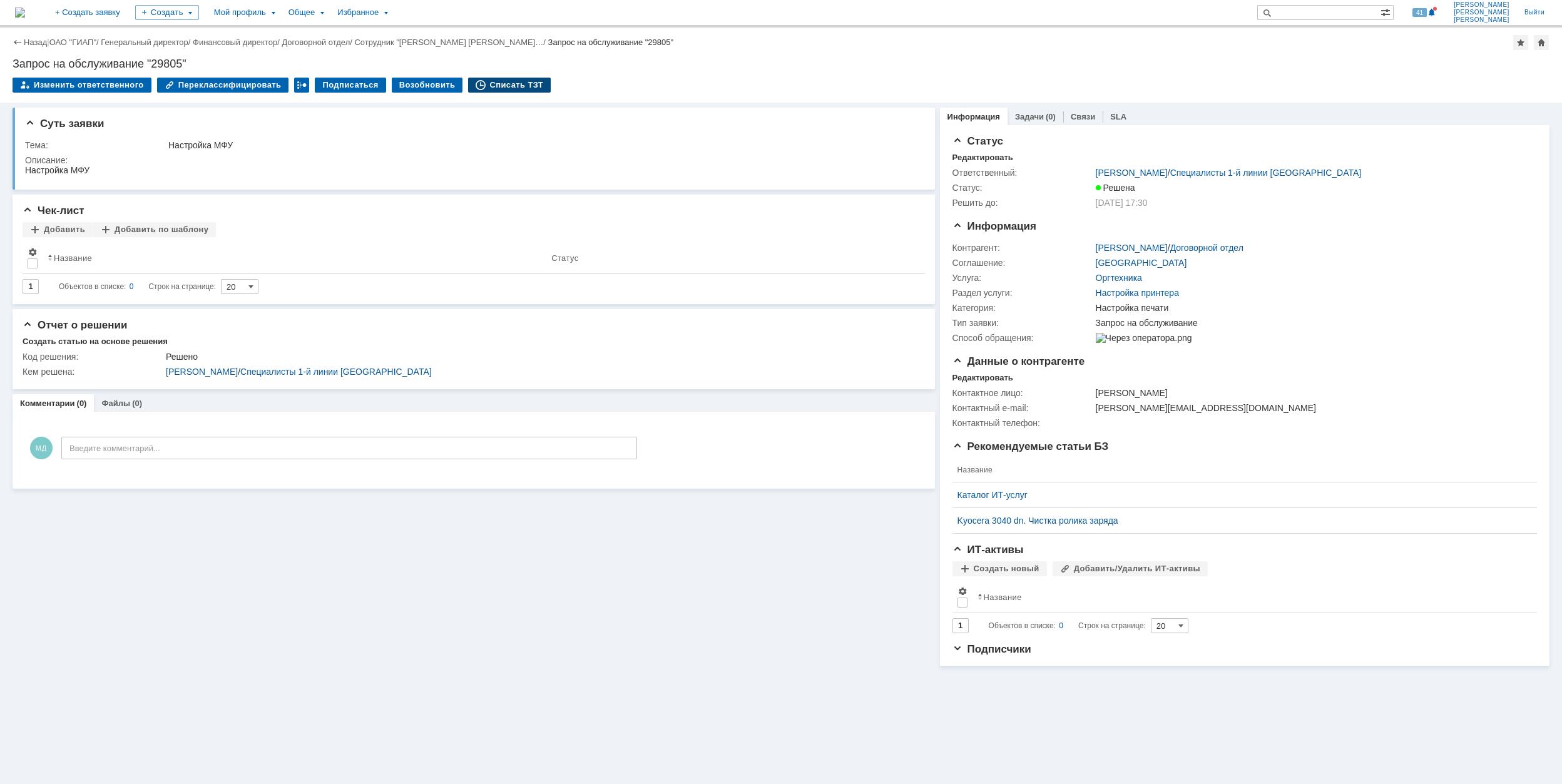
click at [505, 79] on div "Списать ТЗТ" at bounding box center [509, 85] width 83 height 15
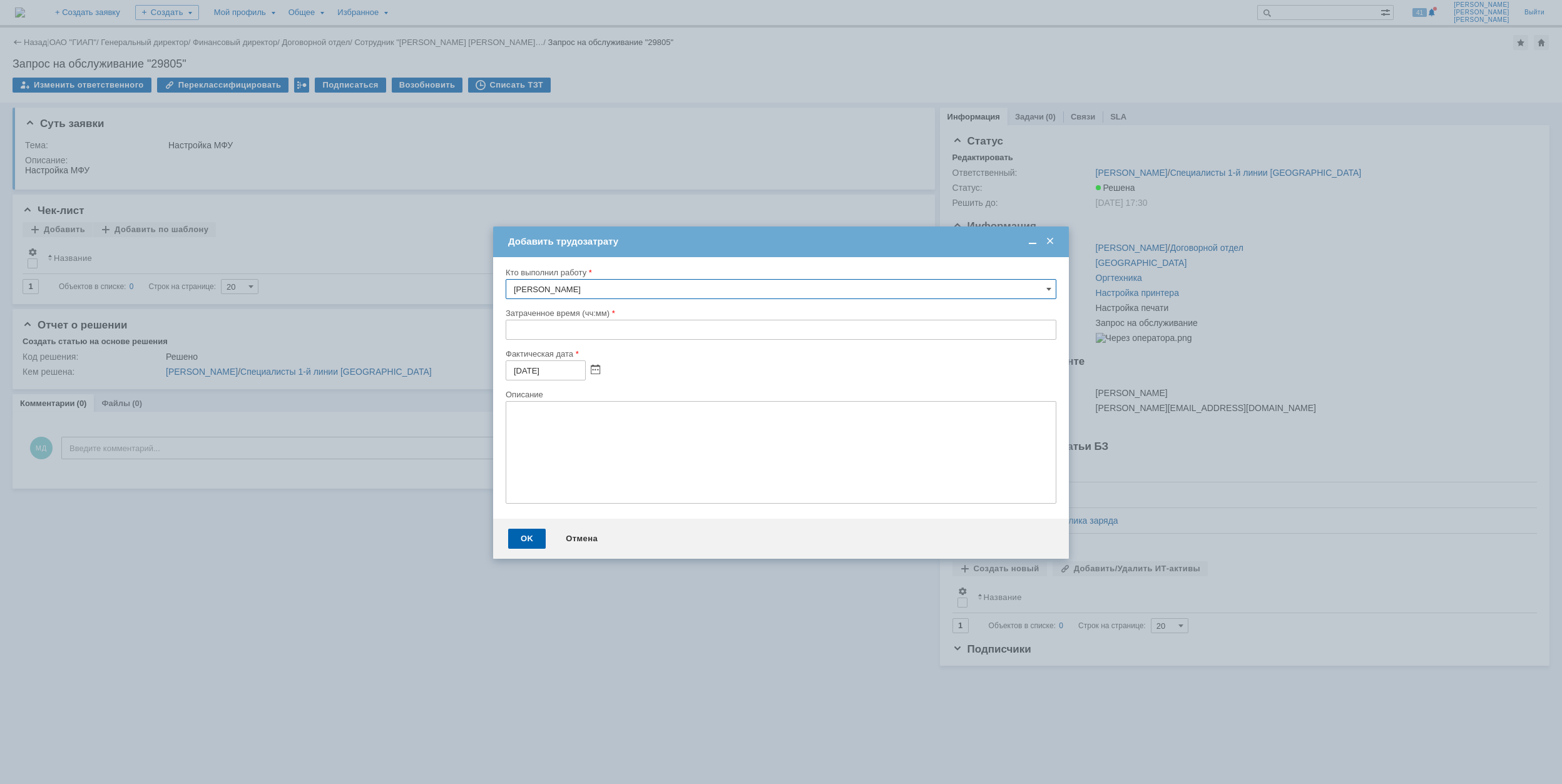
click at [506, 329] on input "text" at bounding box center [781, 330] width 551 height 20
type input "00:30"
click at [521, 539] on div "OK" at bounding box center [527, 539] width 38 height 20
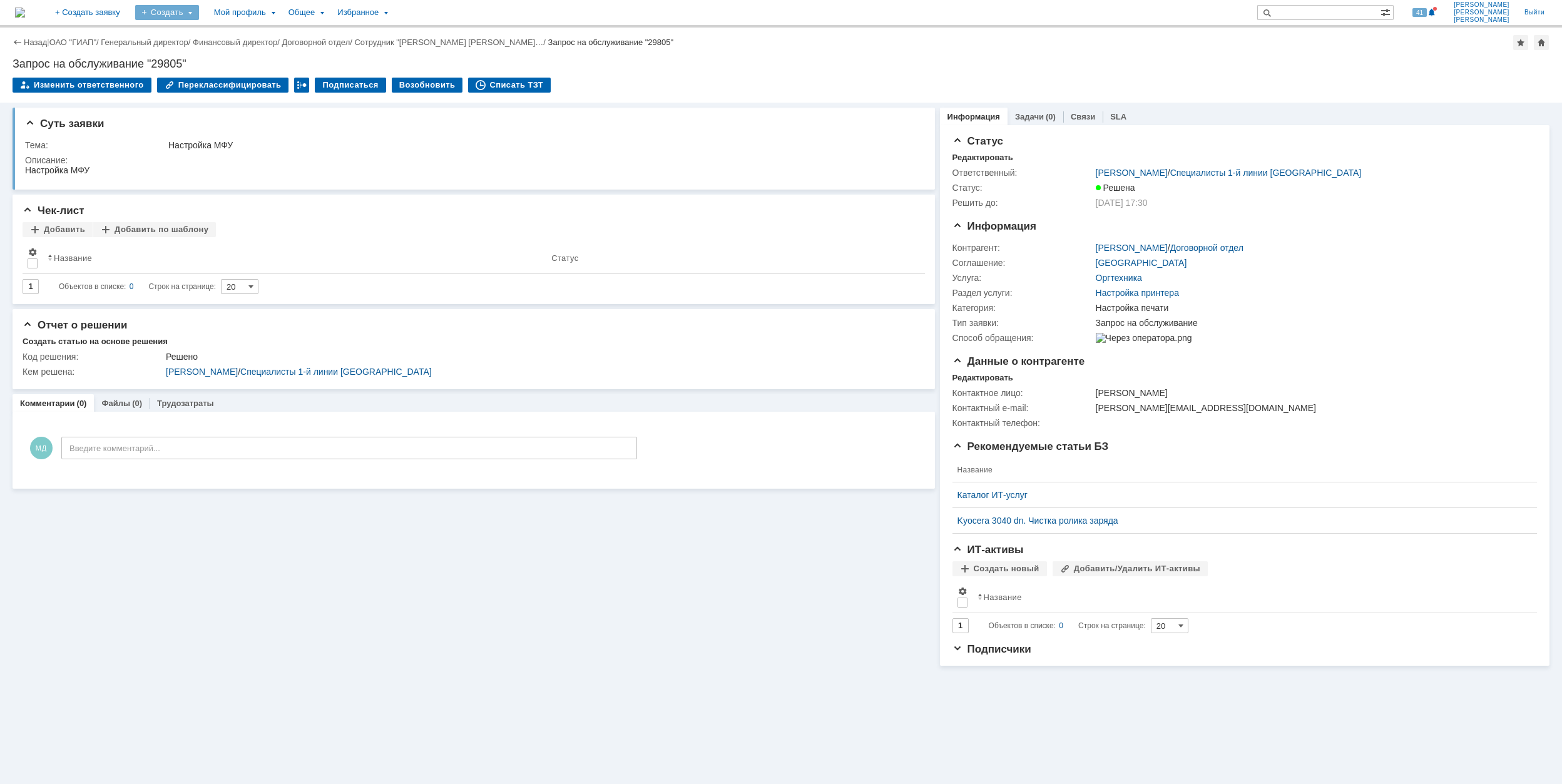
click at [199, 15] on div "Создать" at bounding box center [167, 13] width 64 height 15
click at [233, 73] on link "Заявка" at bounding box center [186, 77] width 95 height 15
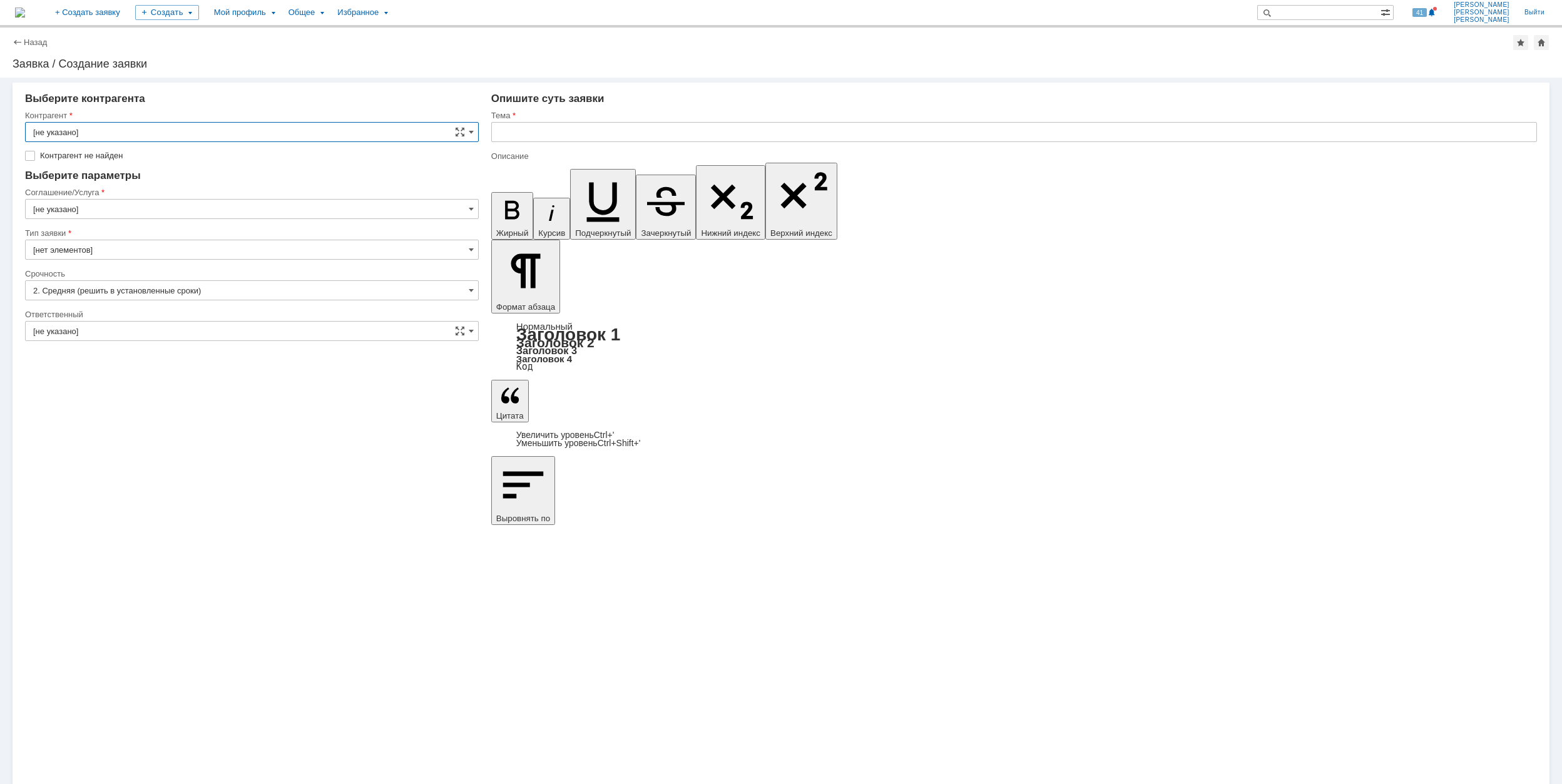
drag, startPoint x: 526, startPoint y: 5601, endPoint x: 971, endPoint y: 5602, distance: 445.0
drag, startPoint x: 1090, startPoint y: 5602, endPoint x: 526, endPoint y: 5601, distance: 564.0
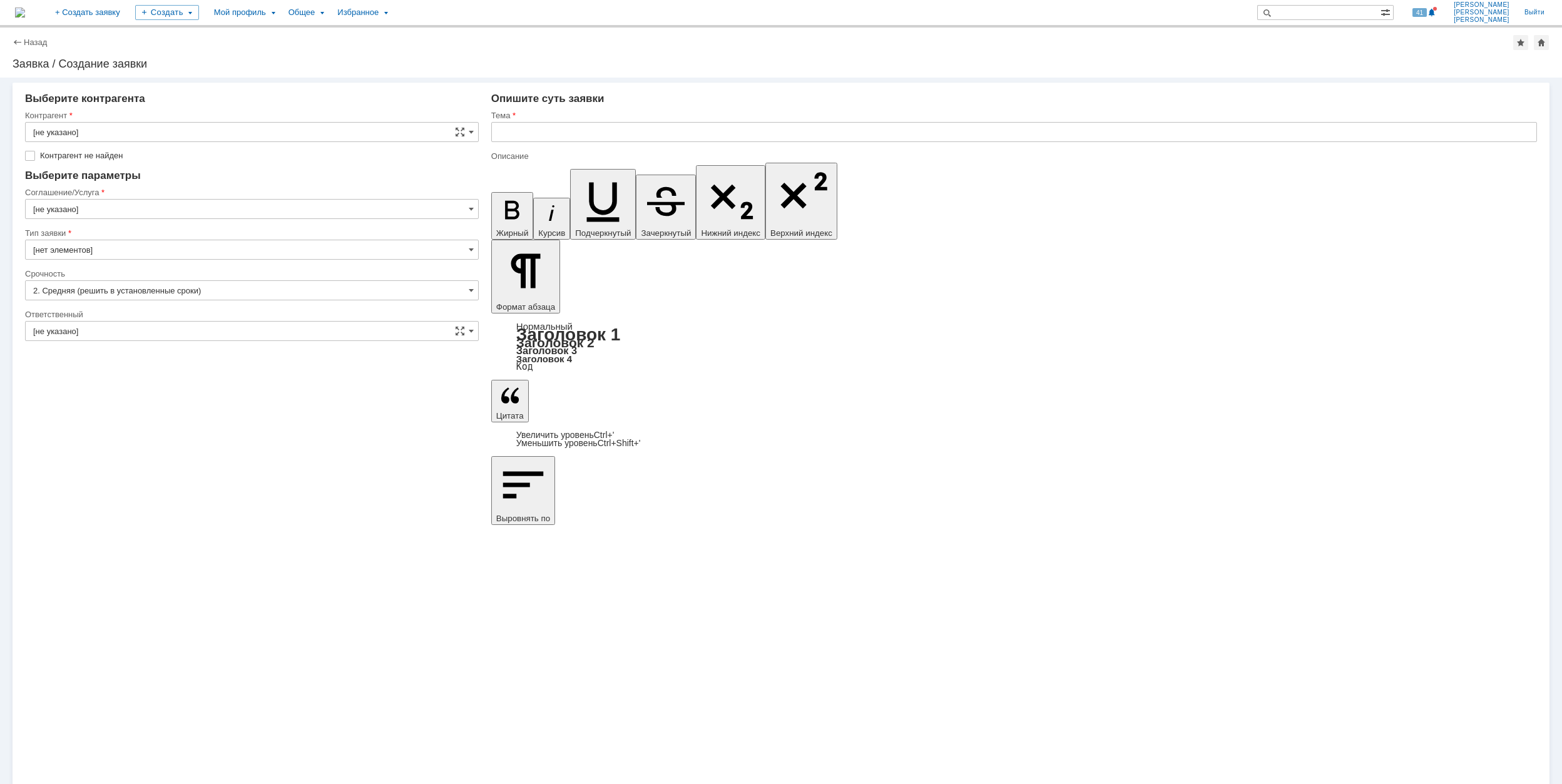
copy div "\\[TECHNICAL_ID]\2073_п-25поставка_внутренних_устройств_и_катализатора_кса601ап…"
click at [569, 128] on input "text" at bounding box center [1014, 132] width 1046 height 20
paste input "\\[TECHNICAL_ID]\2073_п-25поставка_внутренних_устройств_и_катализатора_кса601ап…"
click at [549, 133] on input "\\[TECHNICAL_ID]\2073_п-25поставка_внутренних_устройств_и_катализатора_кса601ап…" at bounding box center [1014, 132] width 1046 height 20
drag, startPoint x: 549, startPoint y: 133, endPoint x: 506, endPoint y: 131, distance: 43.0
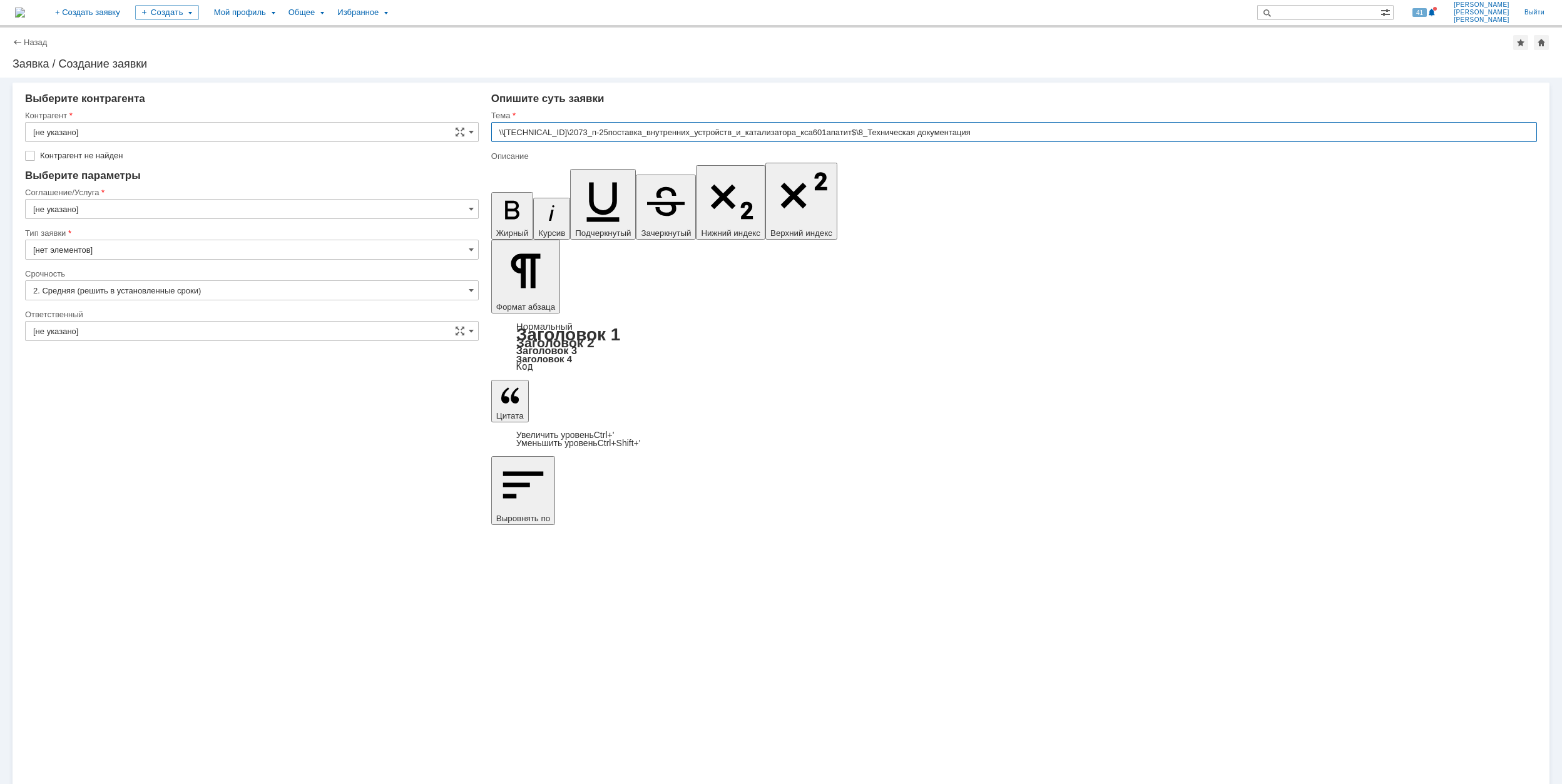
click at [506, 131] on input "\\[TECHNICAL_ID]\2073_п-25поставка_внутренних_устройств_и_катализатора_кса601ап…" at bounding box center [1014, 132] width 1046 height 20
paste input "rumofsv0001"
type input "\\rumofsv0001\2073_п-25поставка_внутренних_устройств_и_катализатора_кса601апати…"
drag, startPoint x: 584, startPoint y: 5599, endPoint x: 533, endPoint y: 5599, distance: 51.0
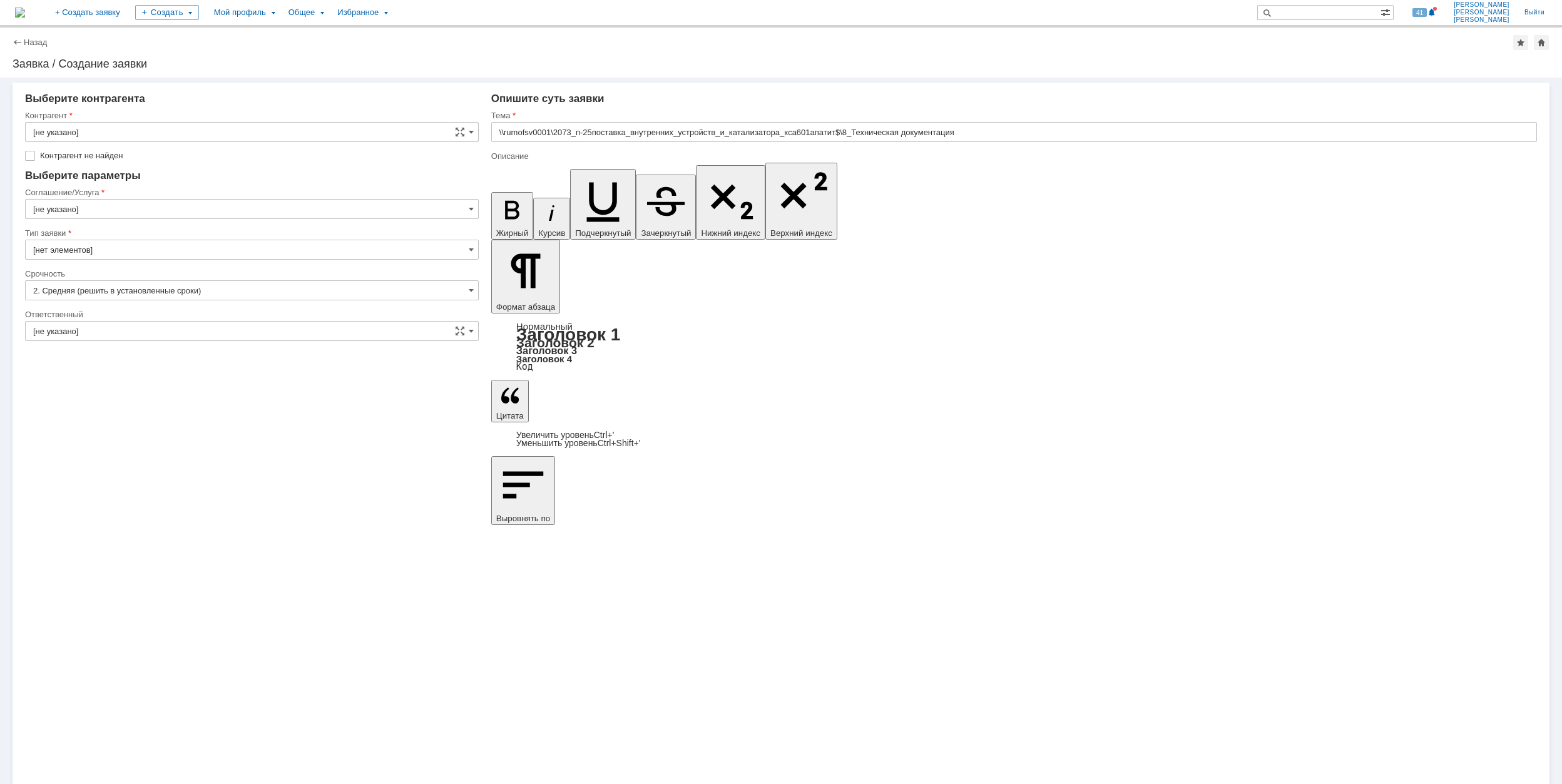
click at [136, 125] on input "[не указано]" at bounding box center [252, 132] width 454 height 20
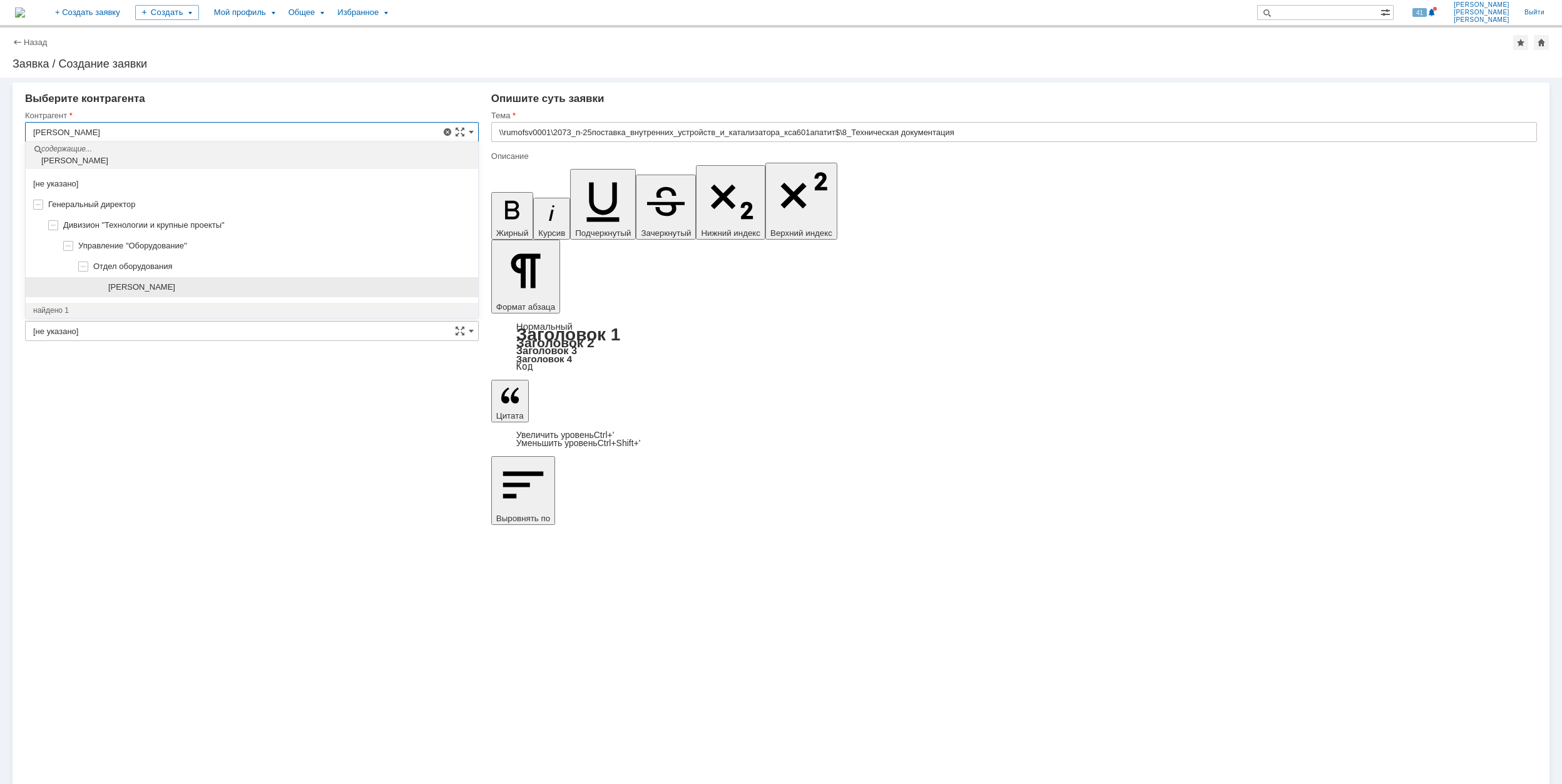
click at [239, 291] on div "[PERSON_NAME]" at bounding box center [290, 286] width 362 height 10
type input "[PERSON_NAME]"
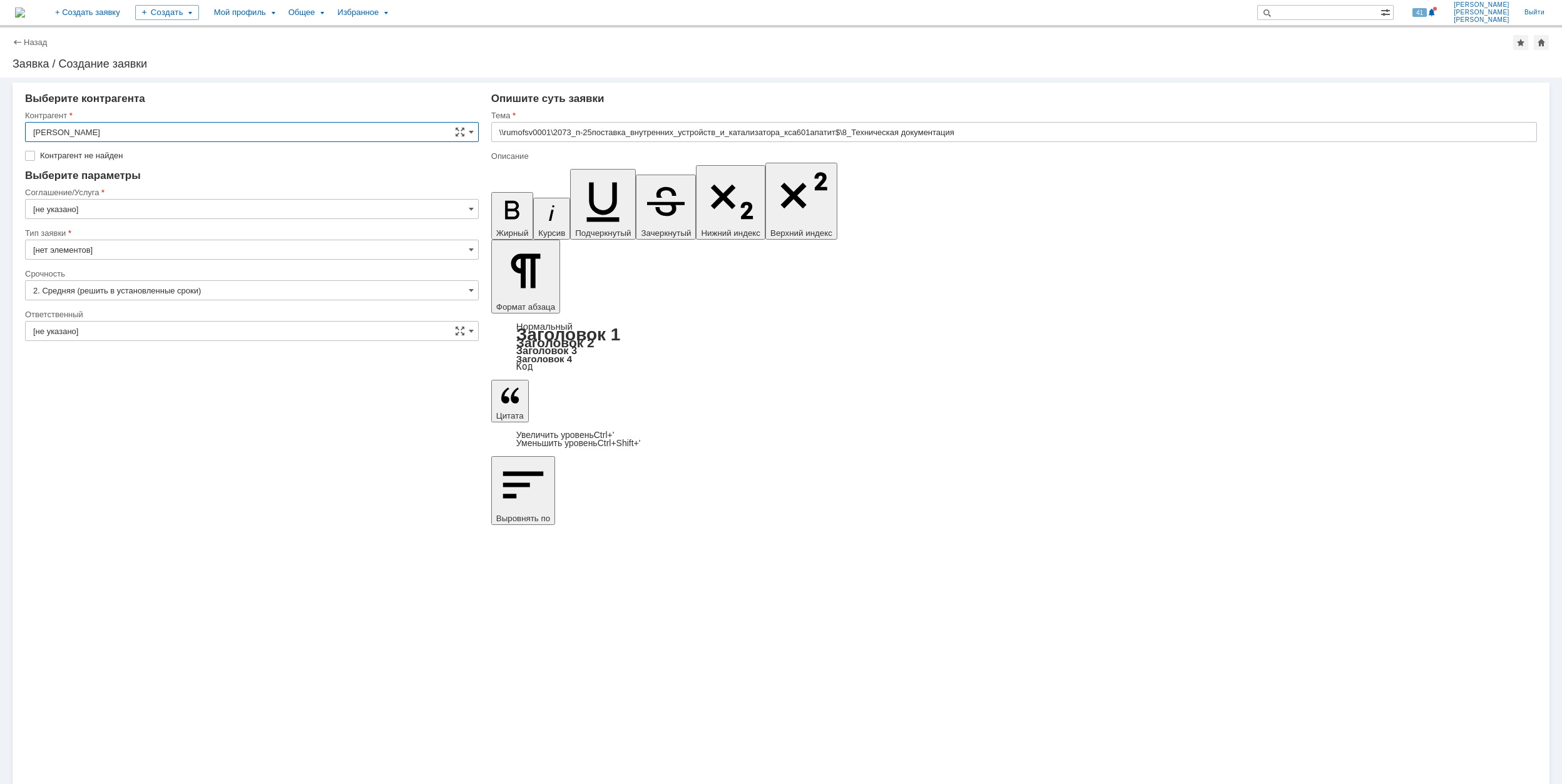
type input "[GEOGRAPHIC_DATA]"
click at [117, 198] on input "[GEOGRAPHIC_DATA]" at bounding box center [252, 190] width 454 height 20
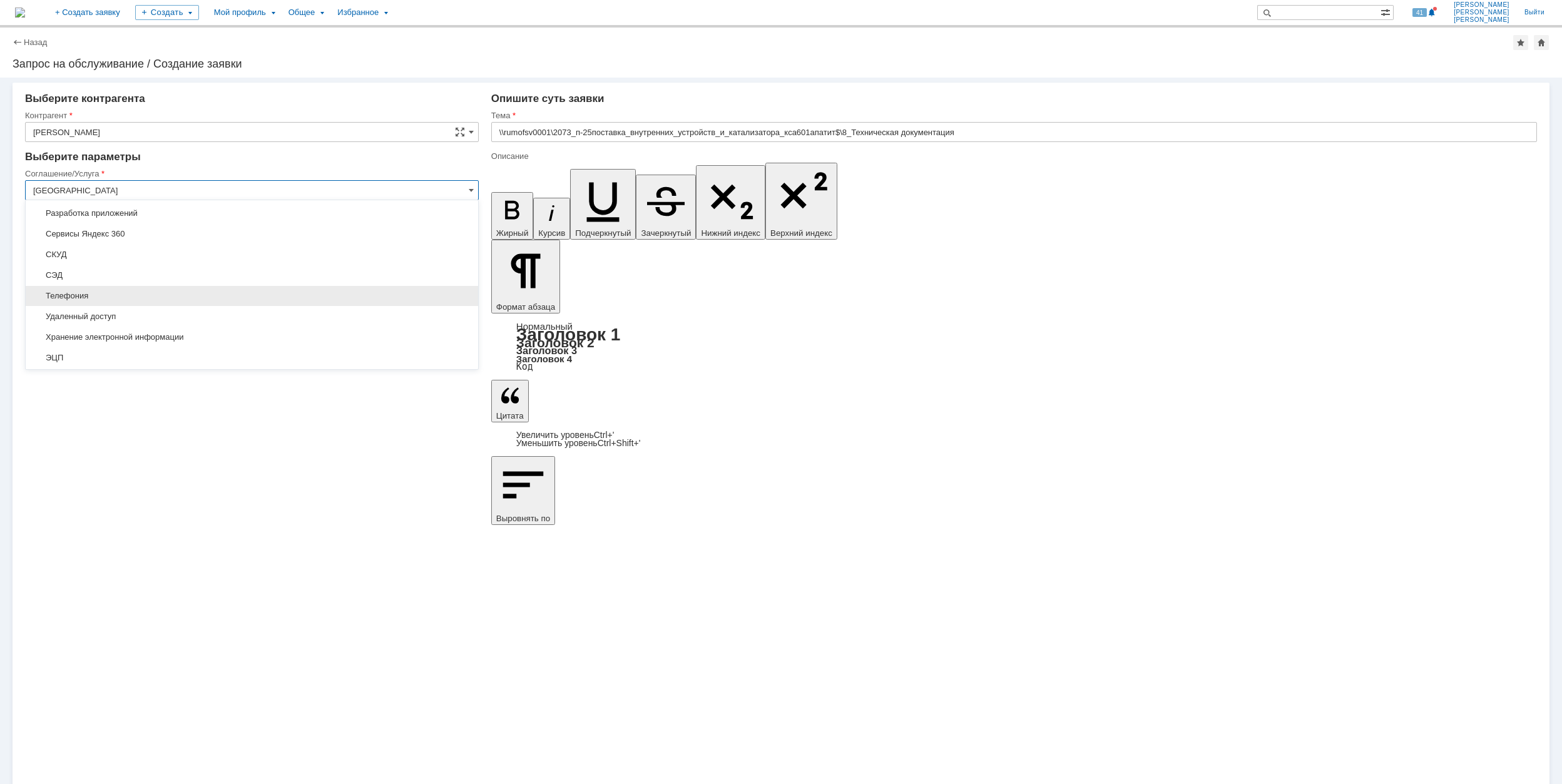
scroll to position [393, 0]
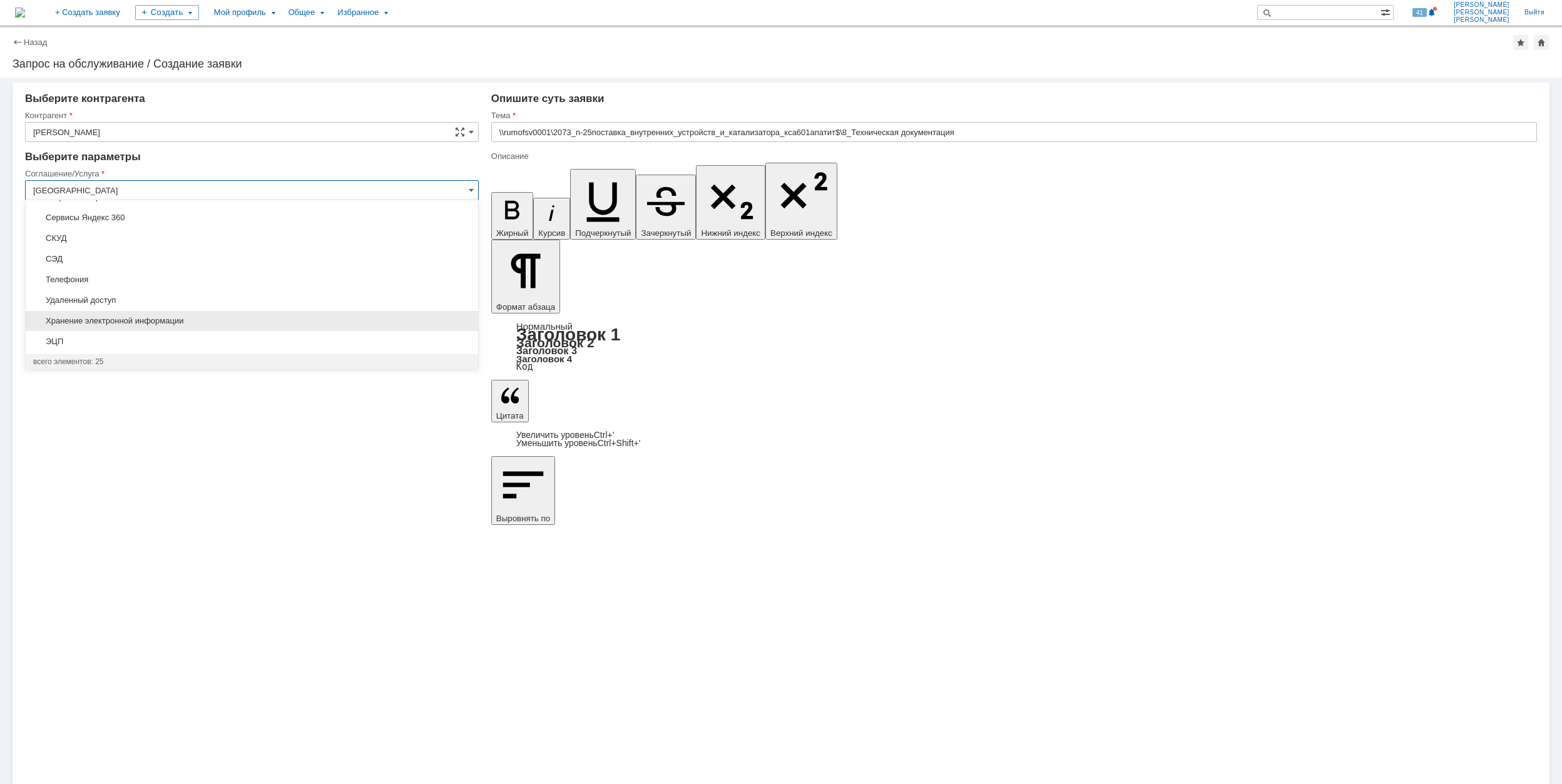
click at [168, 318] on span "Хранение электронной информации" at bounding box center [252, 320] width 437 height 10
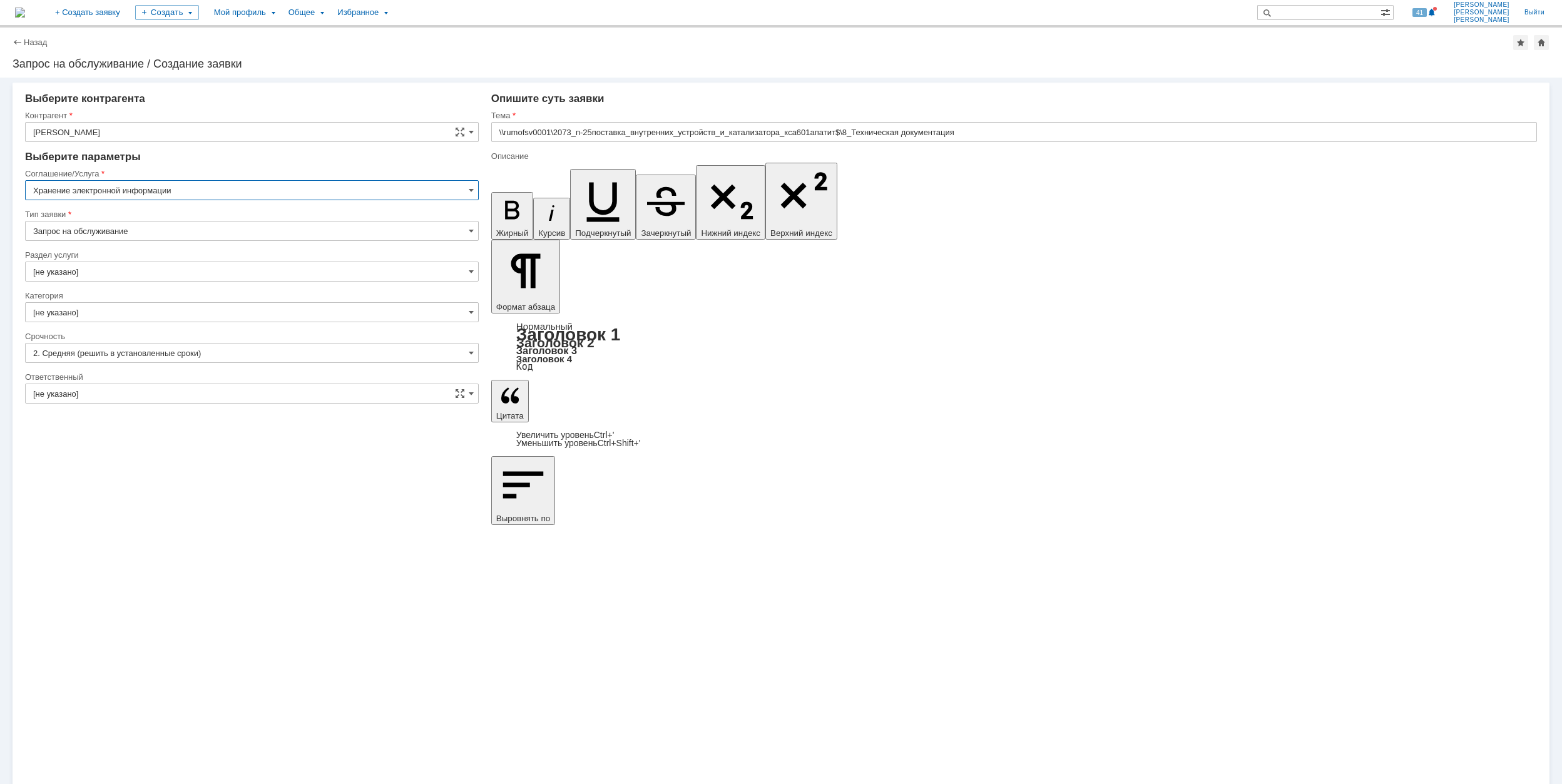
type input "Хранение электронной информации"
click at [117, 270] on input "[не указано]" at bounding box center [252, 271] width 454 height 20
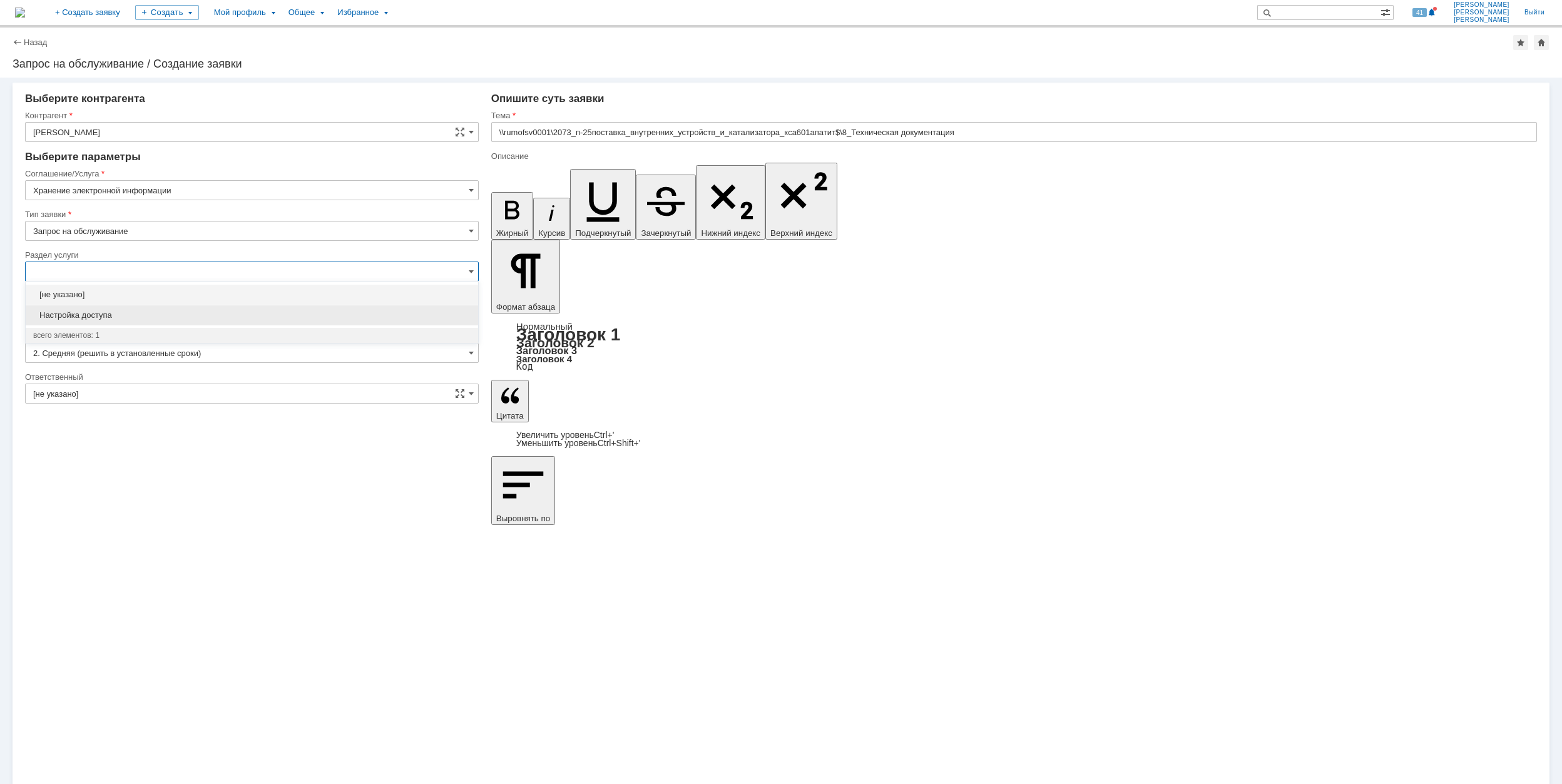
click at [185, 311] on span "Настройка доступа" at bounding box center [252, 315] width 437 height 10
type input "Настройка доступа"
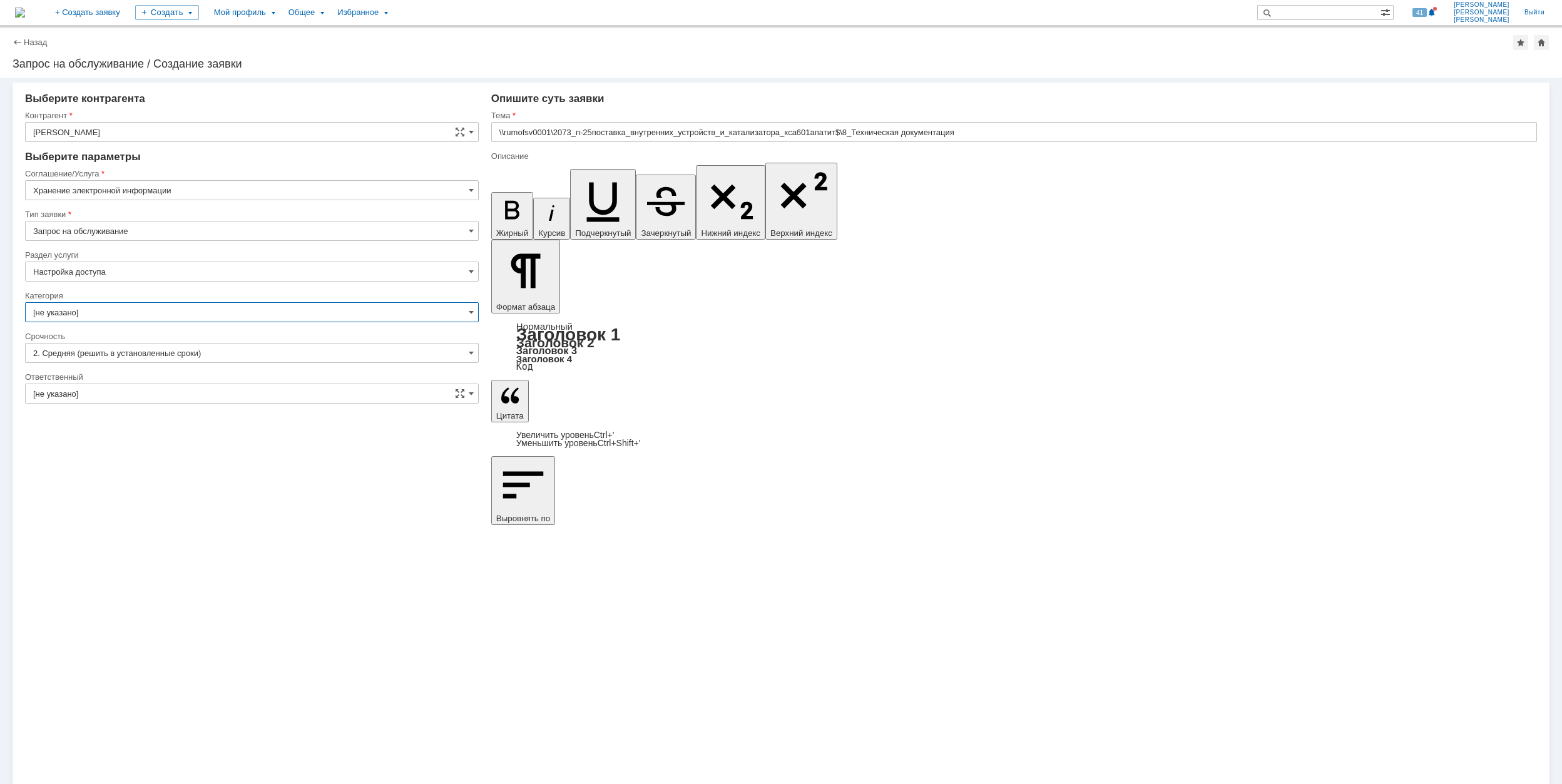
click at [180, 307] on input "[не указано]" at bounding box center [252, 312] width 454 height 20
type input "Настройка доступа"
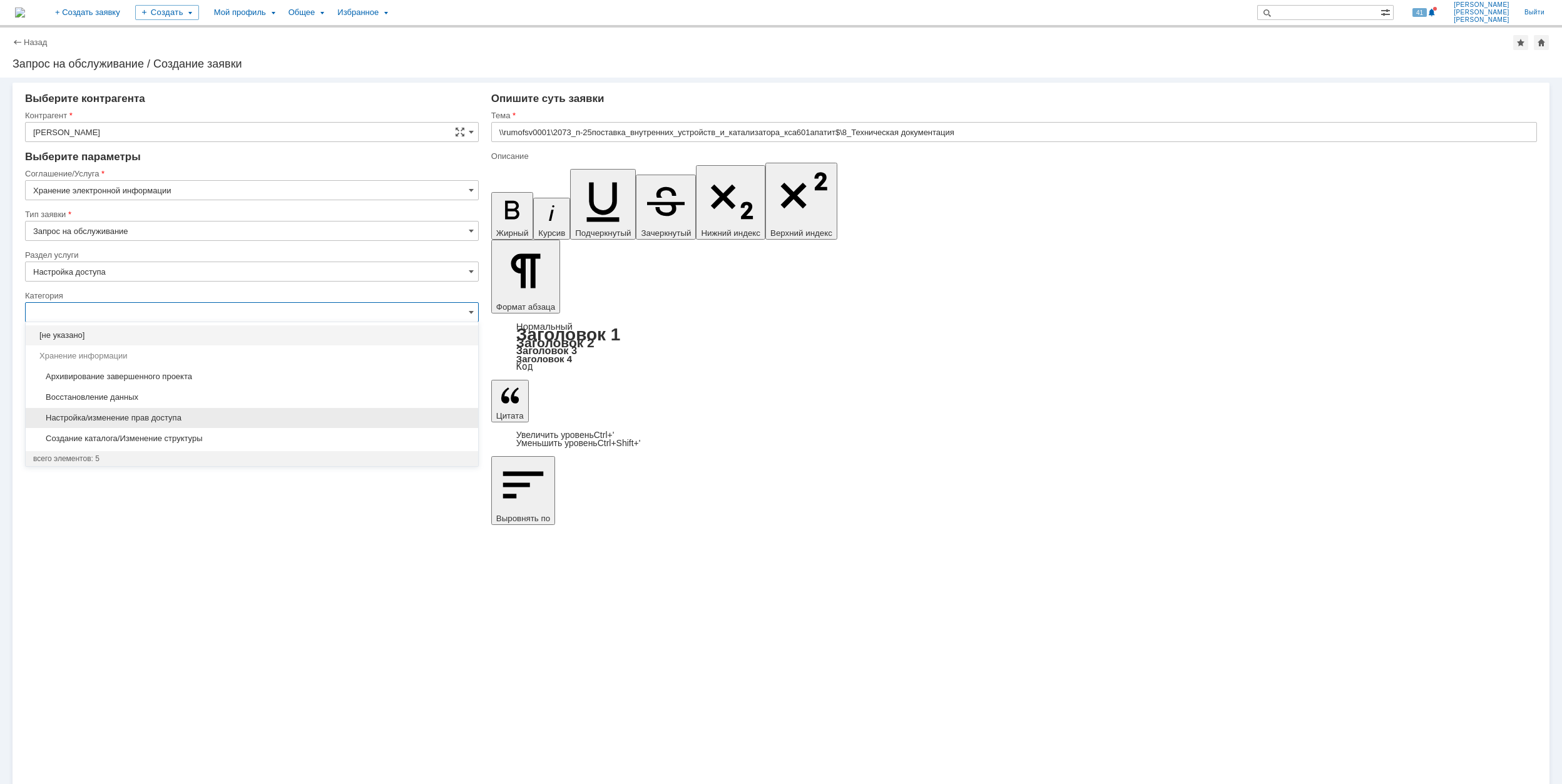
click at [299, 419] on span "Настройка/изменение прав доступа" at bounding box center [252, 417] width 437 height 10
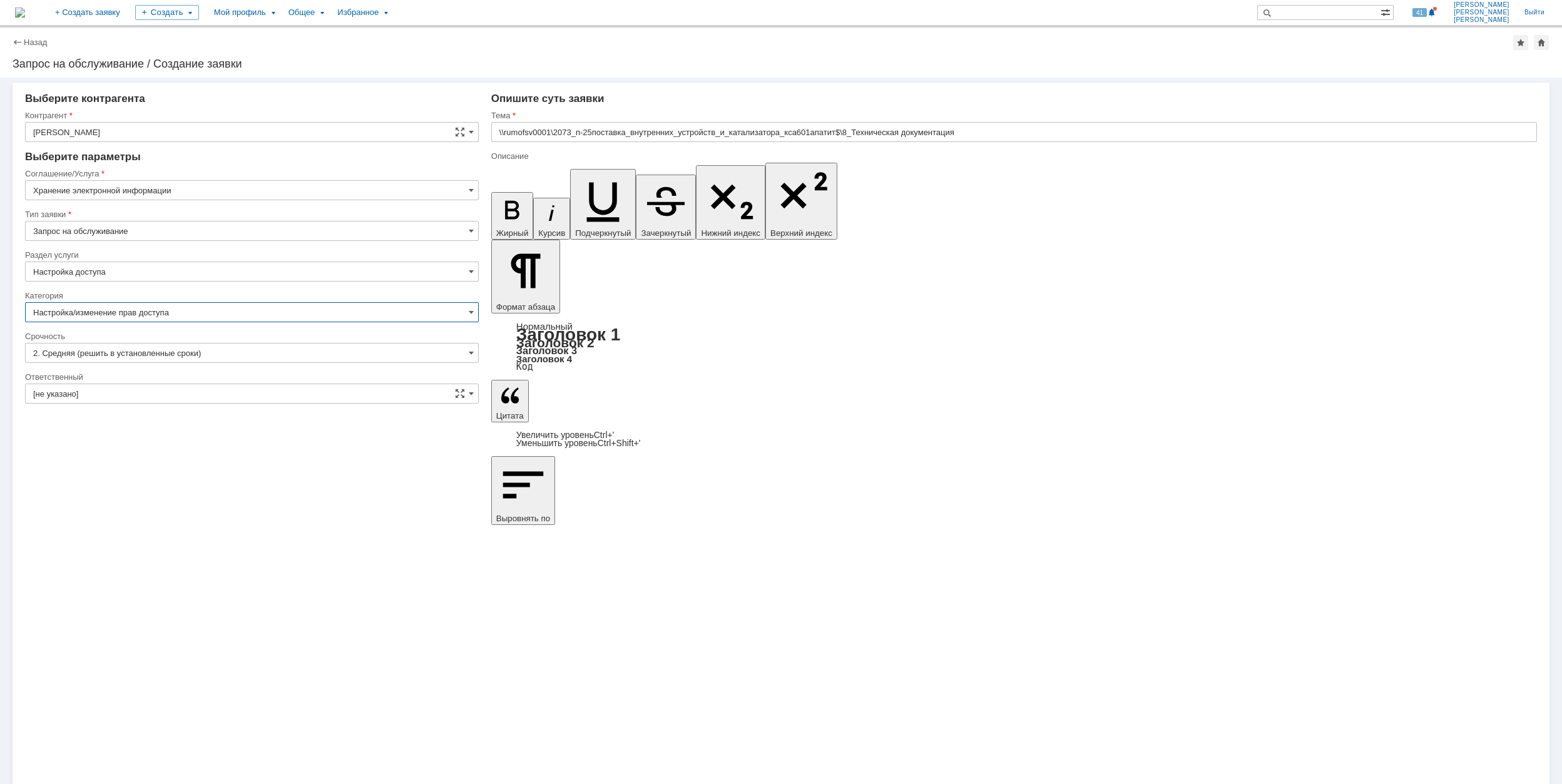
type input "Настройка/изменение прав доступа"
click at [221, 386] on input "[не указано]" at bounding box center [252, 393] width 454 height 20
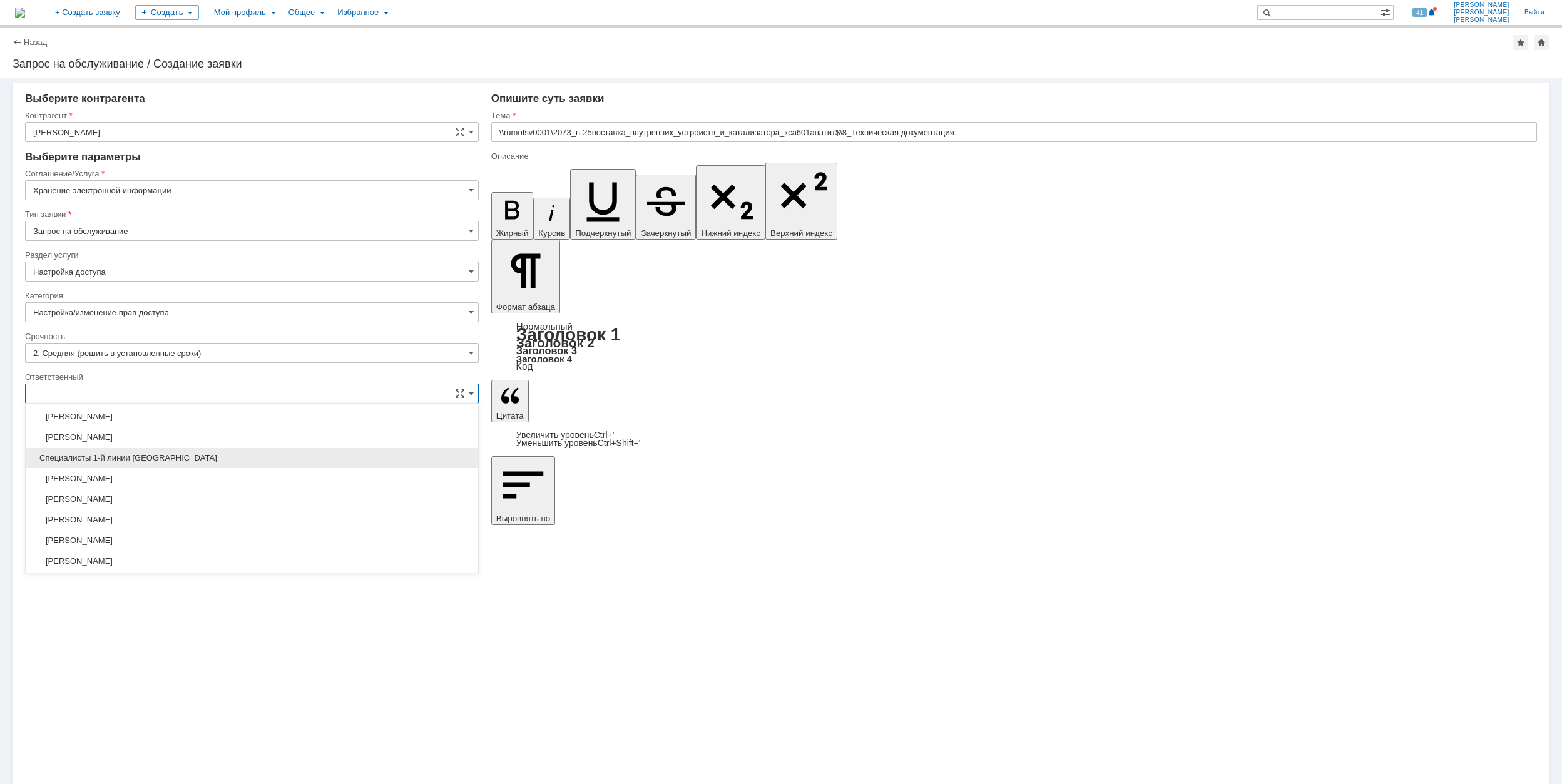
scroll to position [455, 0]
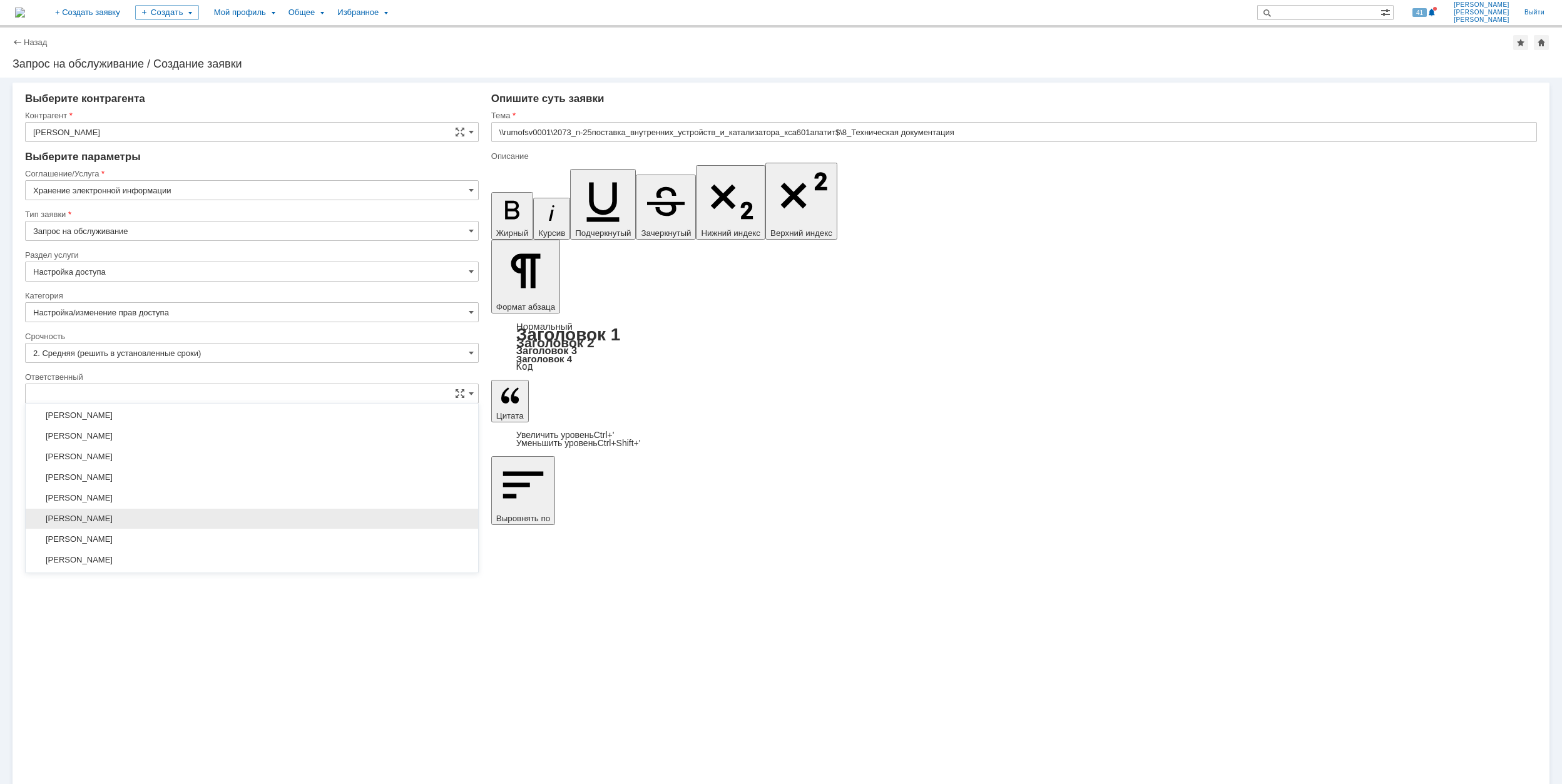
click at [231, 519] on span "[PERSON_NAME]" at bounding box center [252, 518] width 437 height 10
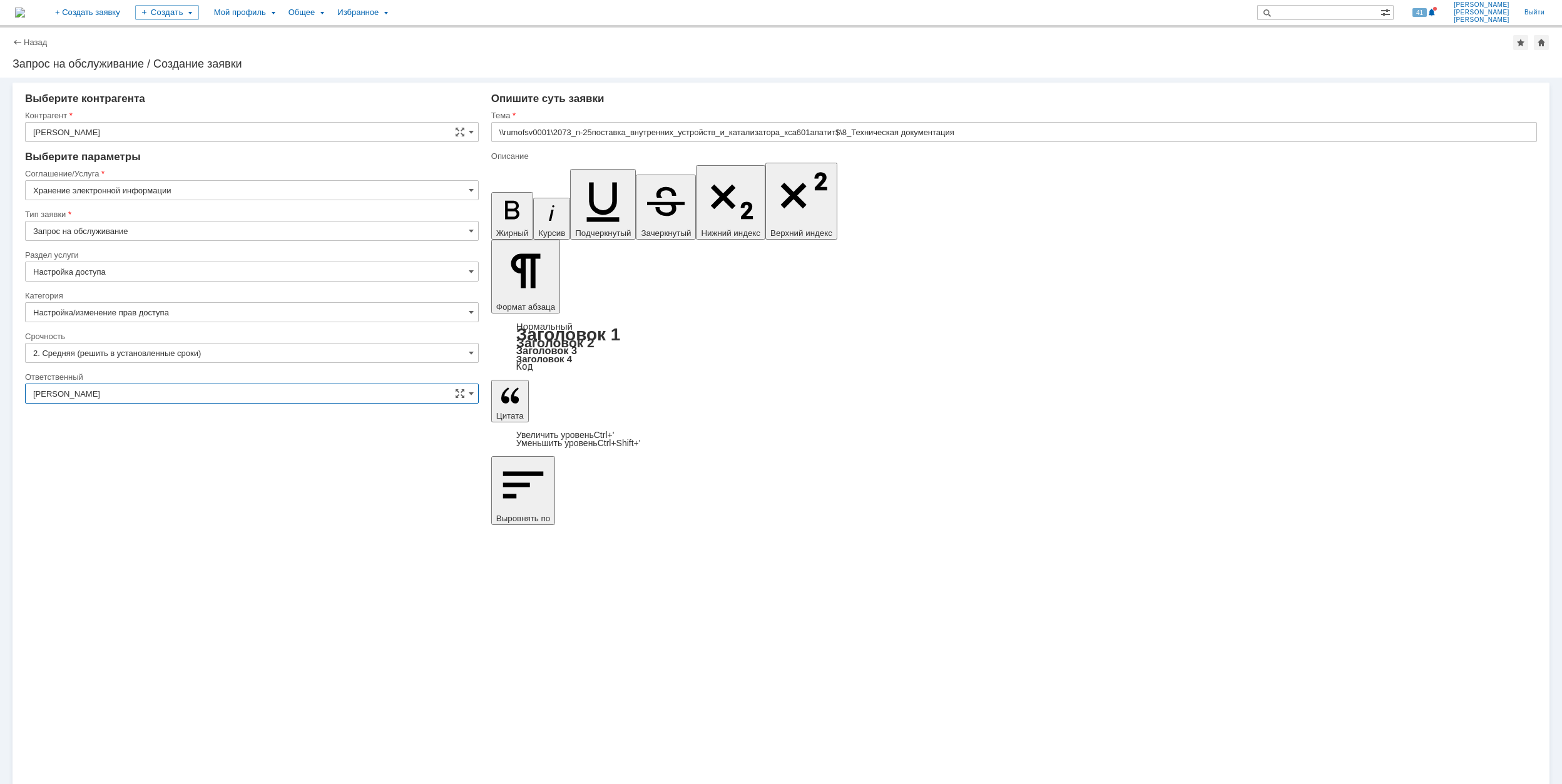
type input "[PERSON_NAME]"
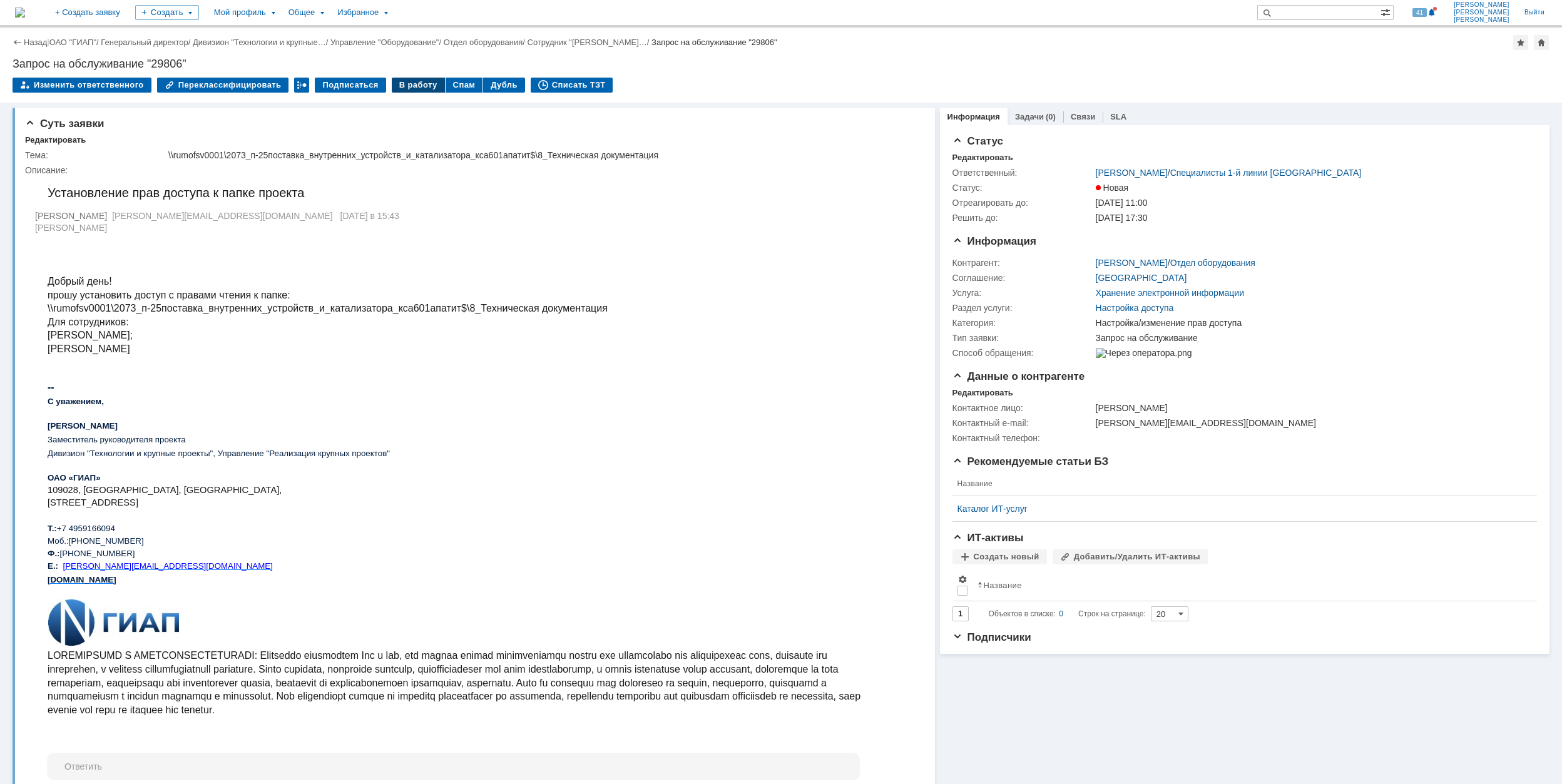
click at [398, 83] on div "В работу" at bounding box center [418, 85] width 53 height 15
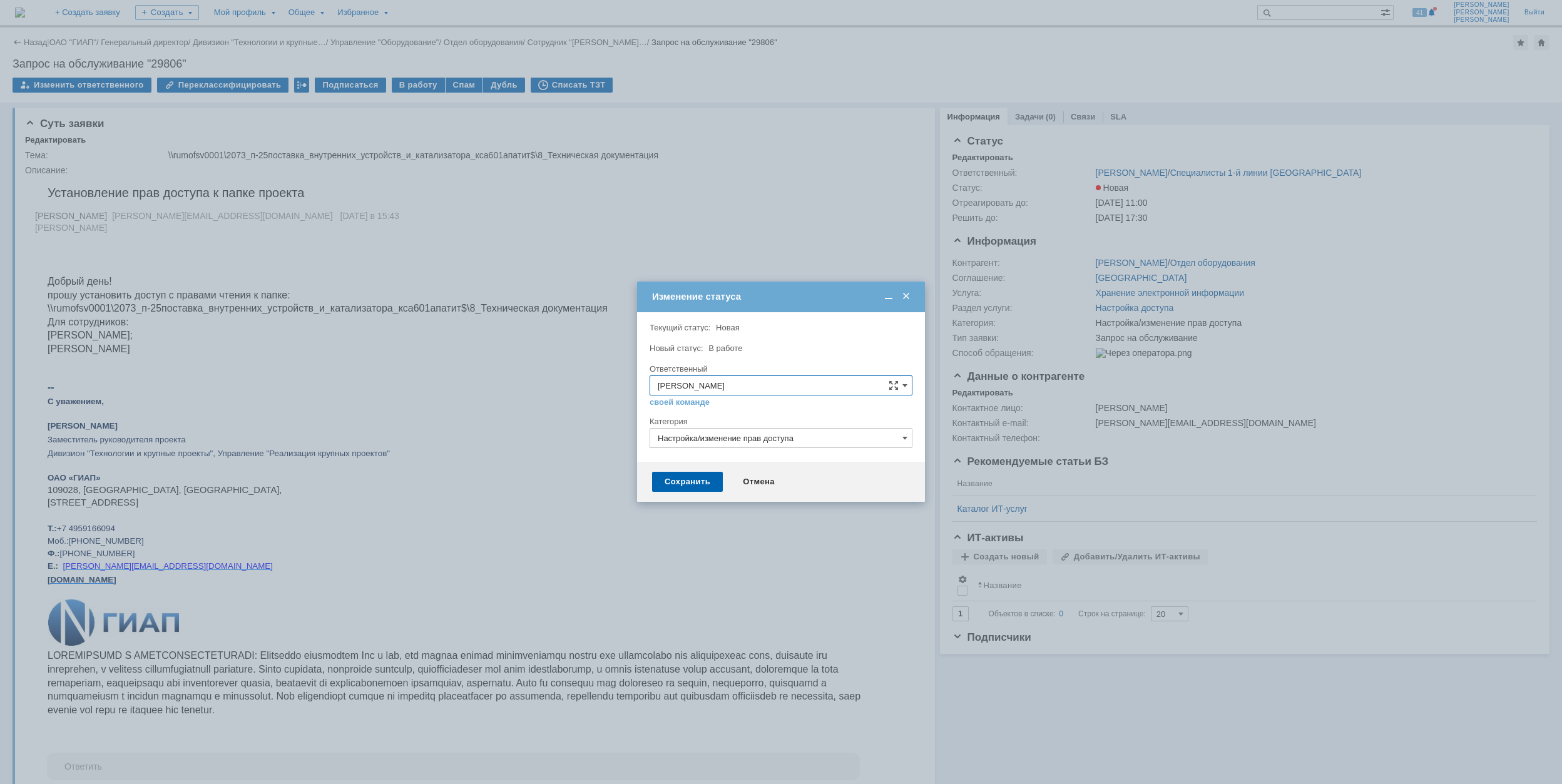
drag, startPoint x: 675, startPoint y: 480, endPoint x: 632, endPoint y: 461, distance: 47.0
click at [675, 479] on div "Сохранить" at bounding box center [687, 482] width 70 height 20
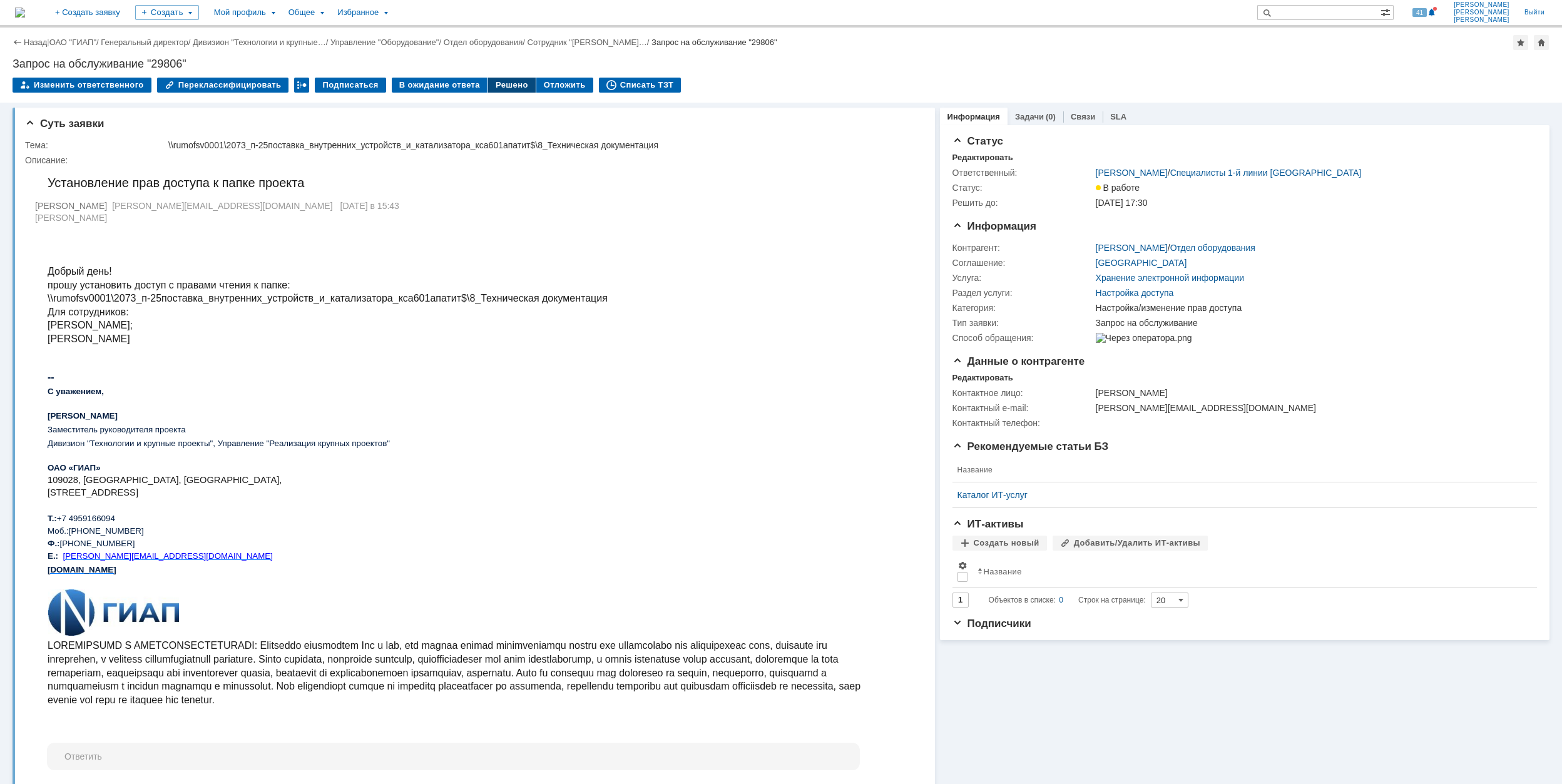
click at [507, 86] on div "Решено" at bounding box center [512, 85] width 48 height 15
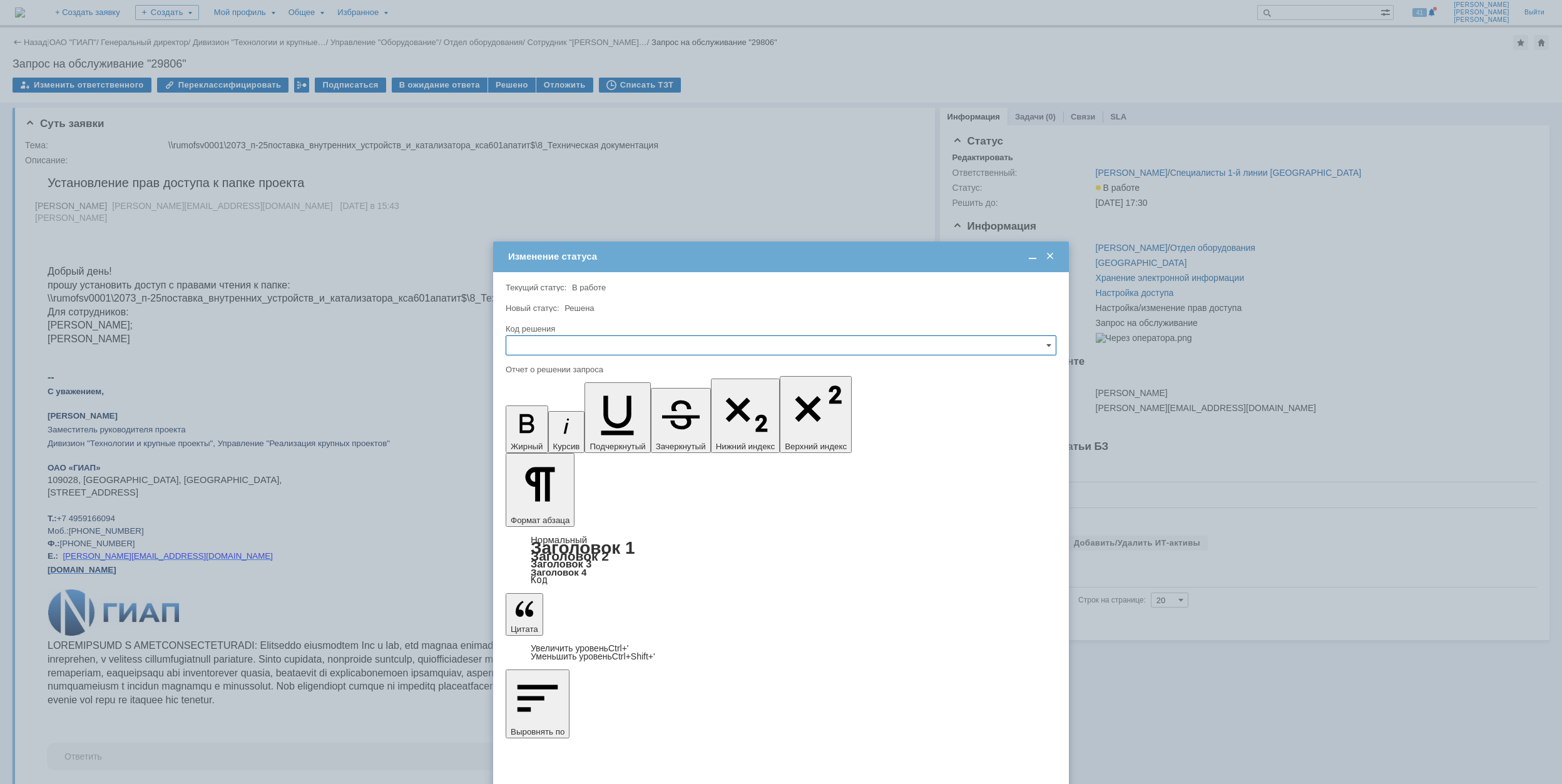
click at [622, 343] on input "text" at bounding box center [781, 345] width 551 height 20
click at [538, 431] on span "Решено" at bounding box center [781, 429] width 534 height 10
type input "Решено"
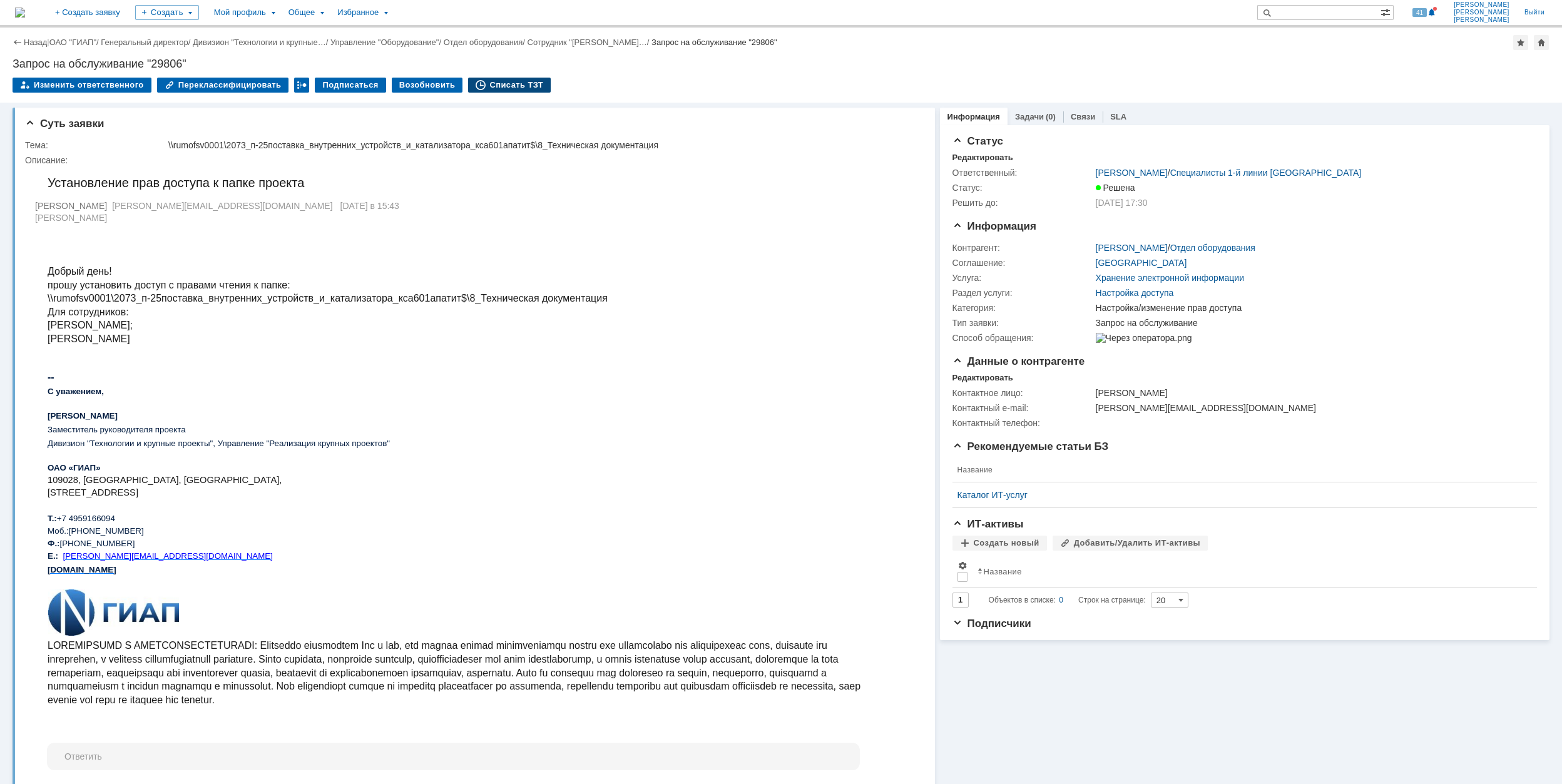
click at [503, 88] on div "Списать ТЗТ" at bounding box center [509, 85] width 83 height 15
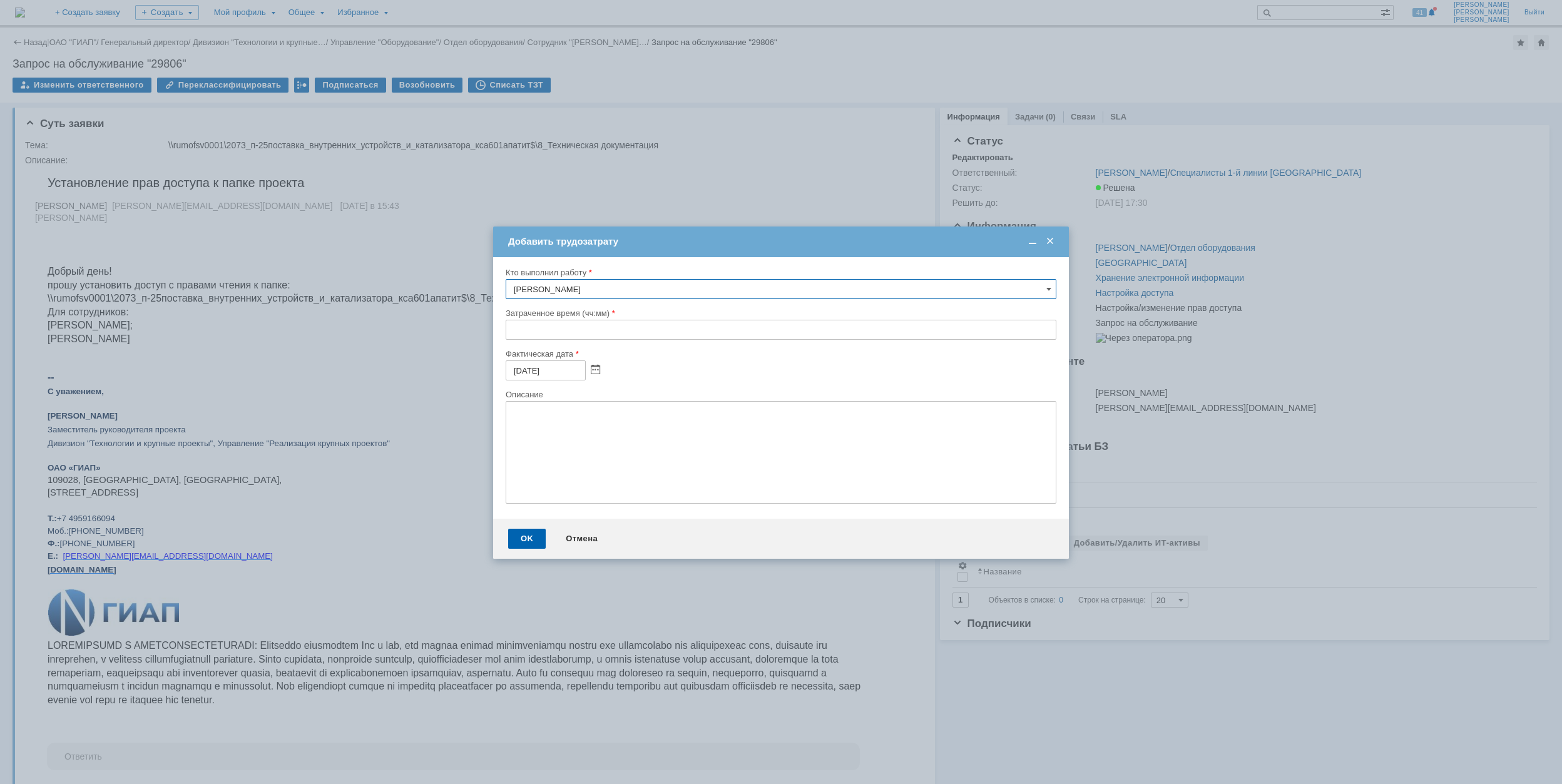
click at [507, 321] on input "text" at bounding box center [781, 330] width 551 height 20
type input "00:30"
click at [526, 536] on div "OK" at bounding box center [527, 539] width 38 height 20
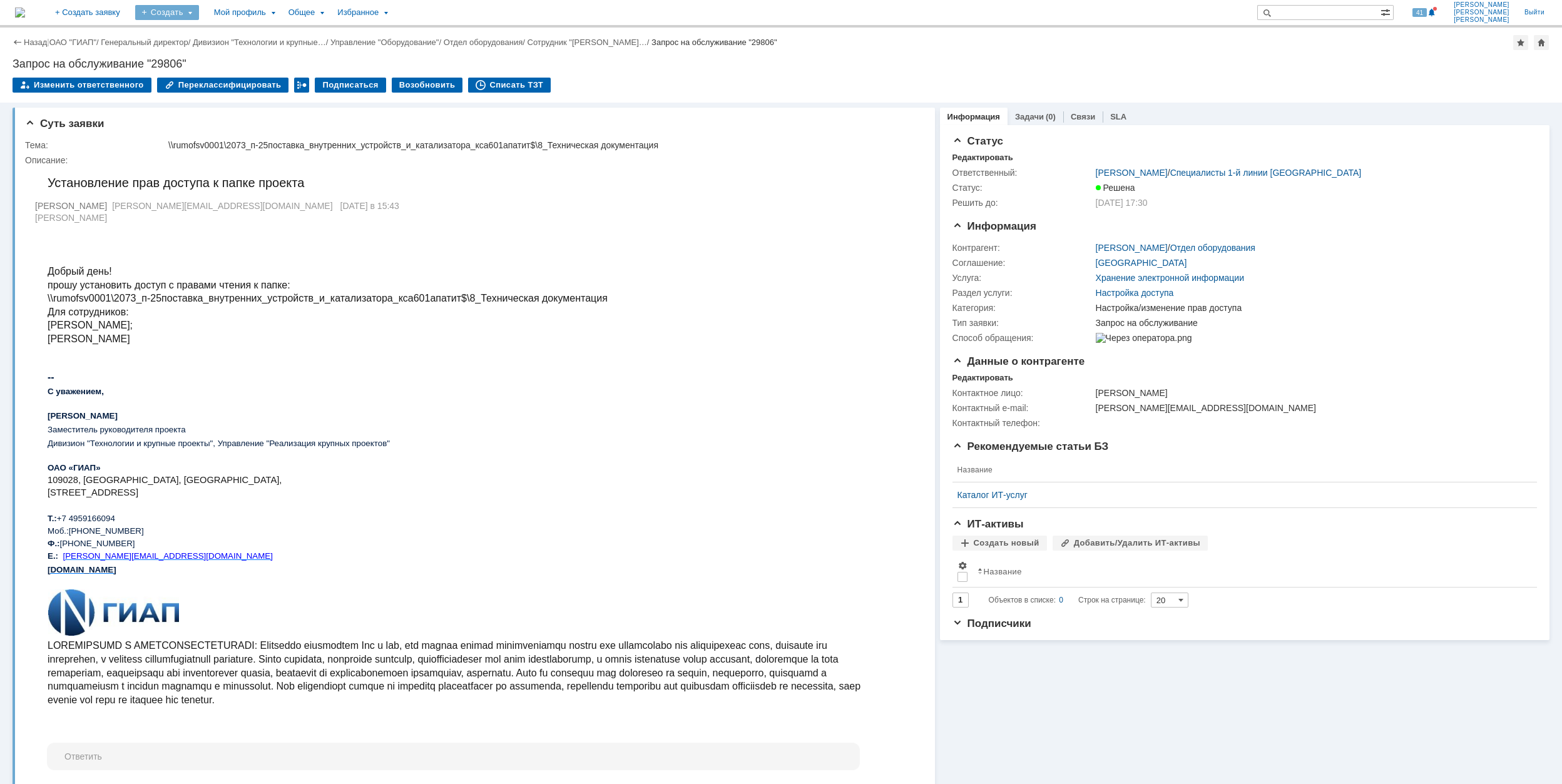
drag, startPoint x: 228, startPoint y: 11, endPoint x: 229, endPoint y: 21, distance: 10.0
click at [199, 11] on div "Создать" at bounding box center [167, 13] width 64 height 15
click at [215, 73] on link "Заявка" at bounding box center [186, 77] width 95 height 15
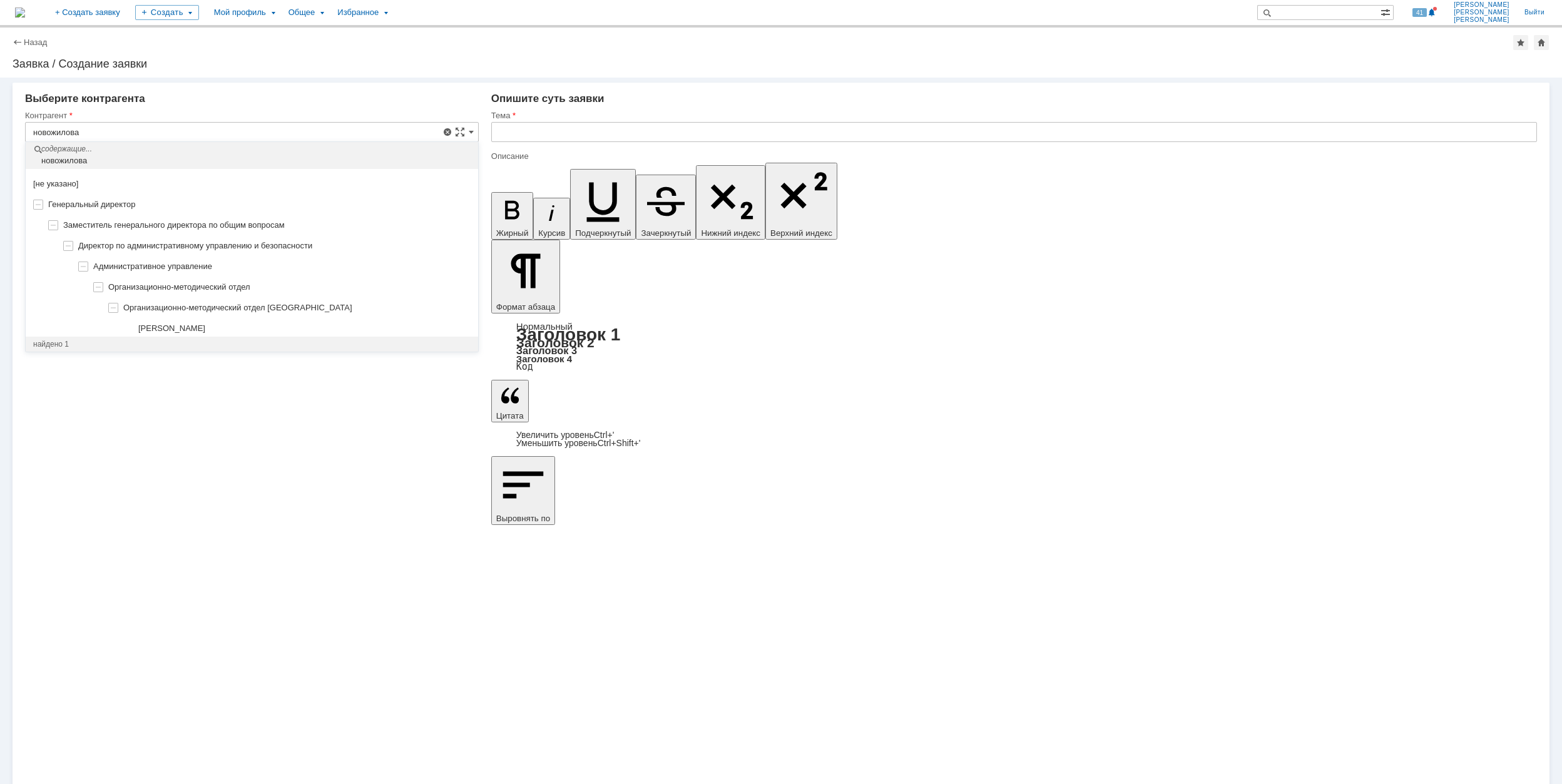
click at [286, 323] on div "[PERSON_NAME]" at bounding box center [252, 328] width 452 height 20
type input "[PERSON_NAME]"
type input "[GEOGRAPHIC_DATA]"
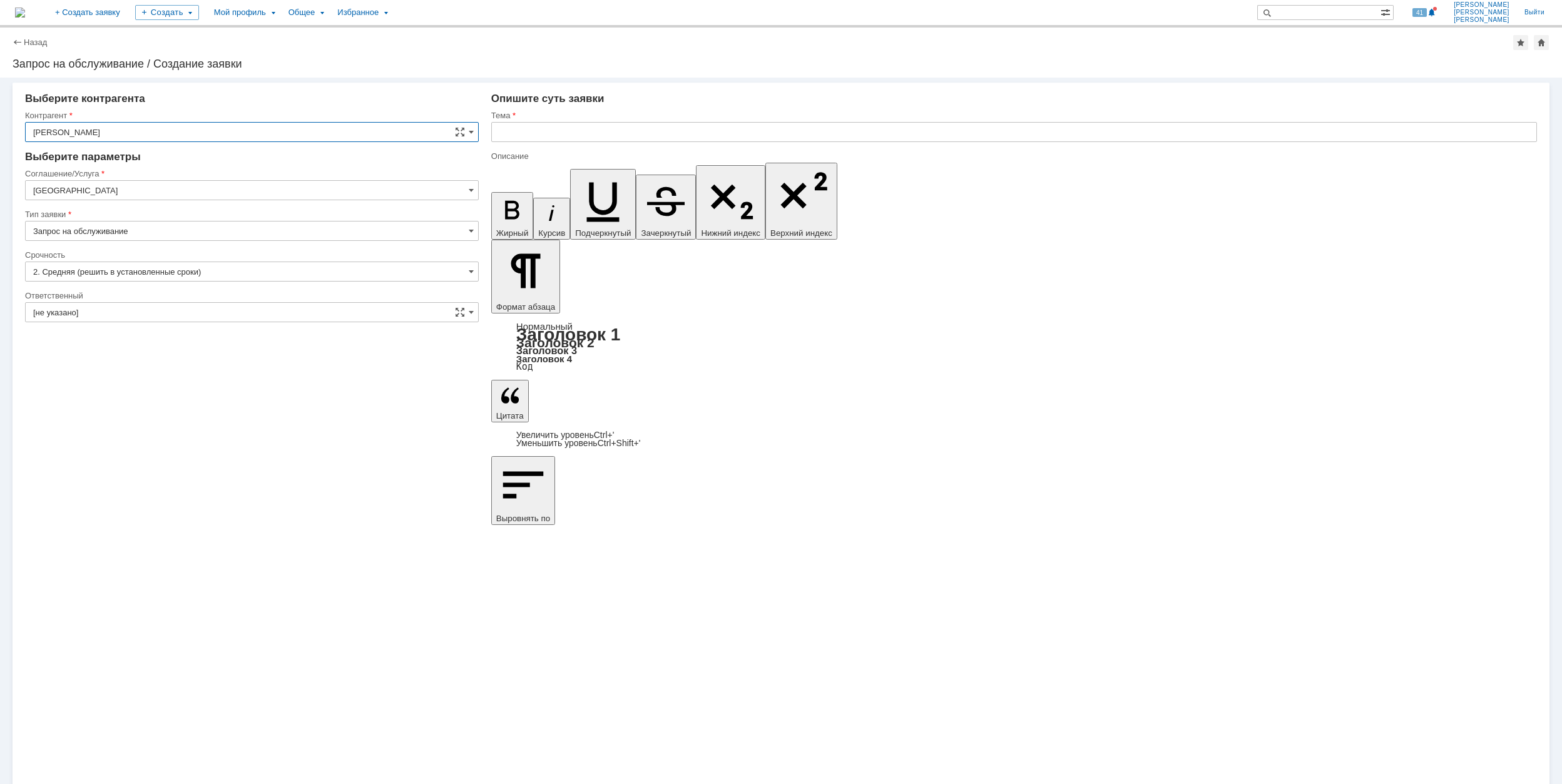
click at [167, 189] on input "[GEOGRAPHIC_DATA]" at bounding box center [252, 190] width 454 height 20
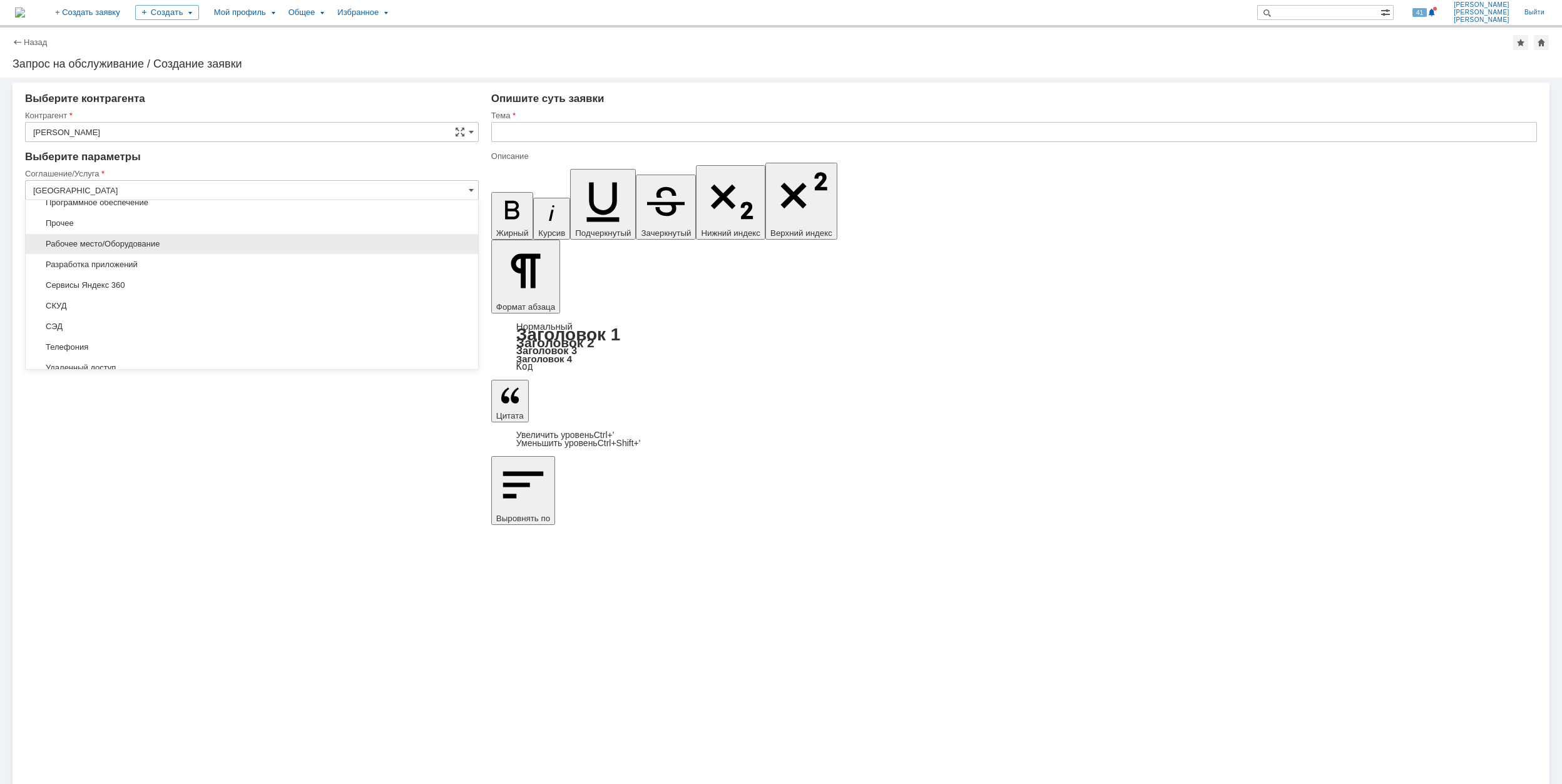
click at [158, 242] on span "Рабочее место/Оборудование" at bounding box center [252, 243] width 437 height 10
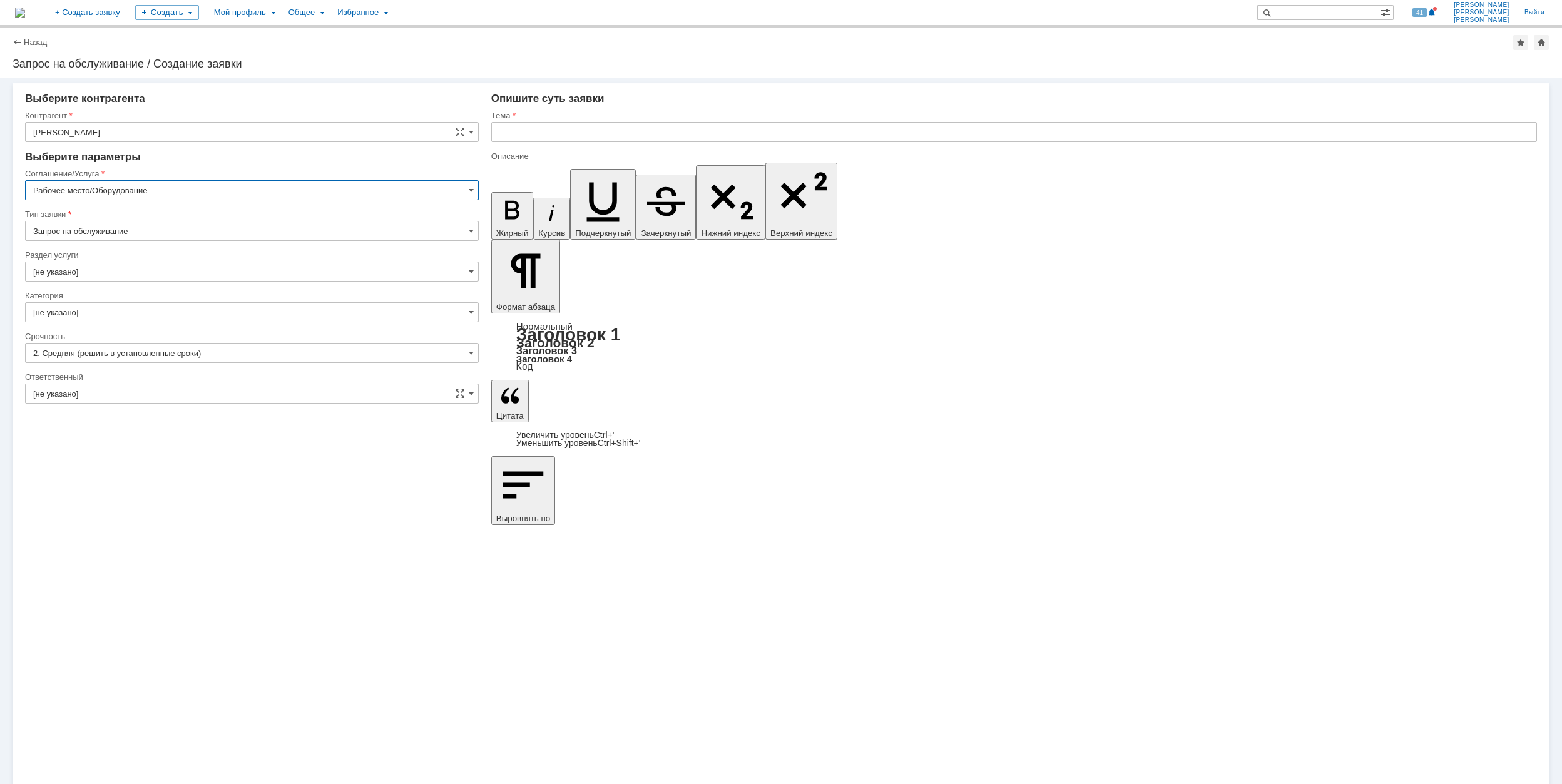
type input "Рабочее место/Оборудование"
click at [79, 265] on input "[не указано]" at bounding box center [252, 271] width 454 height 20
click at [224, 191] on input "Рабочее место/Оборудование" at bounding box center [252, 190] width 454 height 20
type input "[не указано]"
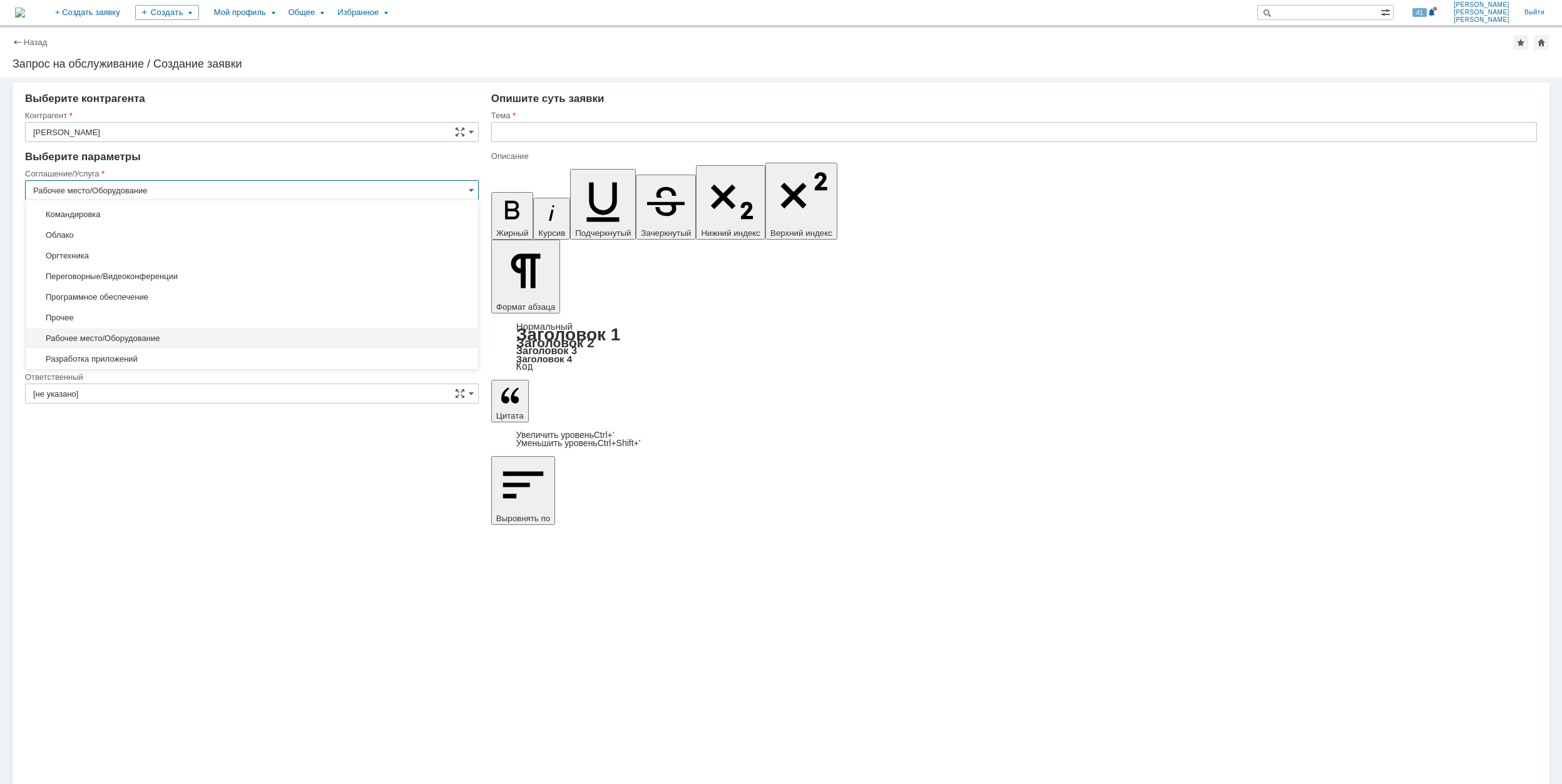
scroll to position [216, 0]
click at [154, 266] on span "Оргтехника" at bounding box center [252, 265] width 437 height 10
type input "Оргтехника"
click at [94, 273] on input "[не указано]" at bounding box center [252, 271] width 454 height 20
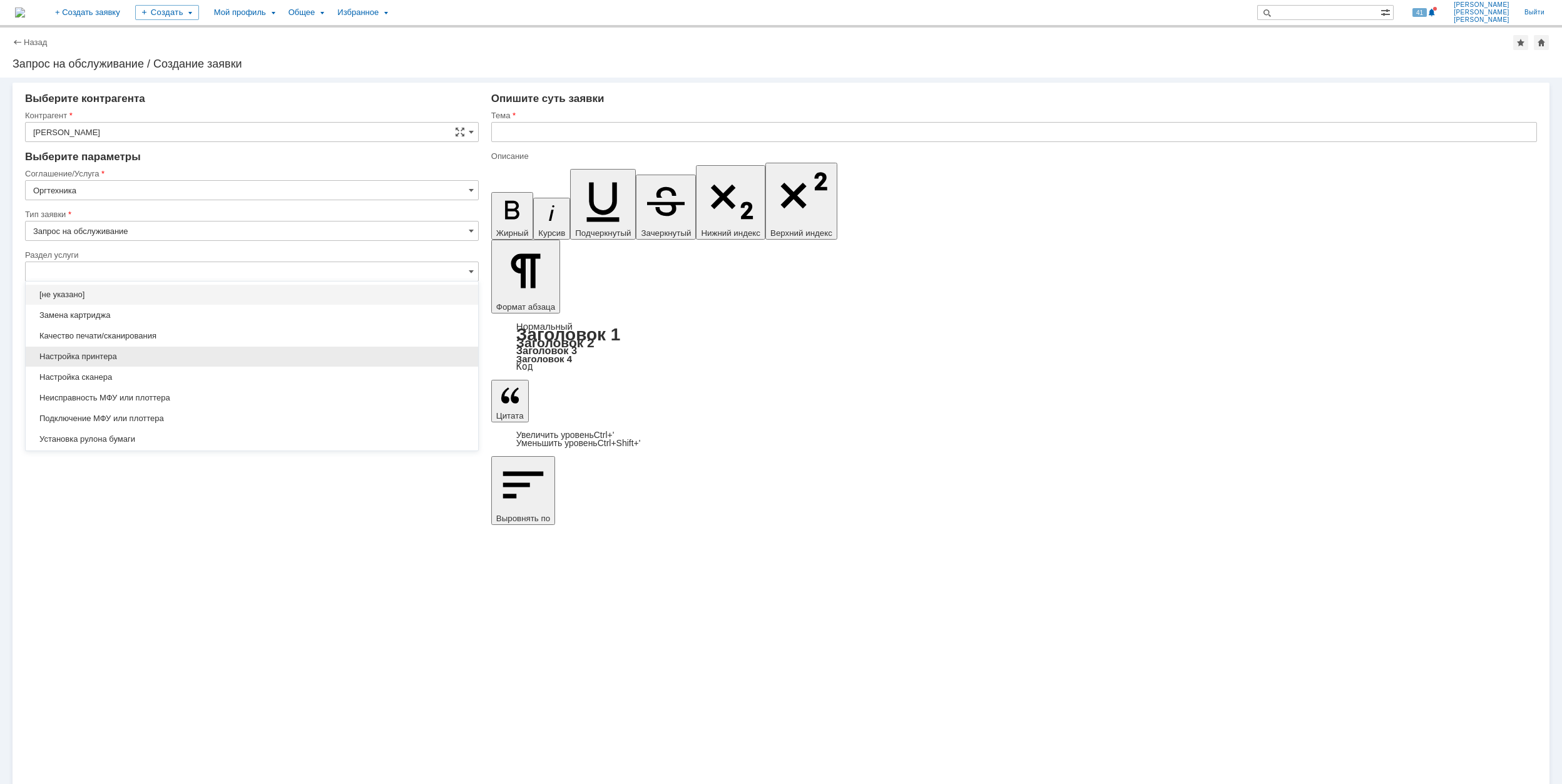
click at [240, 361] on span "Настройка принтера" at bounding box center [252, 356] width 437 height 10
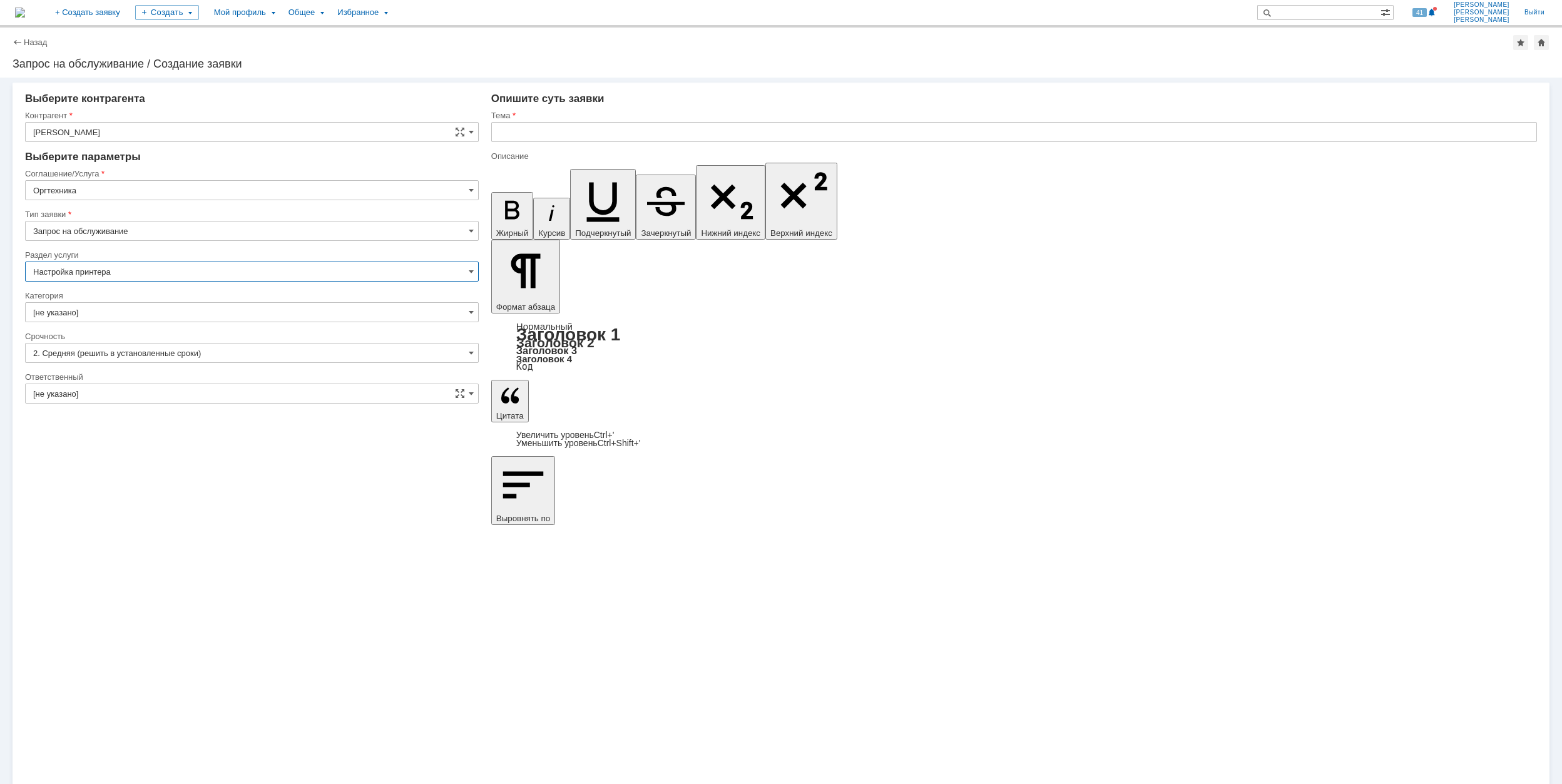
type input "Настройка принтера"
click at [164, 314] on input "[не указано]" at bounding box center [252, 312] width 454 height 20
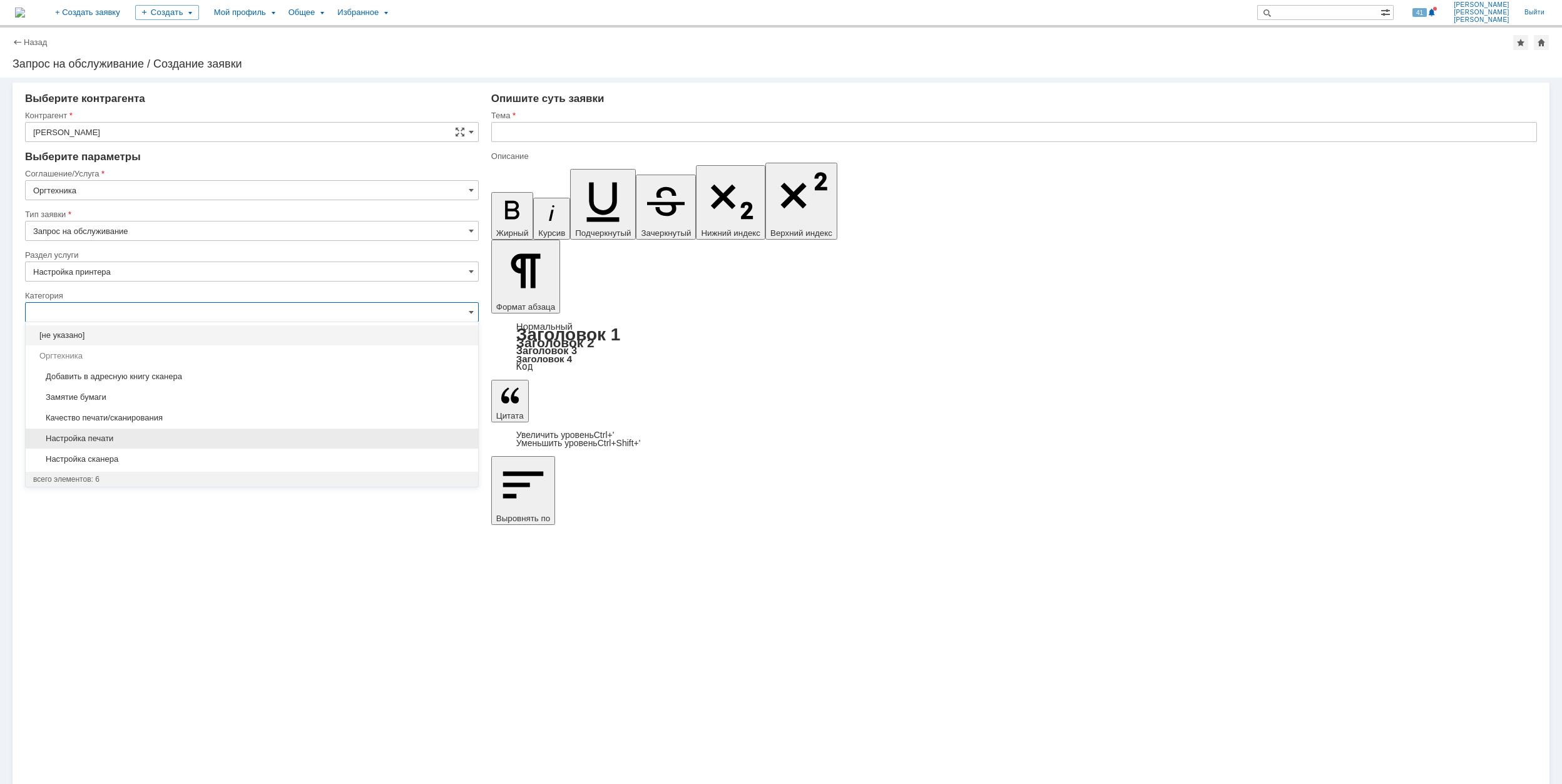
click at [206, 436] on span "Настройка печати" at bounding box center [252, 438] width 437 height 10
type input "Настройка печати"
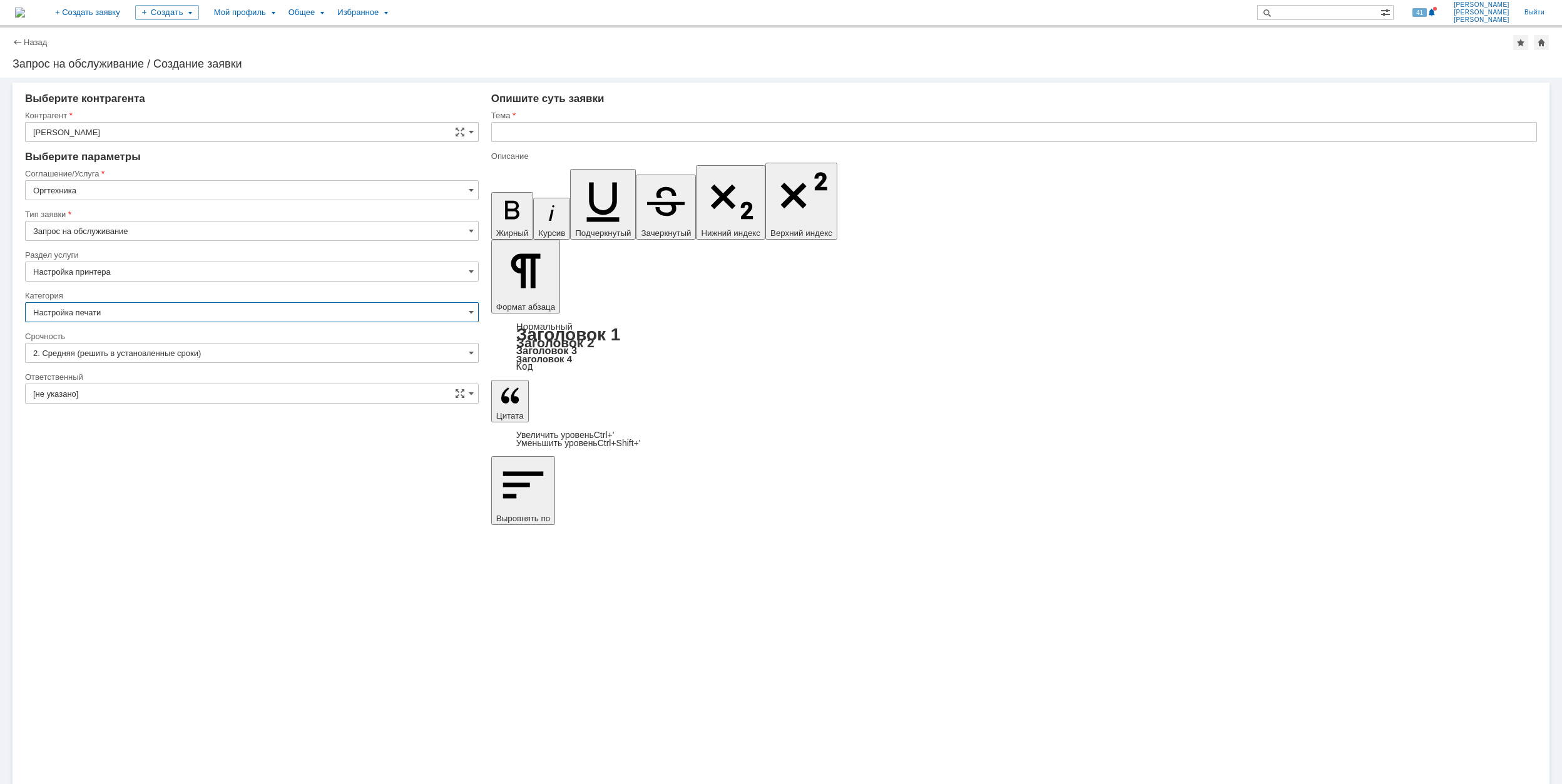
click at [161, 386] on input "[не указано]" at bounding box center [252, 393] width 454 height 20
type input "Настройка печати"
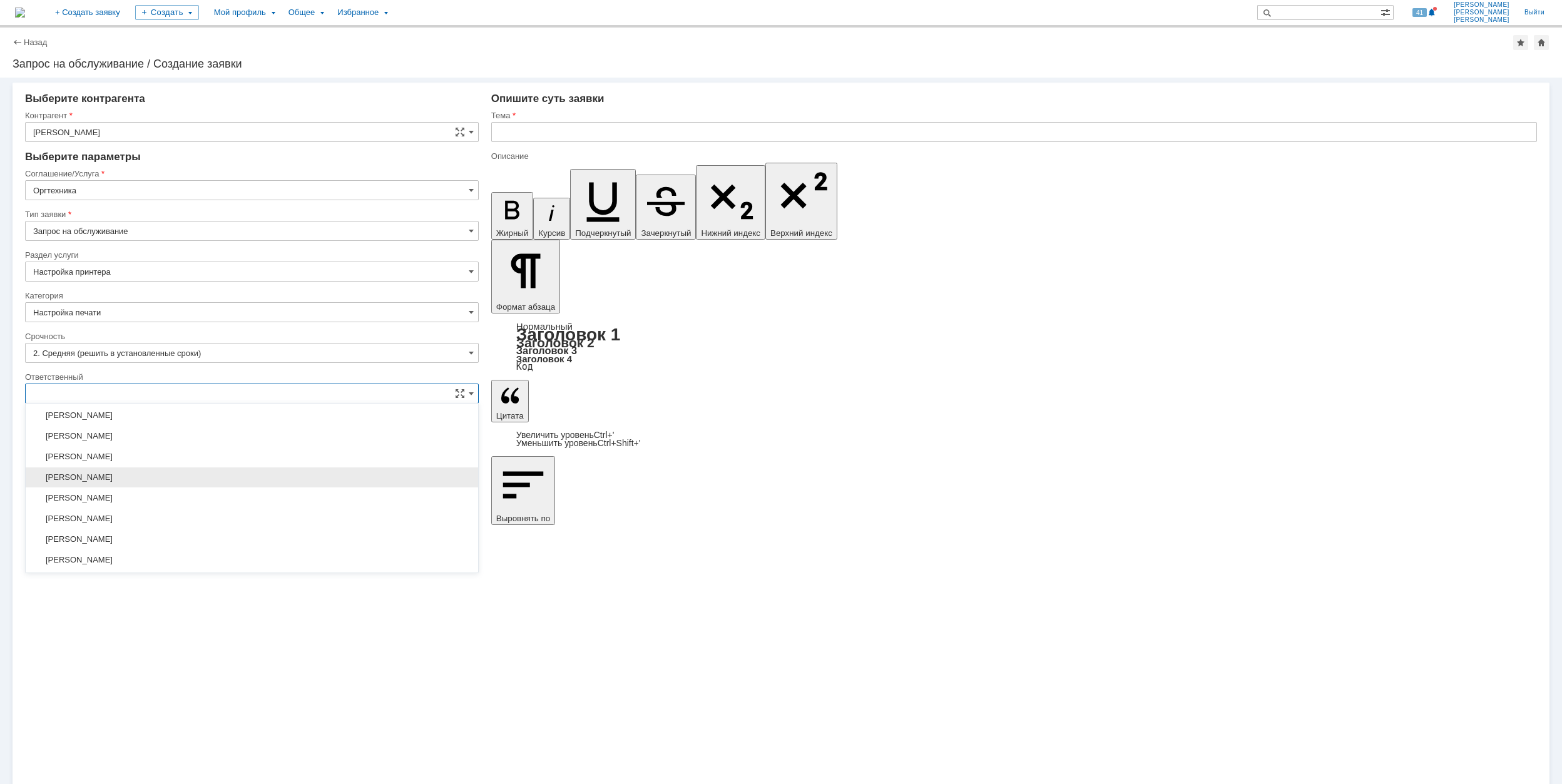
scroll to position [539, 0]
click at [156, 431] on div "[PERSON_NAME]" at bounding box center [252, 435] width 452 height 20
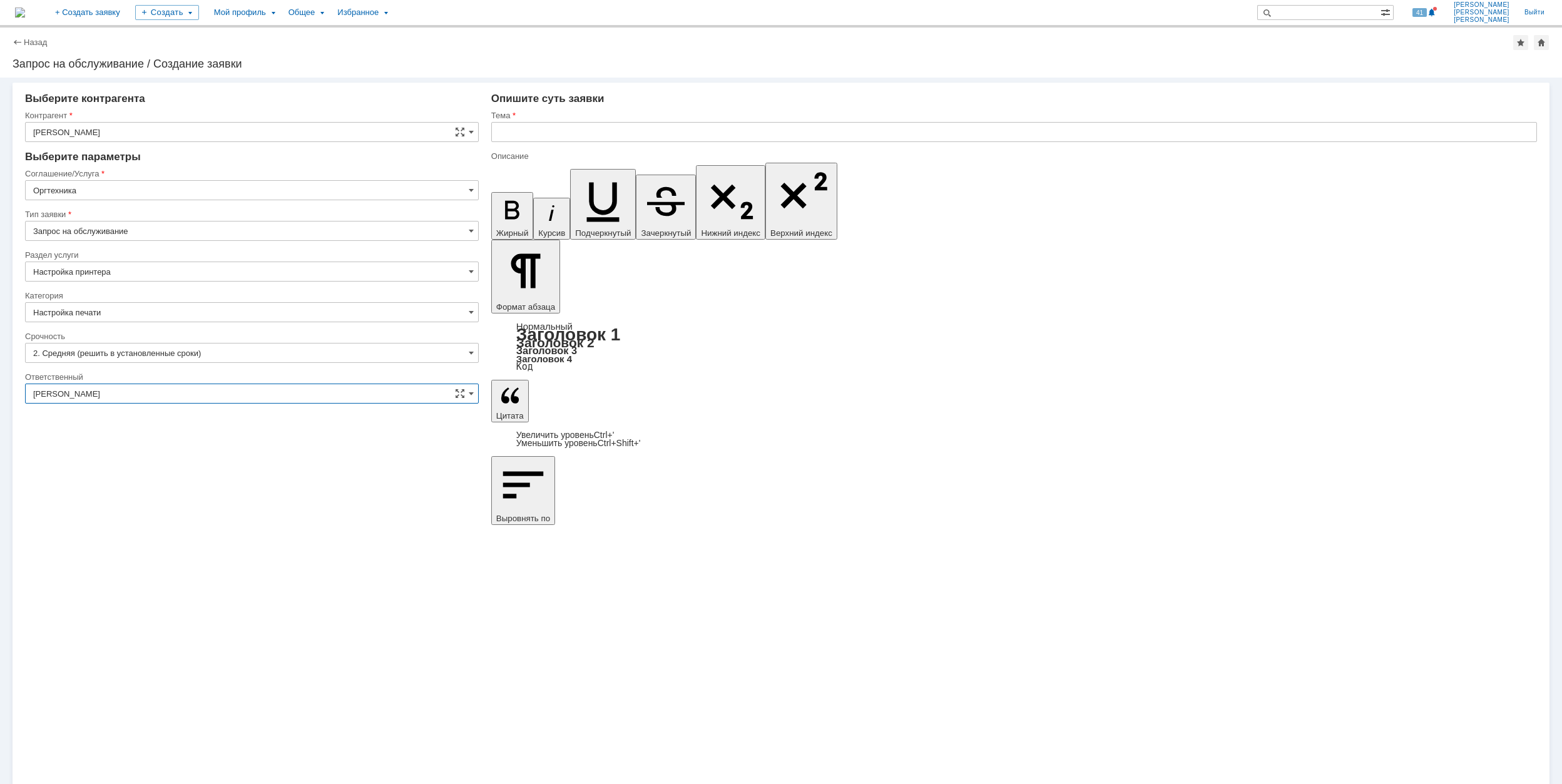
type input "[PERSON_NAME]"
drag, startPoint x: 559, startPoint y: 134, endPoint x: 544, endPoint y: 129, distance: 15.8
click at [559, 136] on input "text" at bounding box center [1014, 132] width 1046 height 20
drag, startPoint x: 669, startPoint y: 136, endPoint x: 465, endPoint y: 136, distance: 204.0
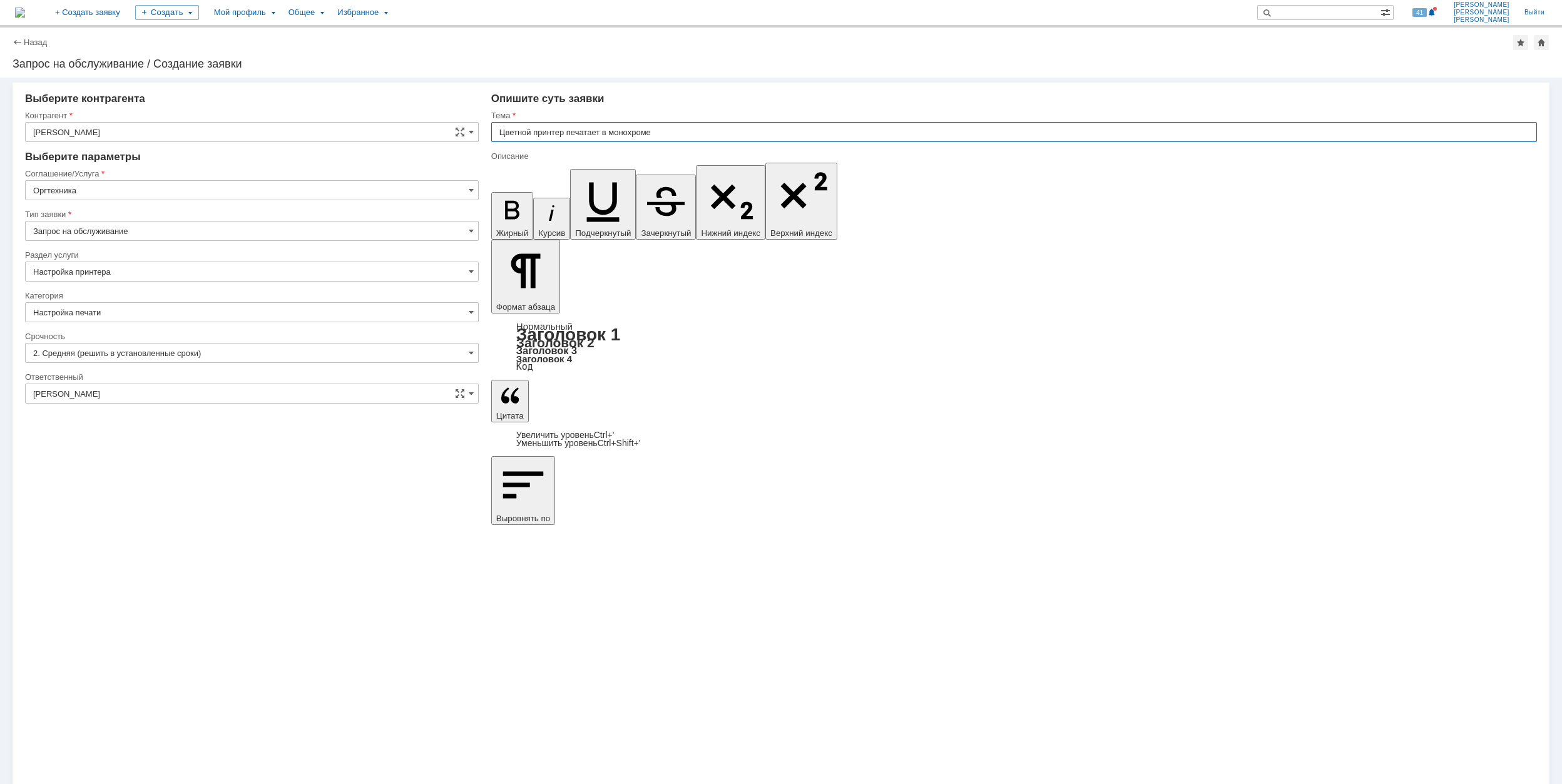
type input "Цветной принтер печатает в монохроме"
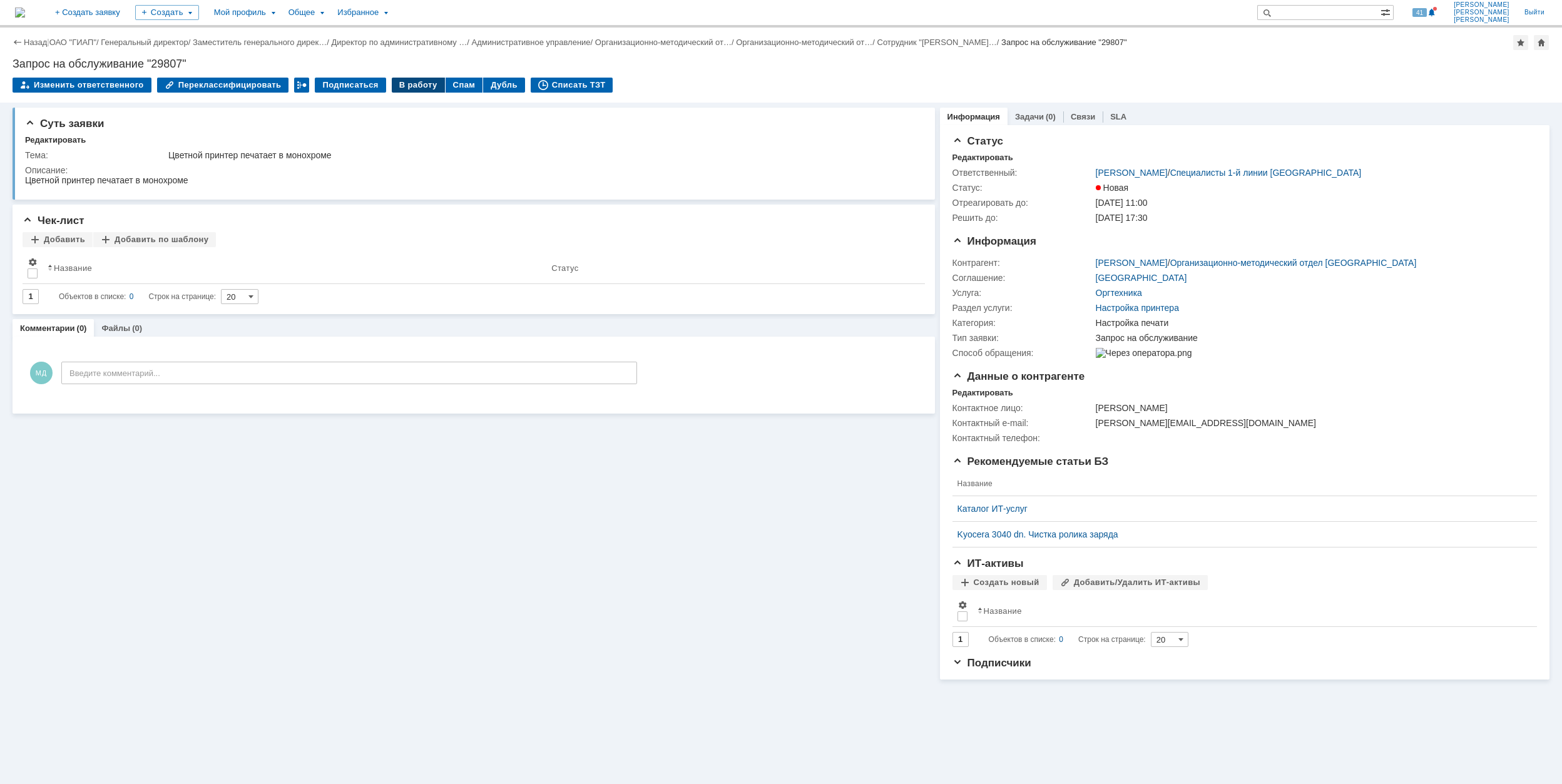
click at [414, 84] on div "В работу" at bounding box center [418, 85] width 53 height 15
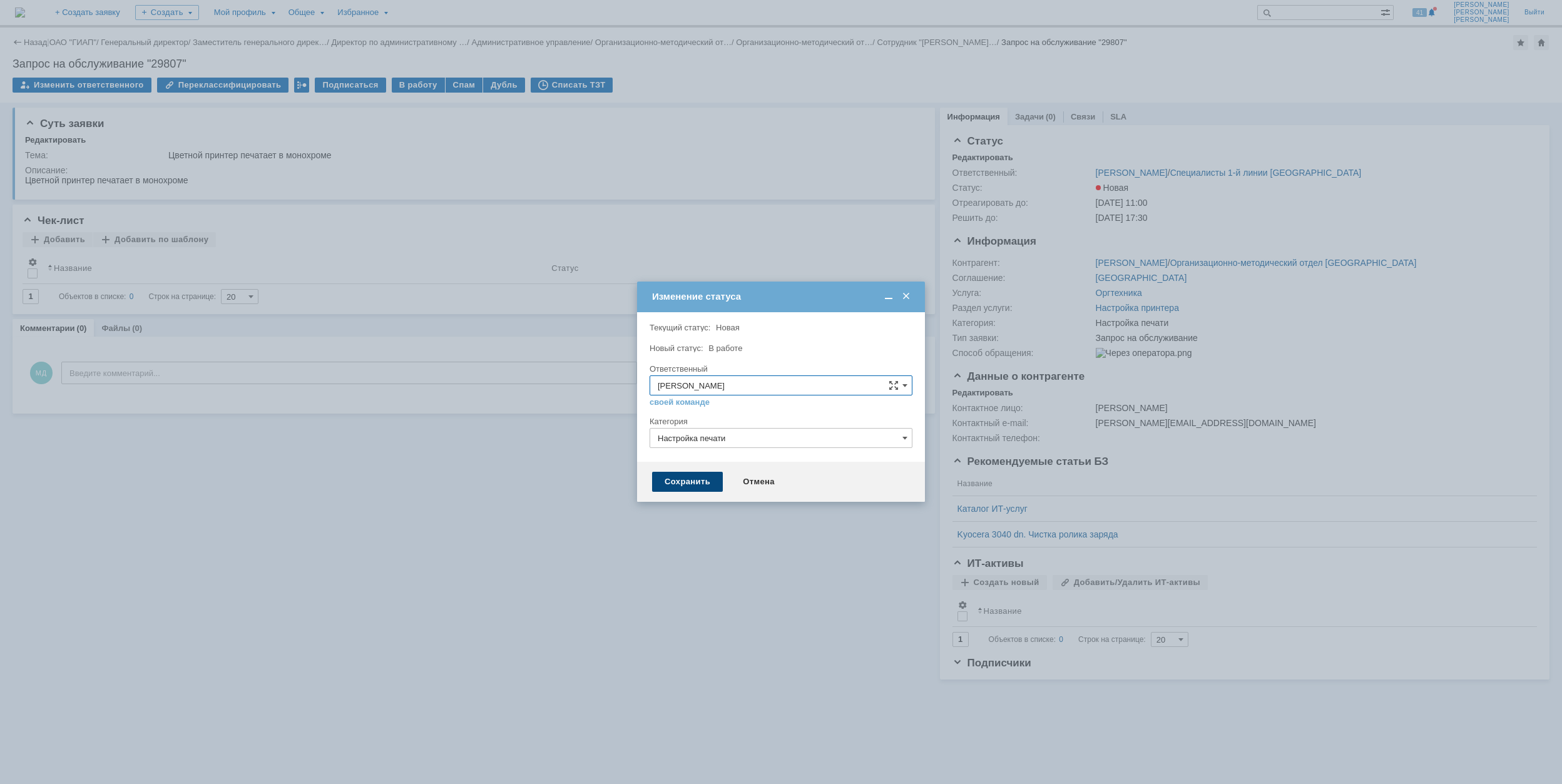
click at [702, 480] on div "Сохранить" at bounding box center [687, 482] width 70 height 20
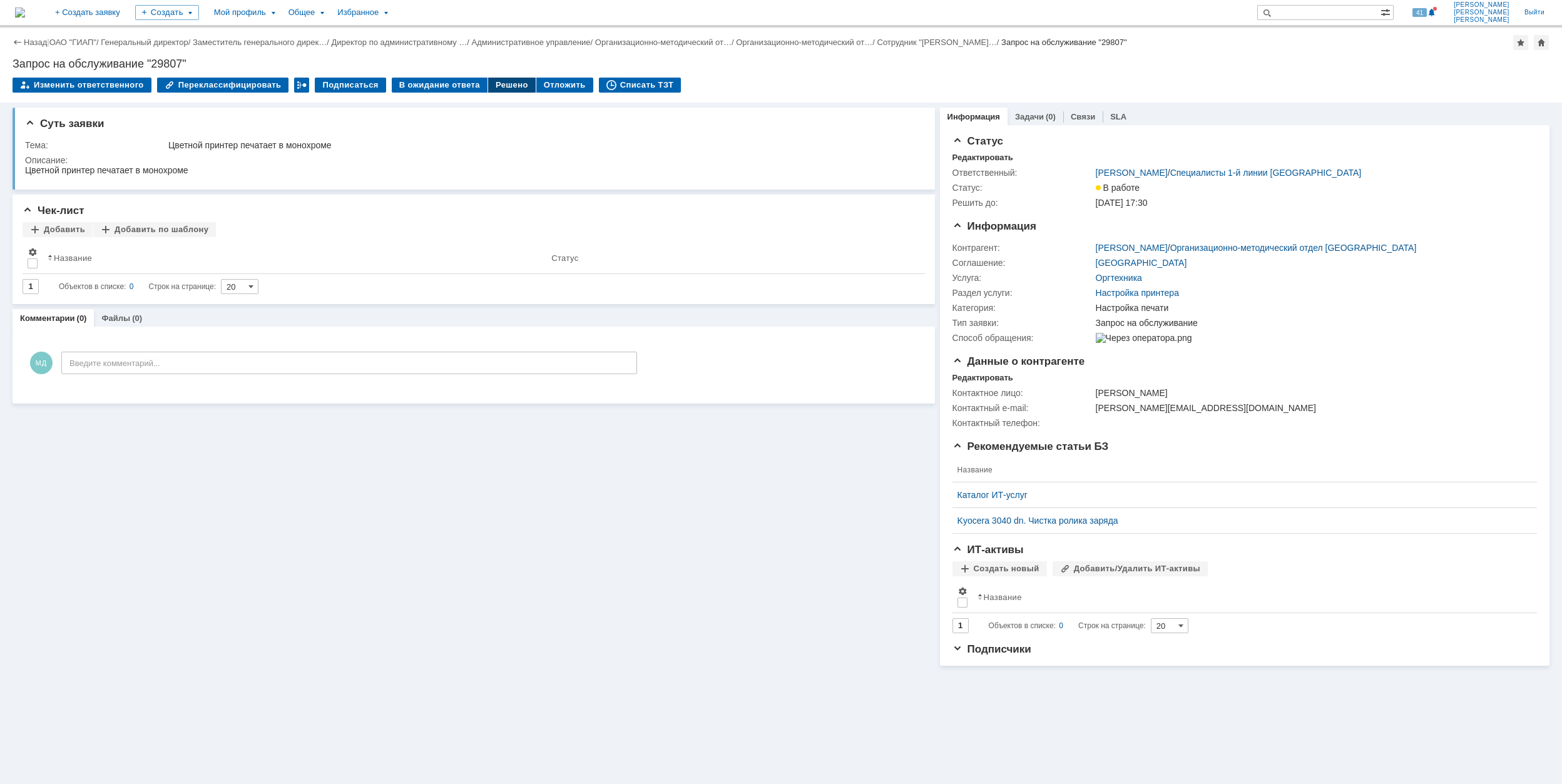
click at [501, 88] on div "Решено" at bounding box center [512, 85] width 48 height 15
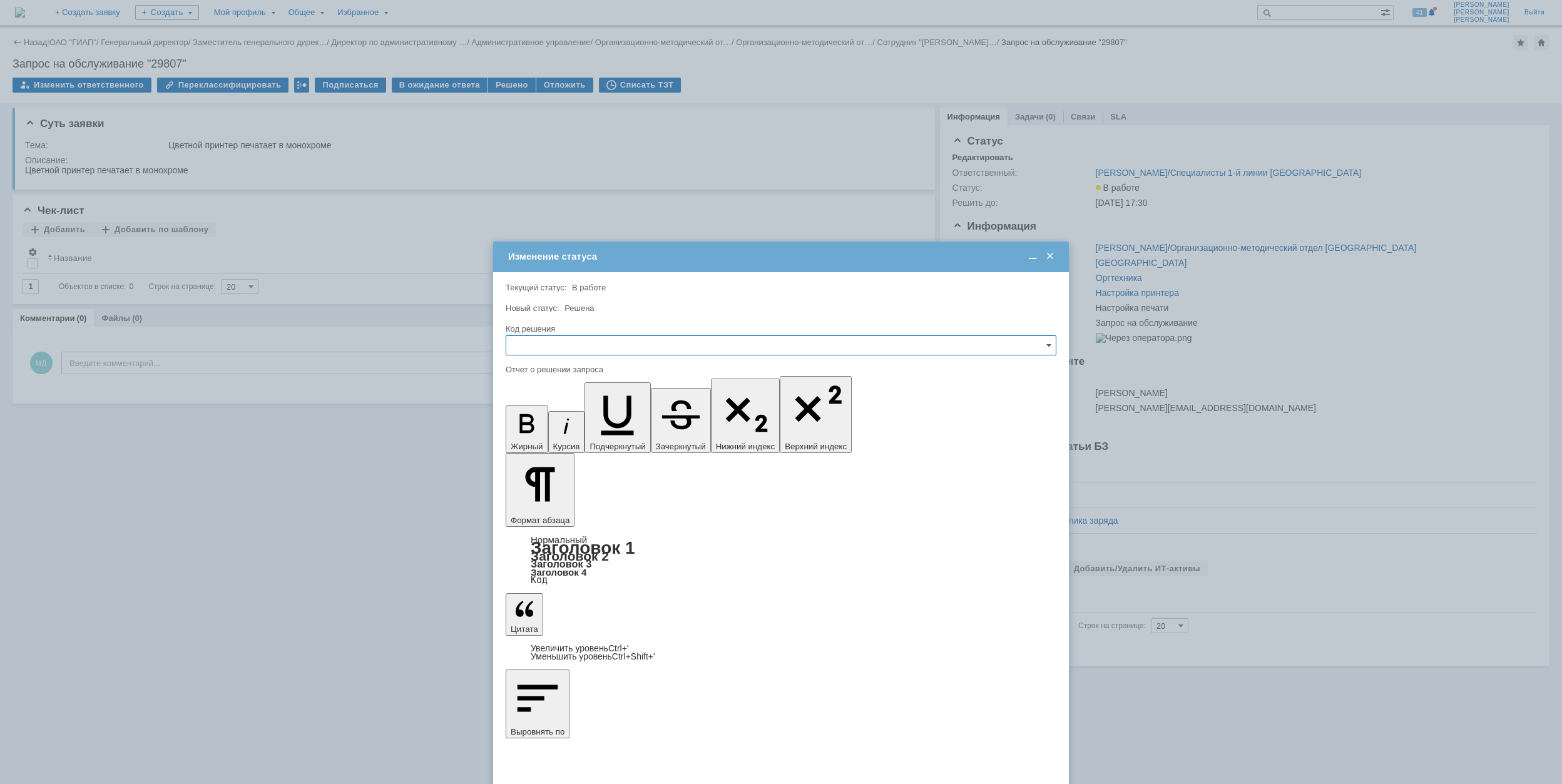
click at [624, 336] on input "text" at bounding box center [781, 345] width 551 height 20
click at [586, 434] on span "Решено" at bounding box center [781, 429] width 534 height 10
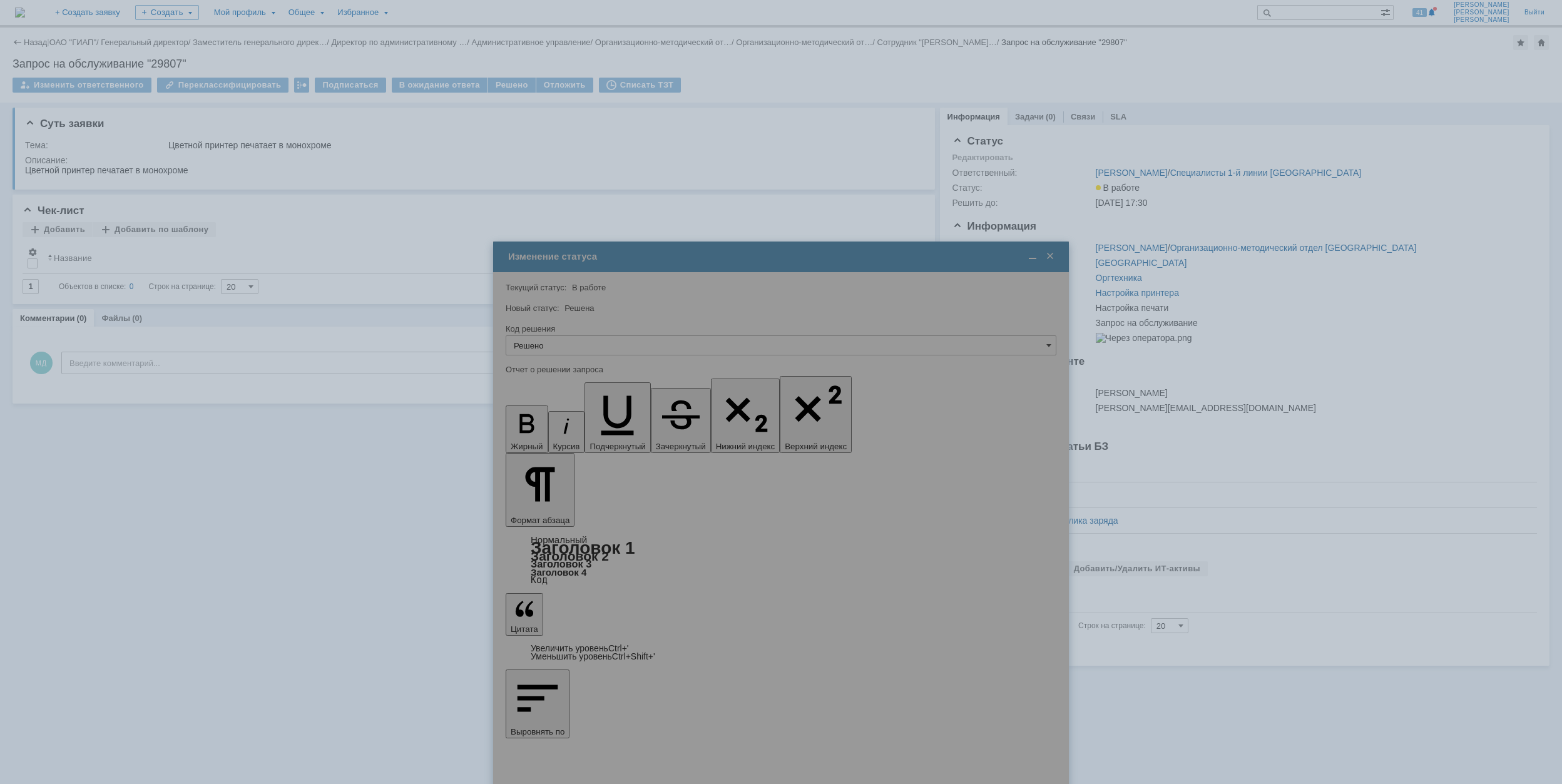
type input "Решено"
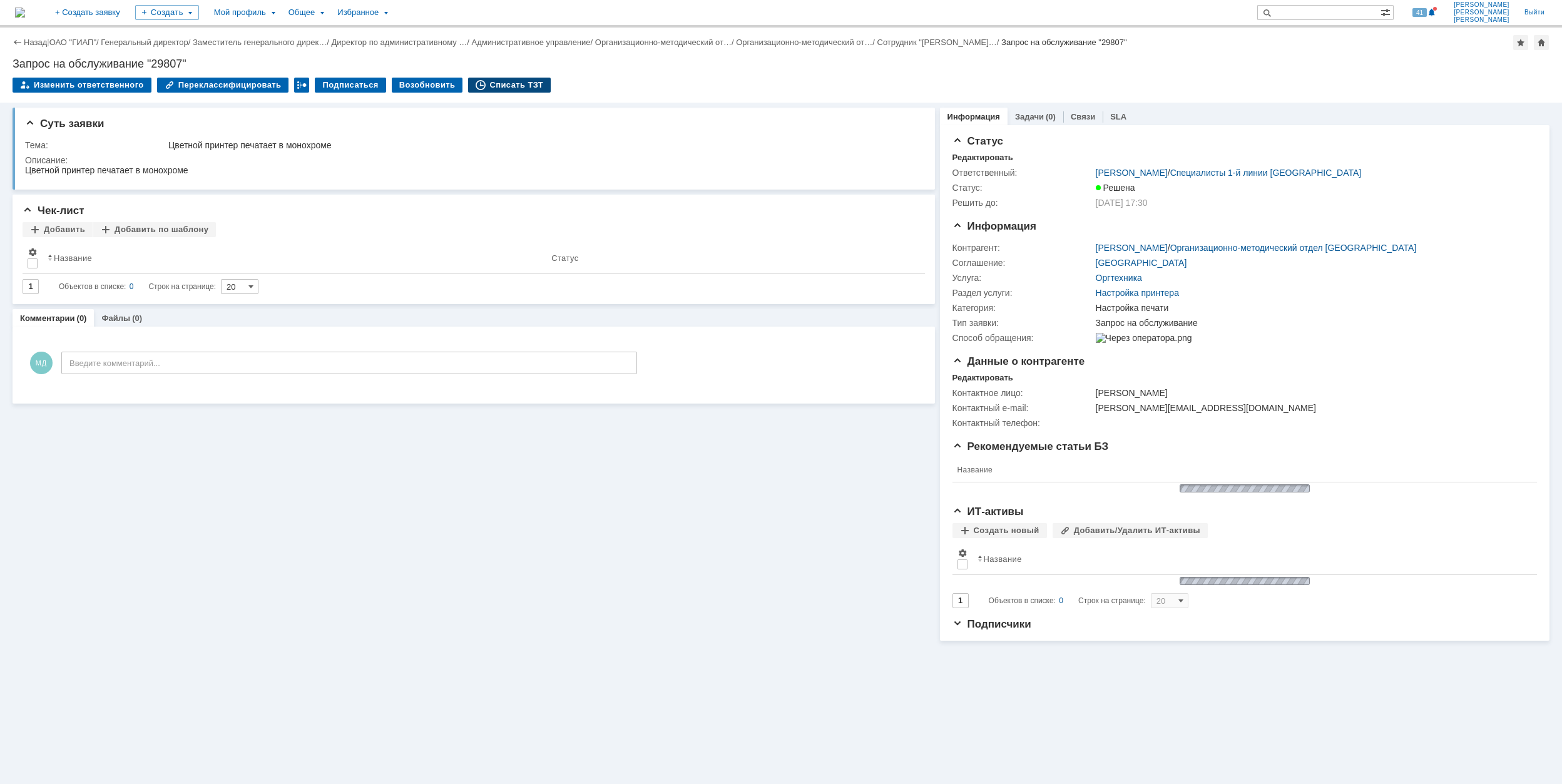
click at [505, 80] on div "Списать ТЗТ" at bounding box center [509, 85] width 83 height 15
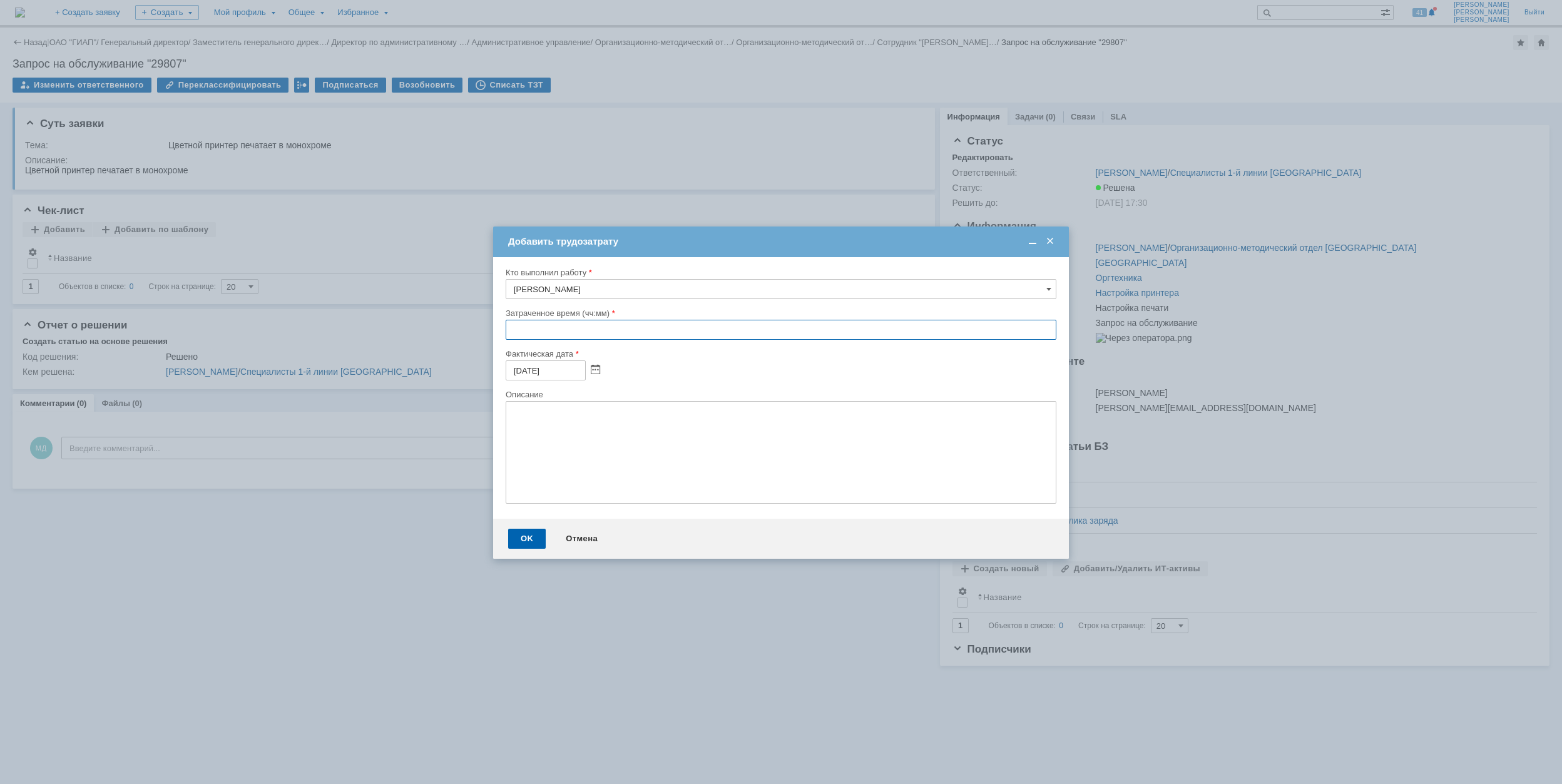
drag, startPoint x: 506, startPoint y: 330, endPoint x: 512, endPoint y: 318, distance: 13.4
click at [506, 329] on input "text" at bounding box center [781, 330] width 551 height 20
type input "00:30"
click at [534, 536] on div "OK" at bounding box center [527, 539] width 38 height 20
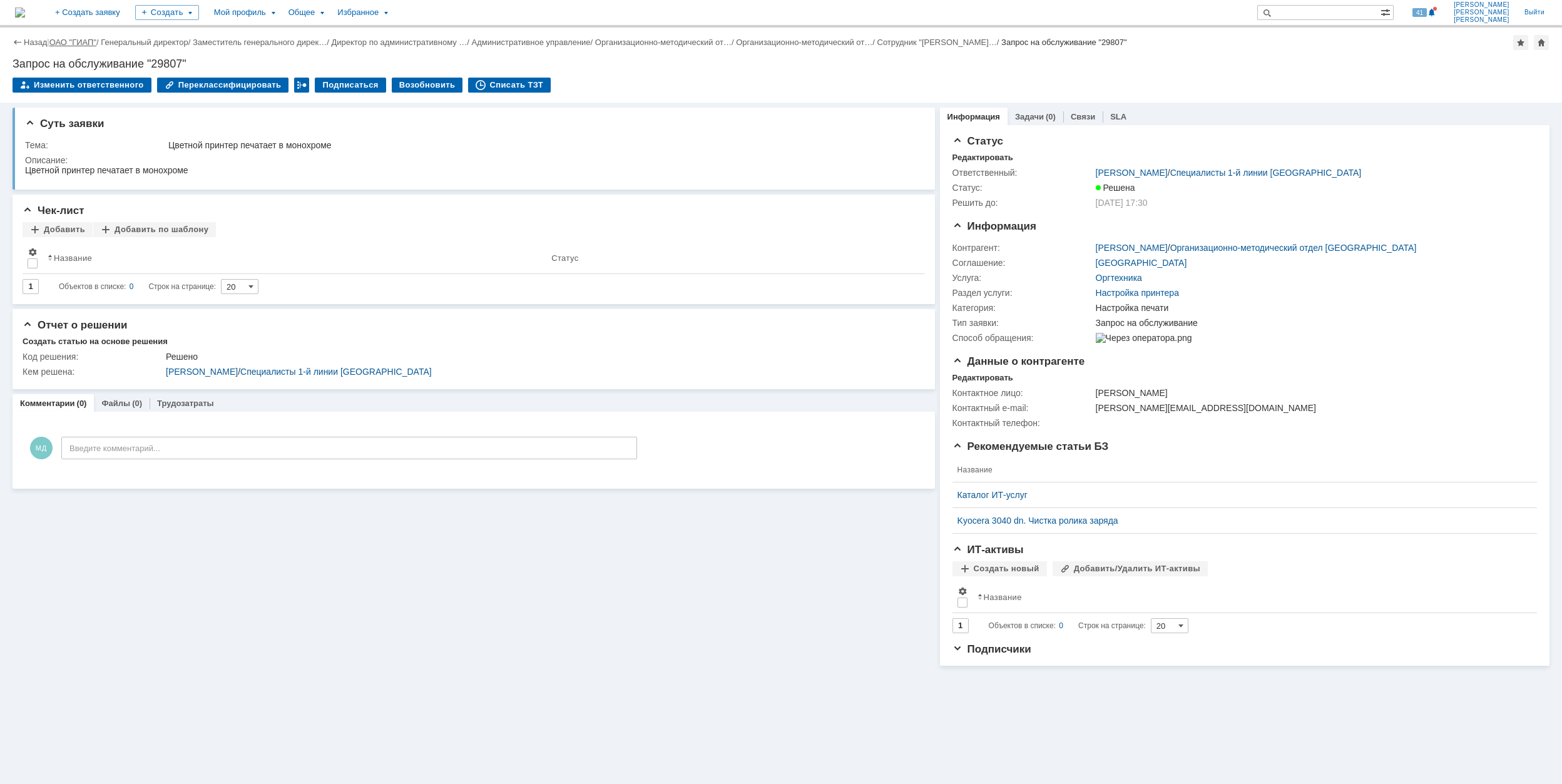
click at [77, 41] on link "ОАО "ГИАП"" at bounding box center [73, 42] width 47 height 9
